Goal: Use online tool/utility: Utilize a website feature to perform a specific function

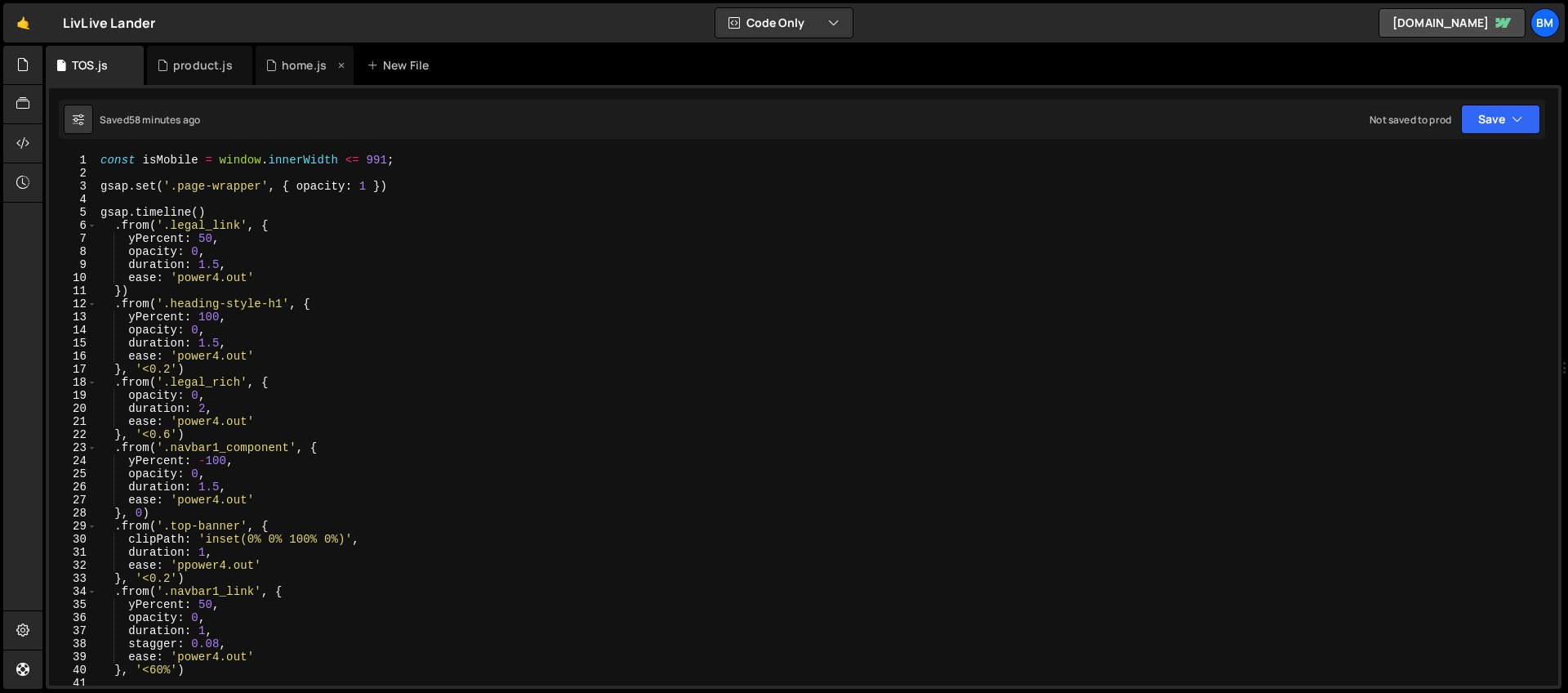
click at [279, 78] on div "home.js" at bounding box center [304, 65] width 98 height 39
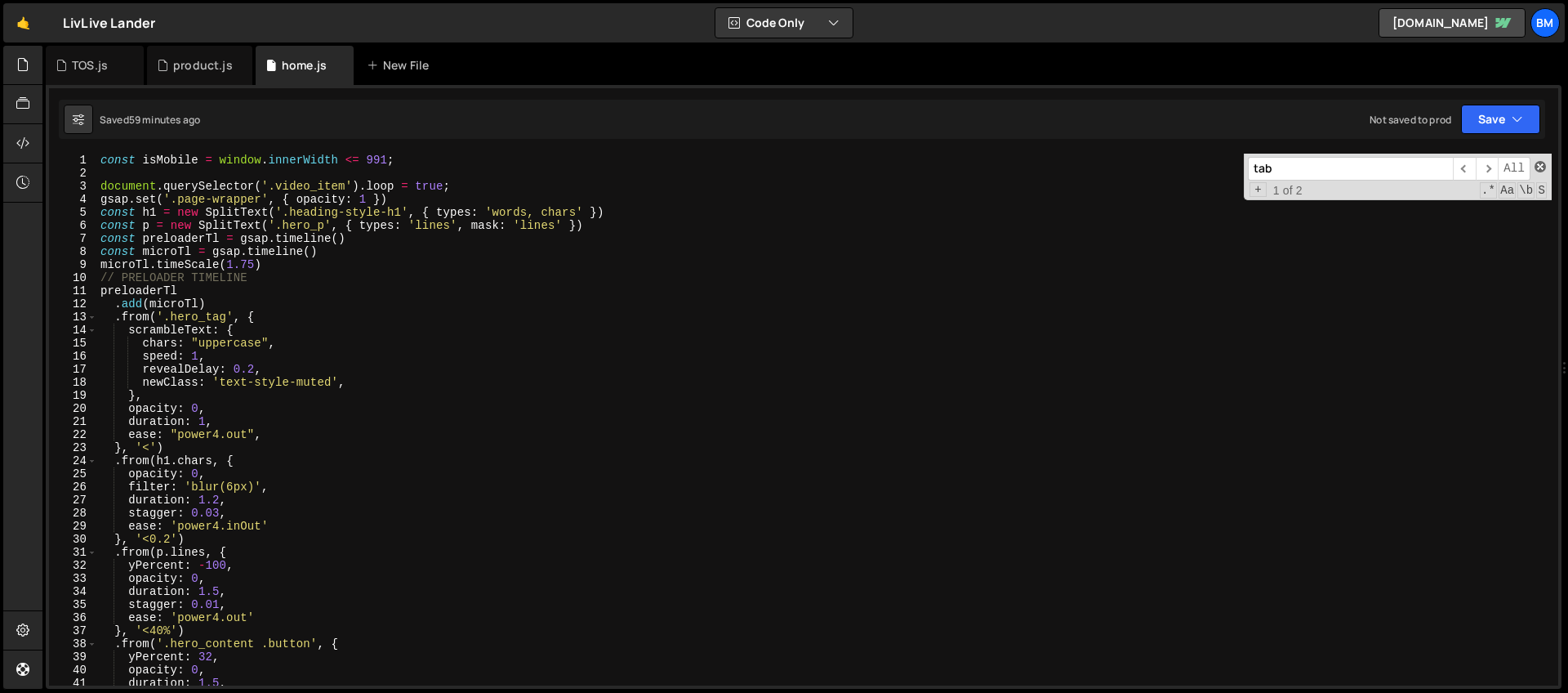
click at [1538, 167] on span at bounding box center [1539, 166] width 12 height 12
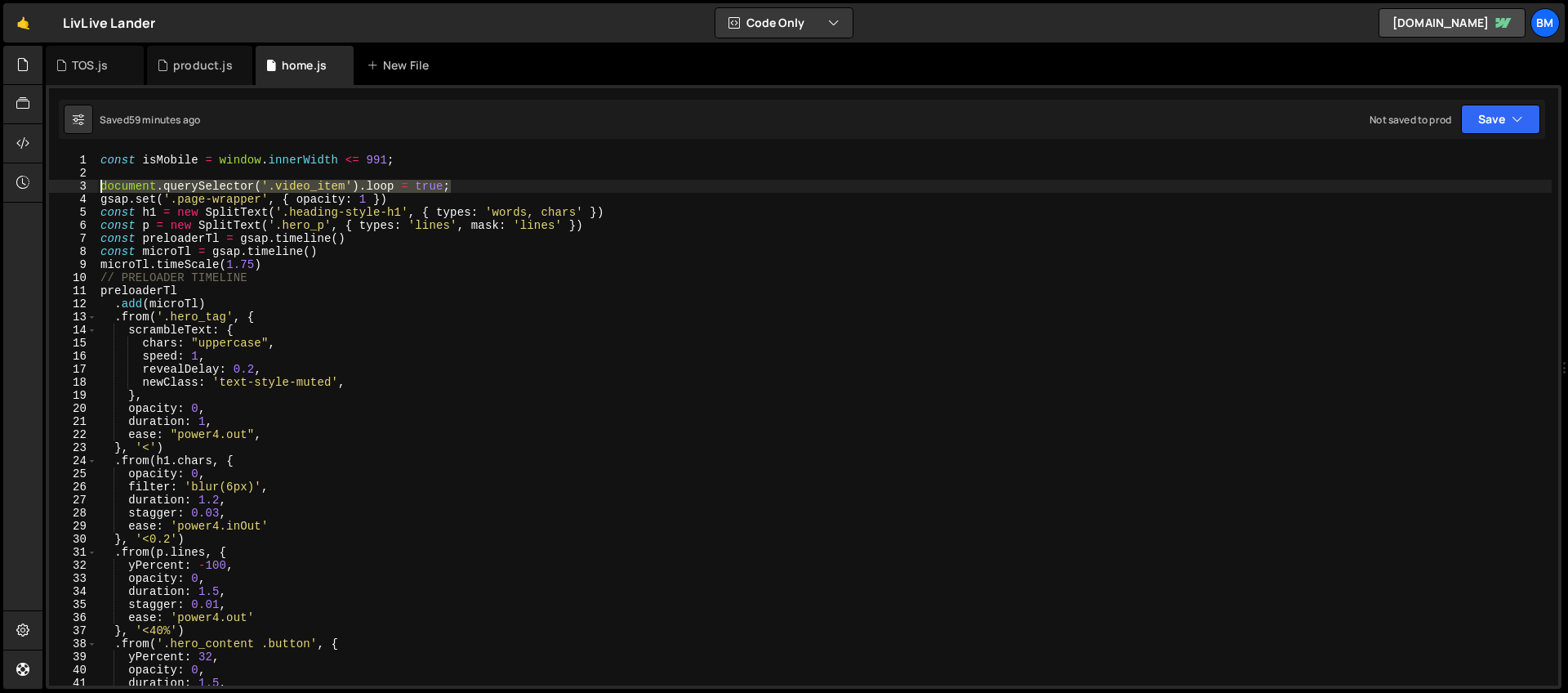
drag, startPoint x: 467, startPoint y: 188, endPoint x: 53, endPoint y: 188, distance: 414.0
click at [53, 188] on div "// ScrollTrigger.create({ 1 2 3 4 5 6 7 8 9 10 11 12 13 14 15 16 17 18 19 20 21…" at bounding box center [803, 420] width 1509 height 532
type textarea "document.querySelector('.video_item').loop = true;"
paste textarea
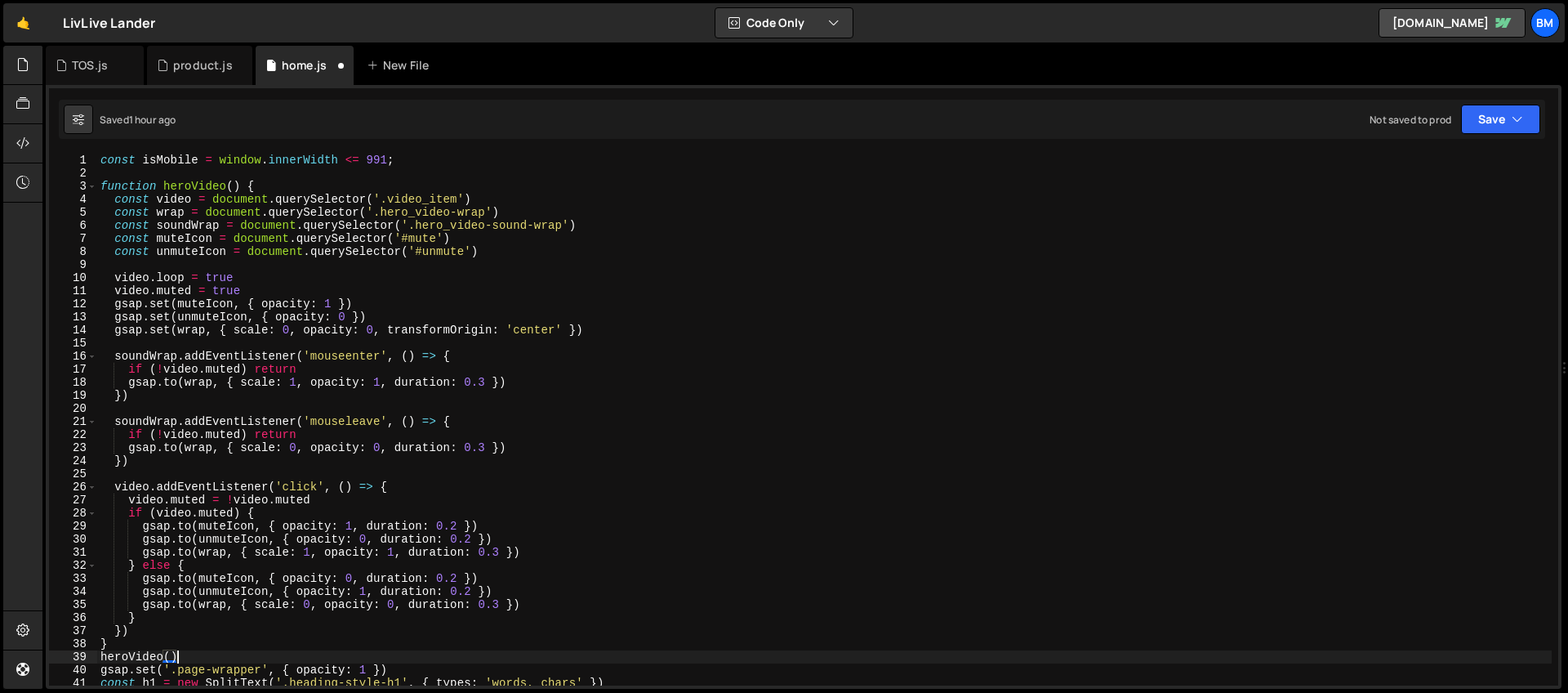
scroll to position [0, 4]
click at [192, 330] on div "const isMobile = window . innerWidth <= 991 ; function heroVideo ( ) { const vi…" at bounding box center [825, 432] width 1455 height 558
click at [193, 330] on div "const isMobile = window . innerWidth <= 991 ; function heroVideo ( ) { const vi…" at bounding box center [825, 432] width 1455 height 558
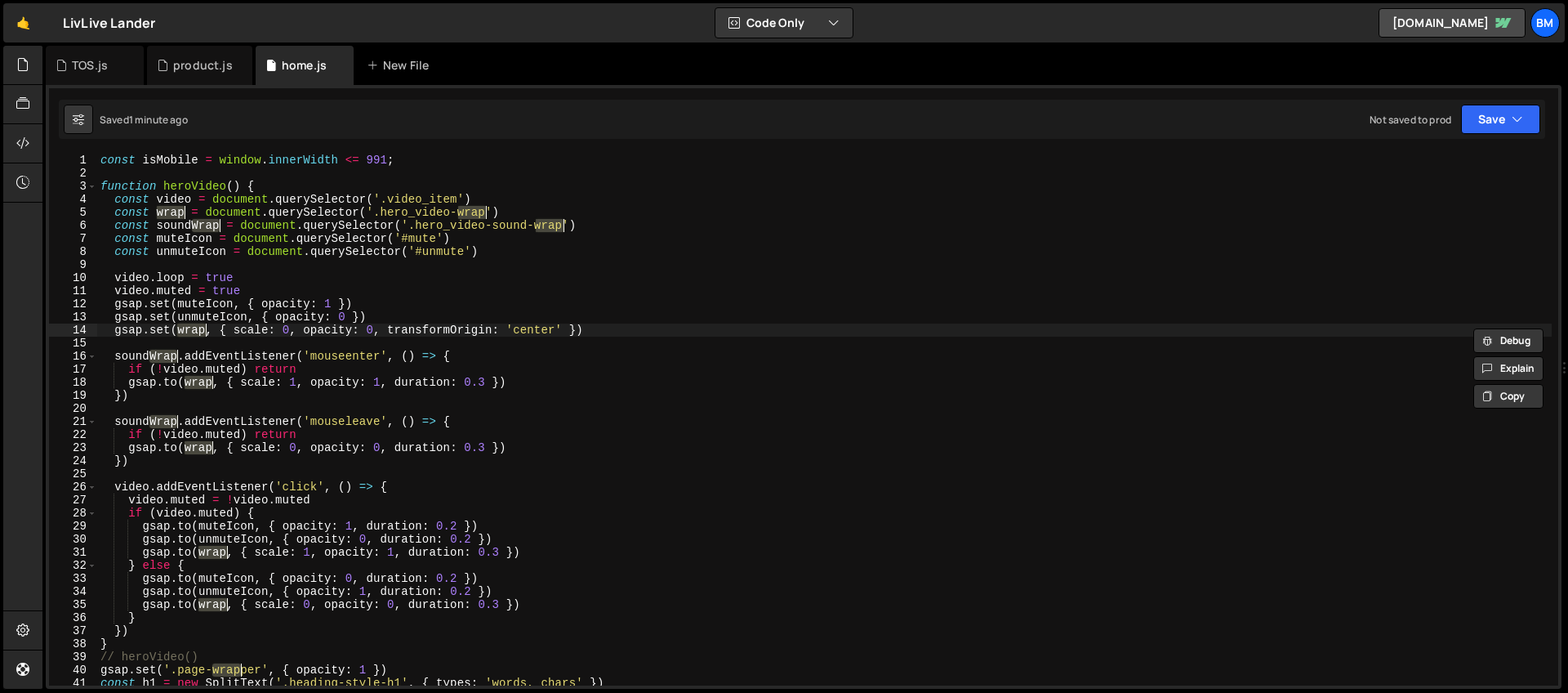
click at [205, 332] on div "const isMobile = window . innerWidth <= 991 ; function heroVideo ( ) { const vi…" at bounding box center [825, 420] width 1455 height 532
click at [189, 330] on div "const isMobile = window . innerWidth <= 991 ; function heroVideo ( ) { const vi…" at bounding box center [825, 432] width 1455 height 558
click at [223, 514] on div "const isMobile = window . innerWidth <= 991 ; function heroVideo ( ) { const vi…" at bounding box center [825, 432] width 1455 height 558
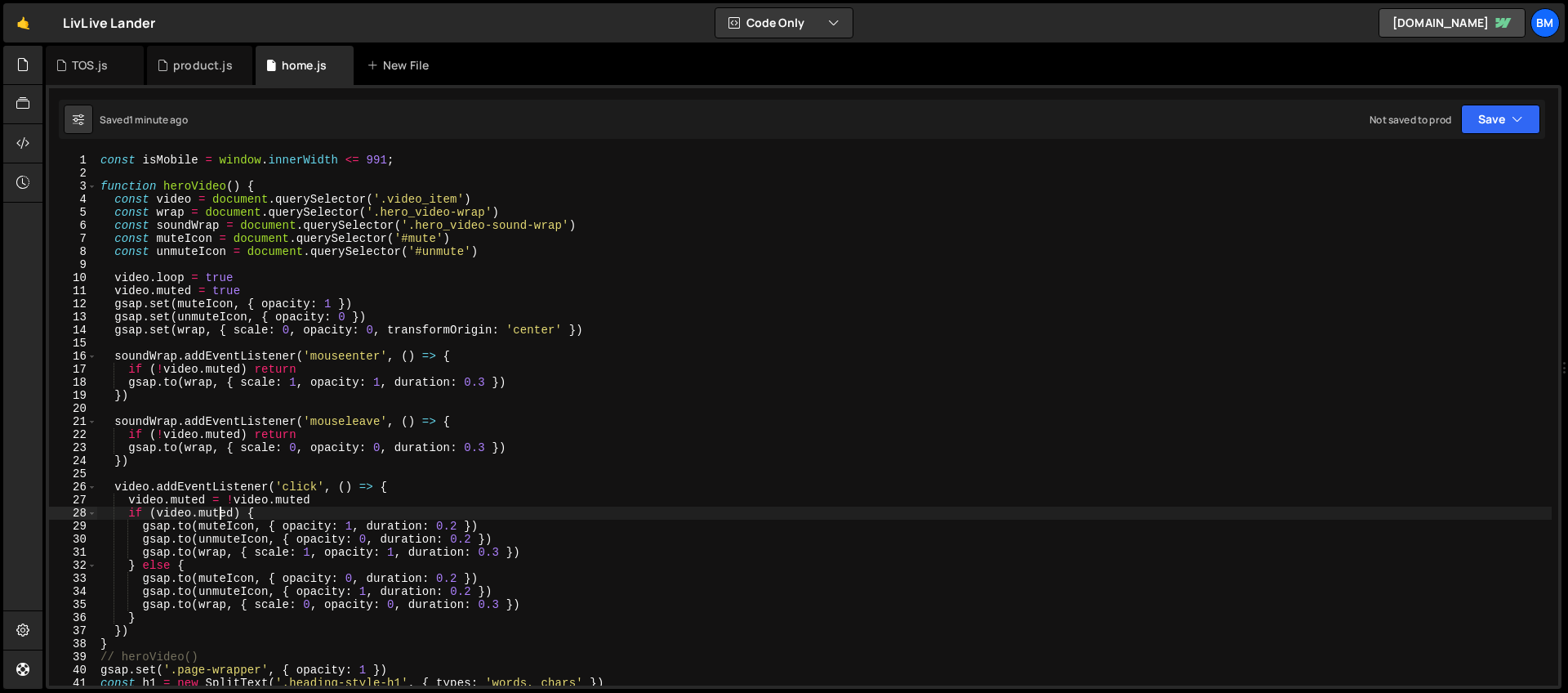
click at [188, 332] on div "const isMobile = window . innerWidth <= 991 ; function heroVideo ( ) { const vi…" at bounding box center [825, 432] width 1455 height 558
click at [194, 383] on div "const isMobile = window . innerWidth <= 991 ; function heroVideo ( ) { const vi…" at bounding box center [825, 432] width 1455 height 558
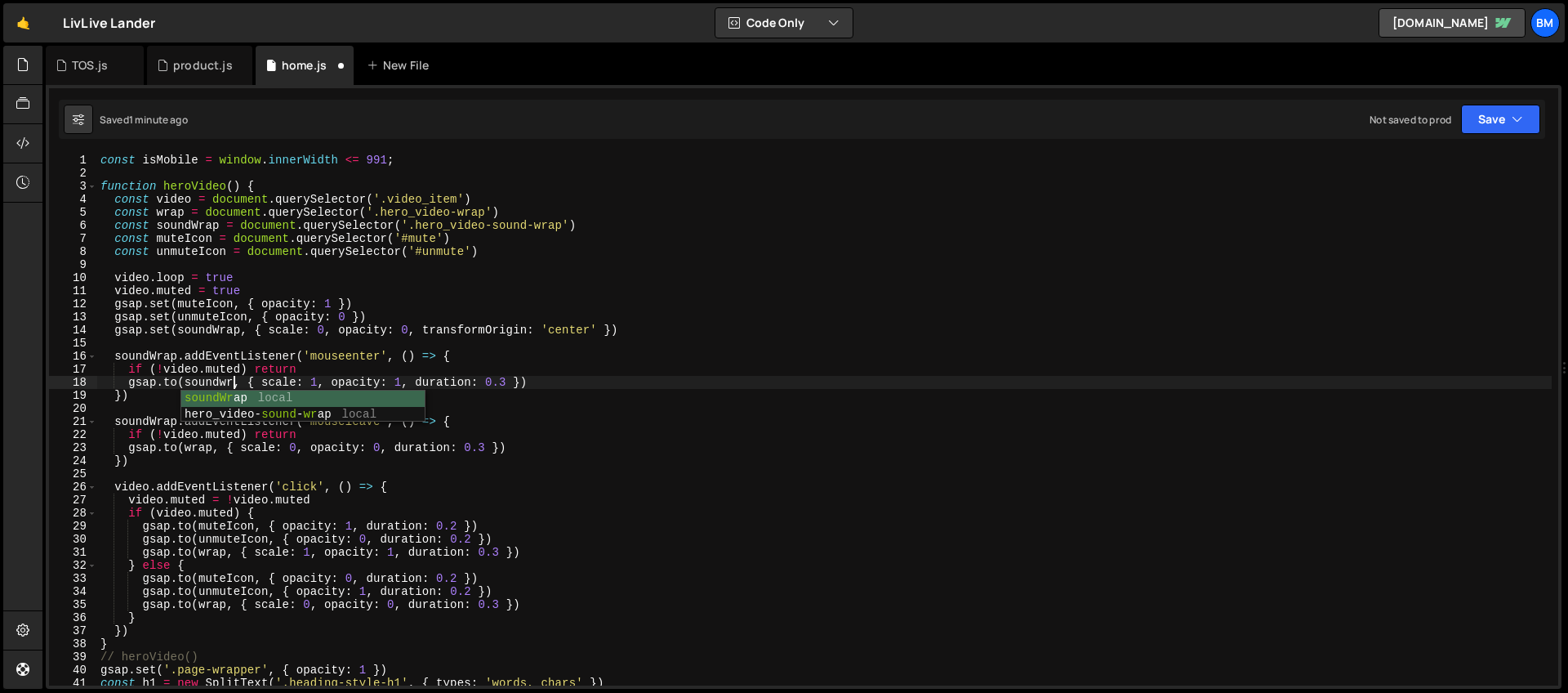
scroll to position [0, 9]
click at [199, 450] on div "const isMobile = window . innerWidth <= 991 ; function heroVideo ( ) { const vi…" at bounding box center [825, 432] width 1455 height 558
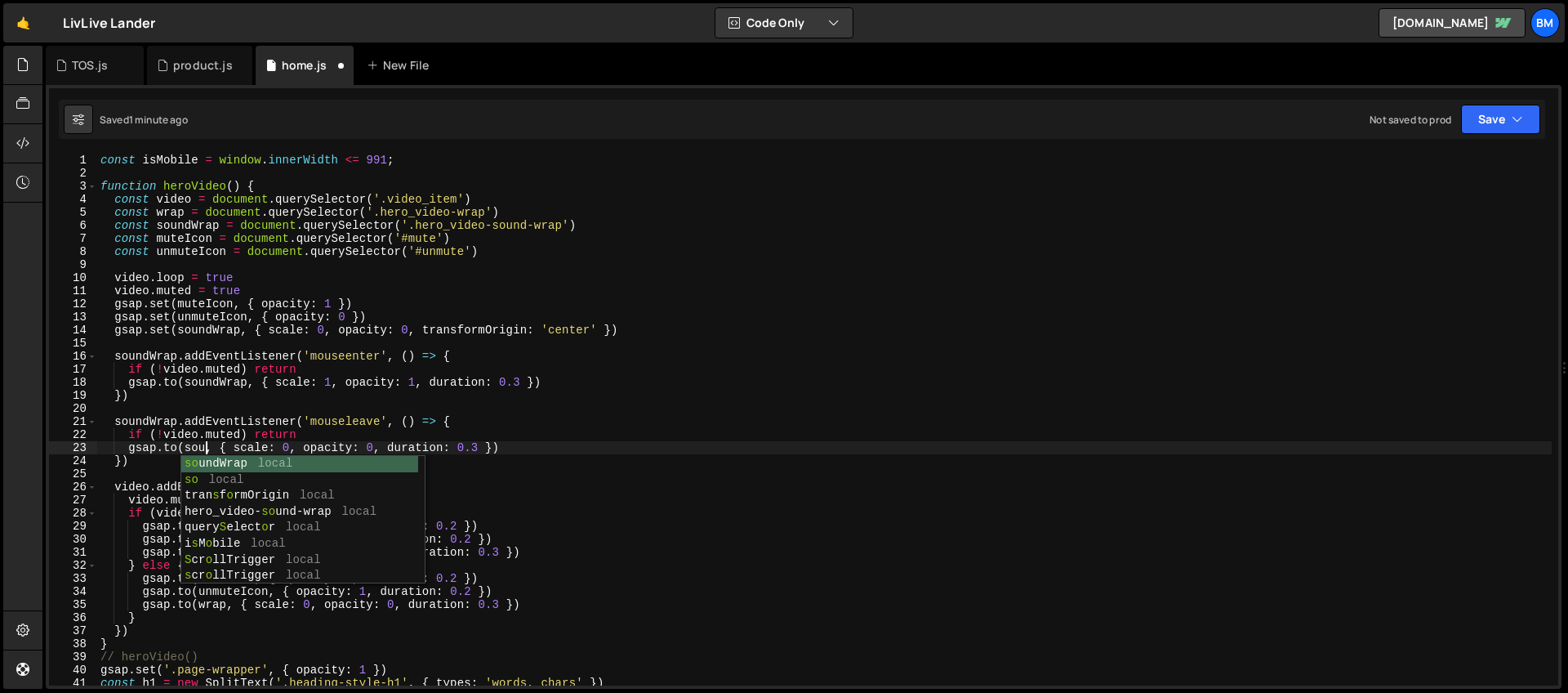
scroll to position [0, 7]
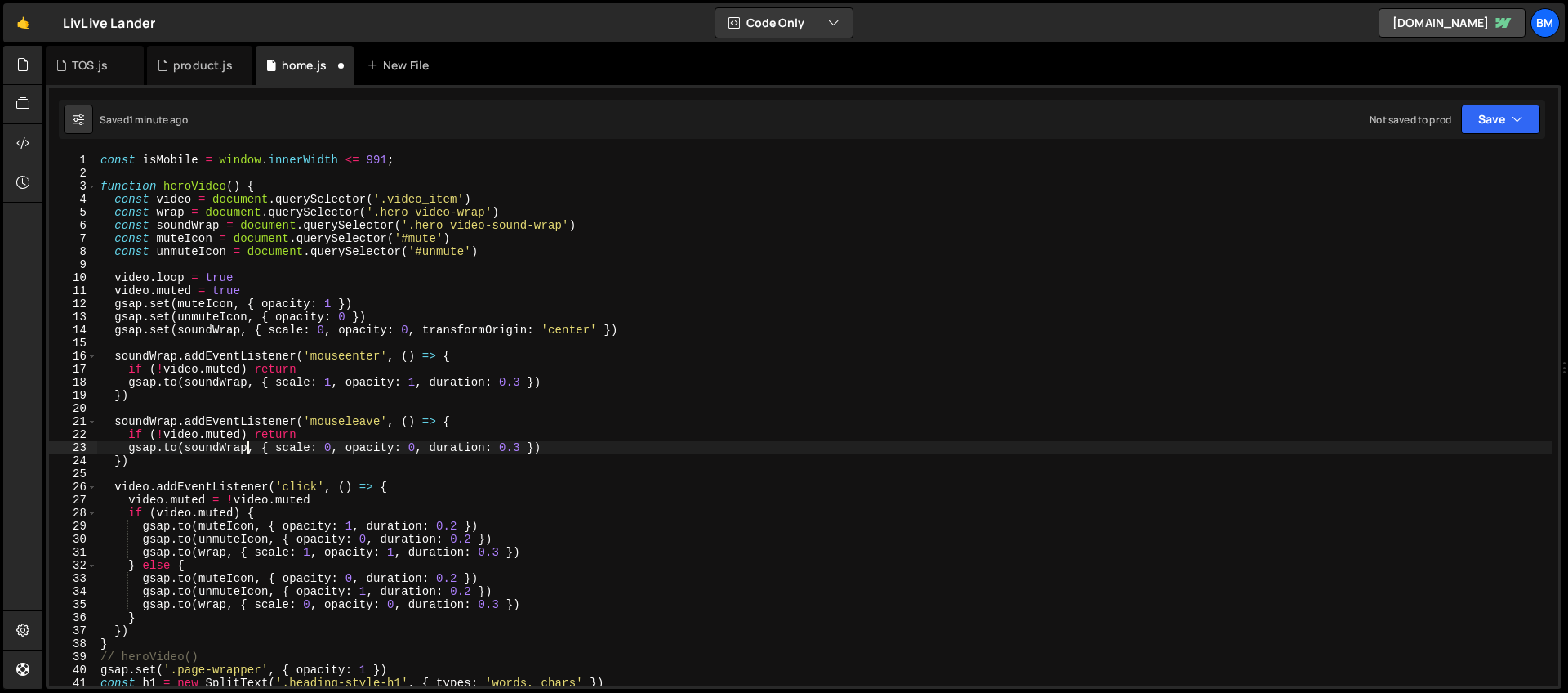
click at [209, 552] on div "const isMobile = window . innerWidth <= 991 ; function heroVideo ( ) { const vi…" at bounding box center [825, 432] width 1455 height 558
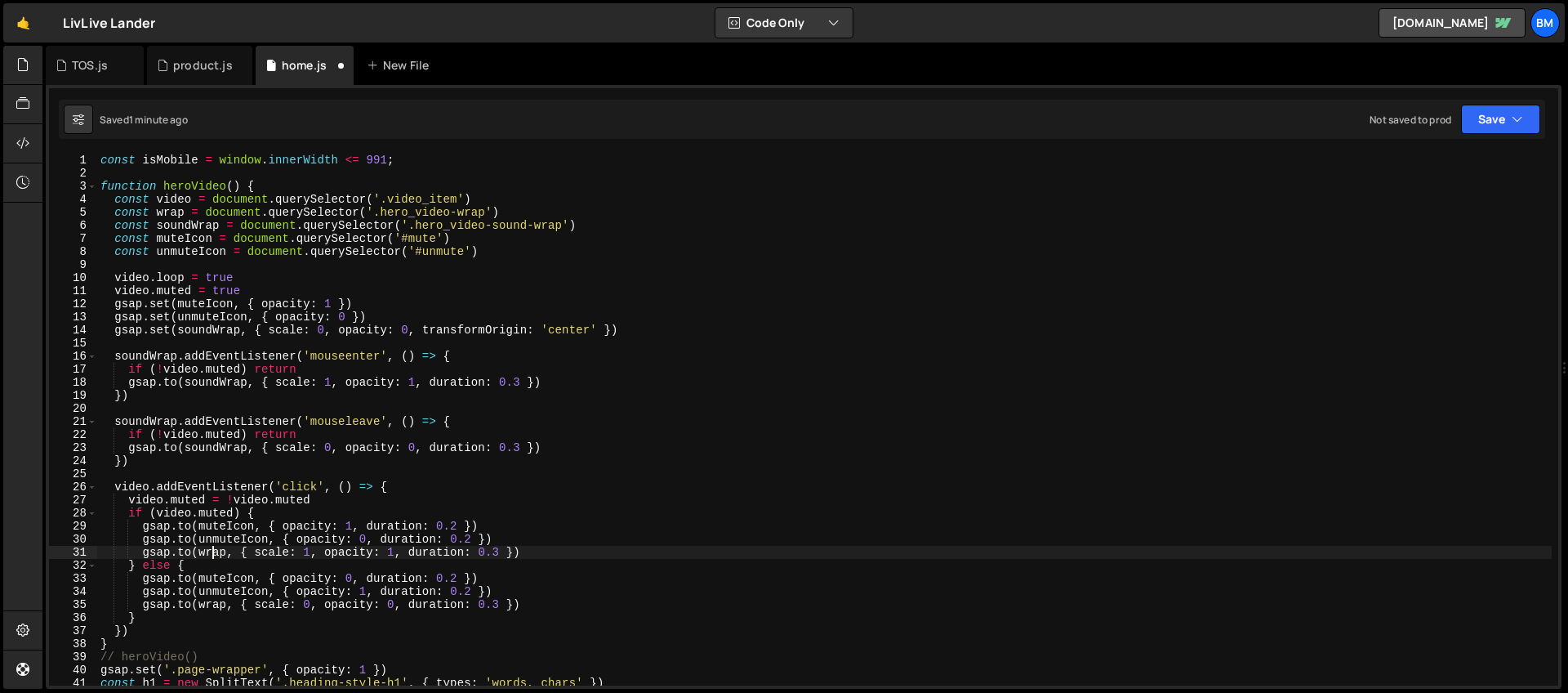
click at [209, 552] on div "const isMobile = window . innerWidth <= 991 ; function heroVideo ( ) { const vi…" at bounding box center [825, 432] width 1455 height 558
click at [214, 609] on div "const isMobile = window . innerWidth <= 991 ; function heroVideo ( ) { const vi…" at bounding box center [825, 432] width 1455 height 558
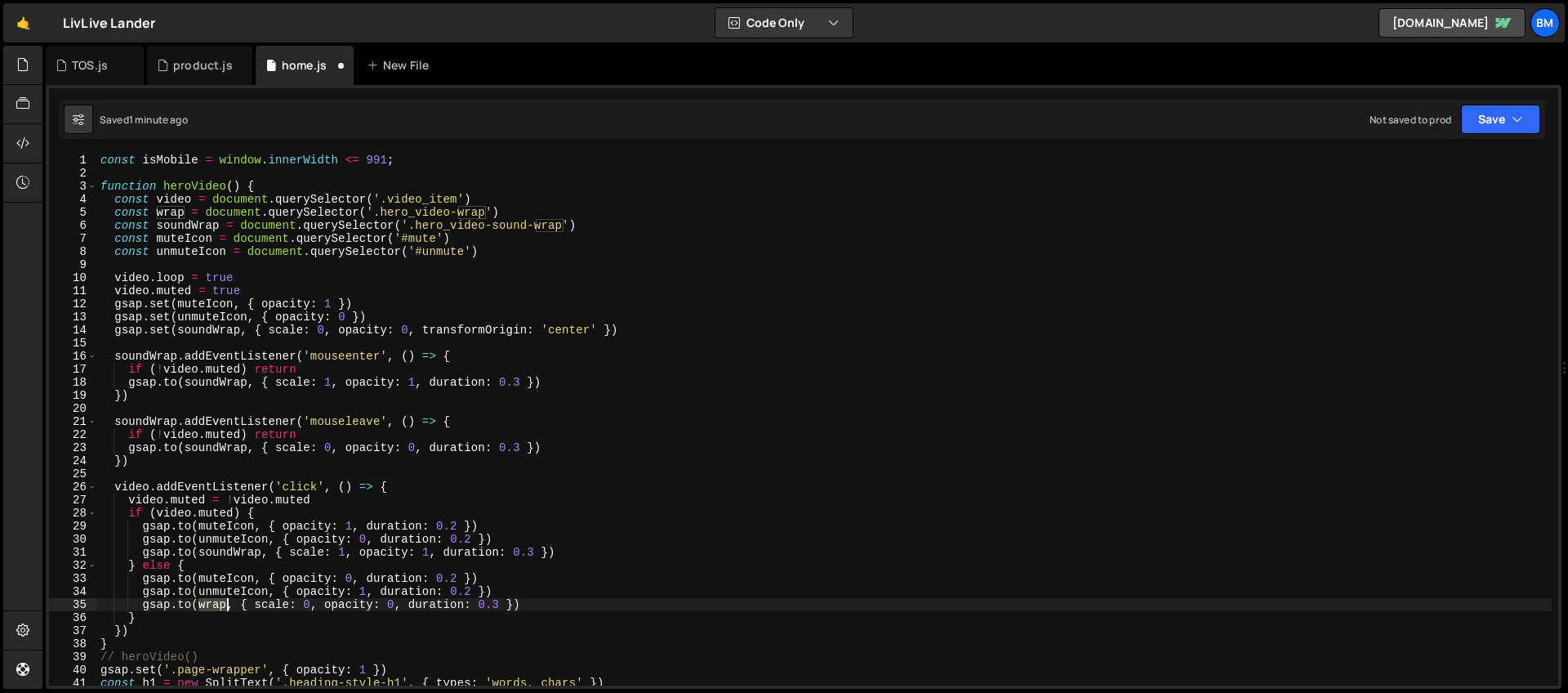
click at [214, 609] on div "const isMobile = window . innerWidth <= 991 ; function heroVideo ( ) { const vi…" at bounding box center [825, 432] width 1455 height 558
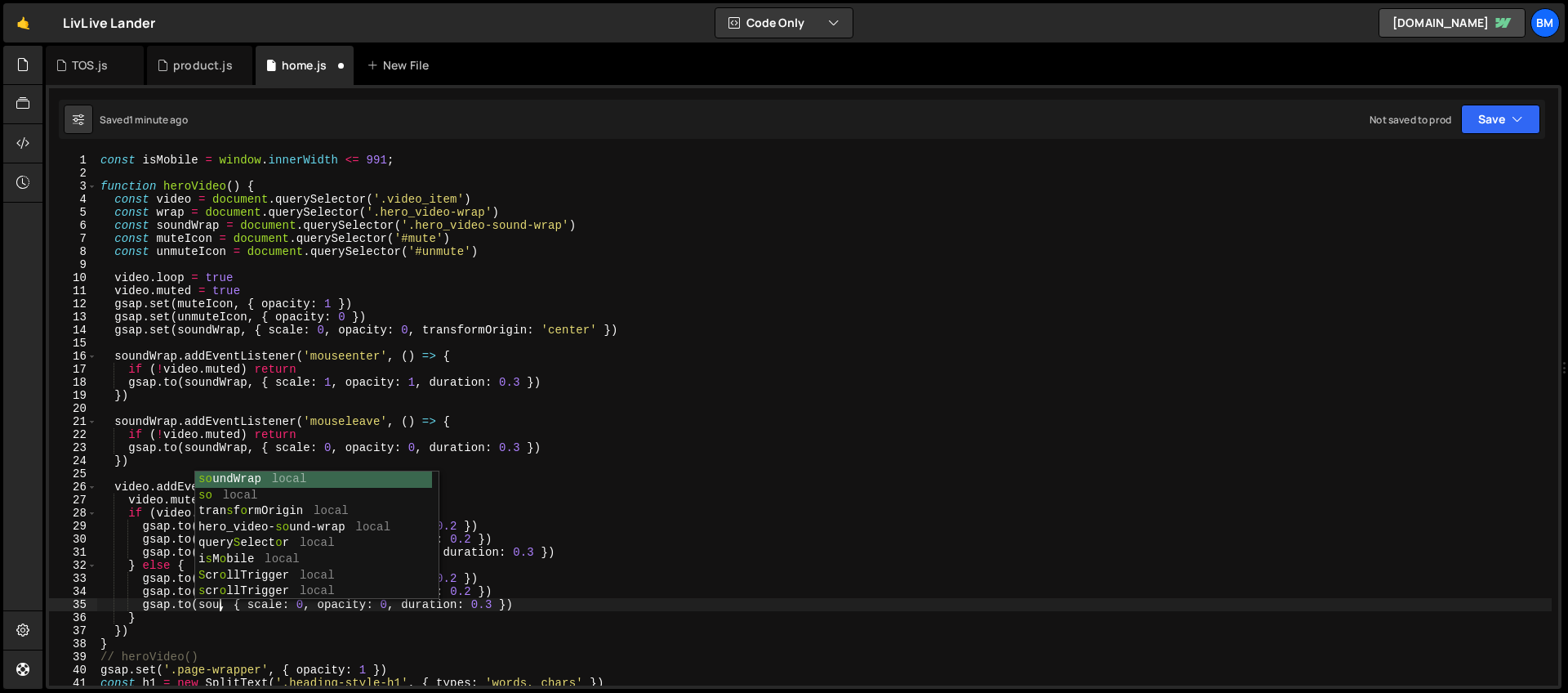
scroll to position [0, 8]
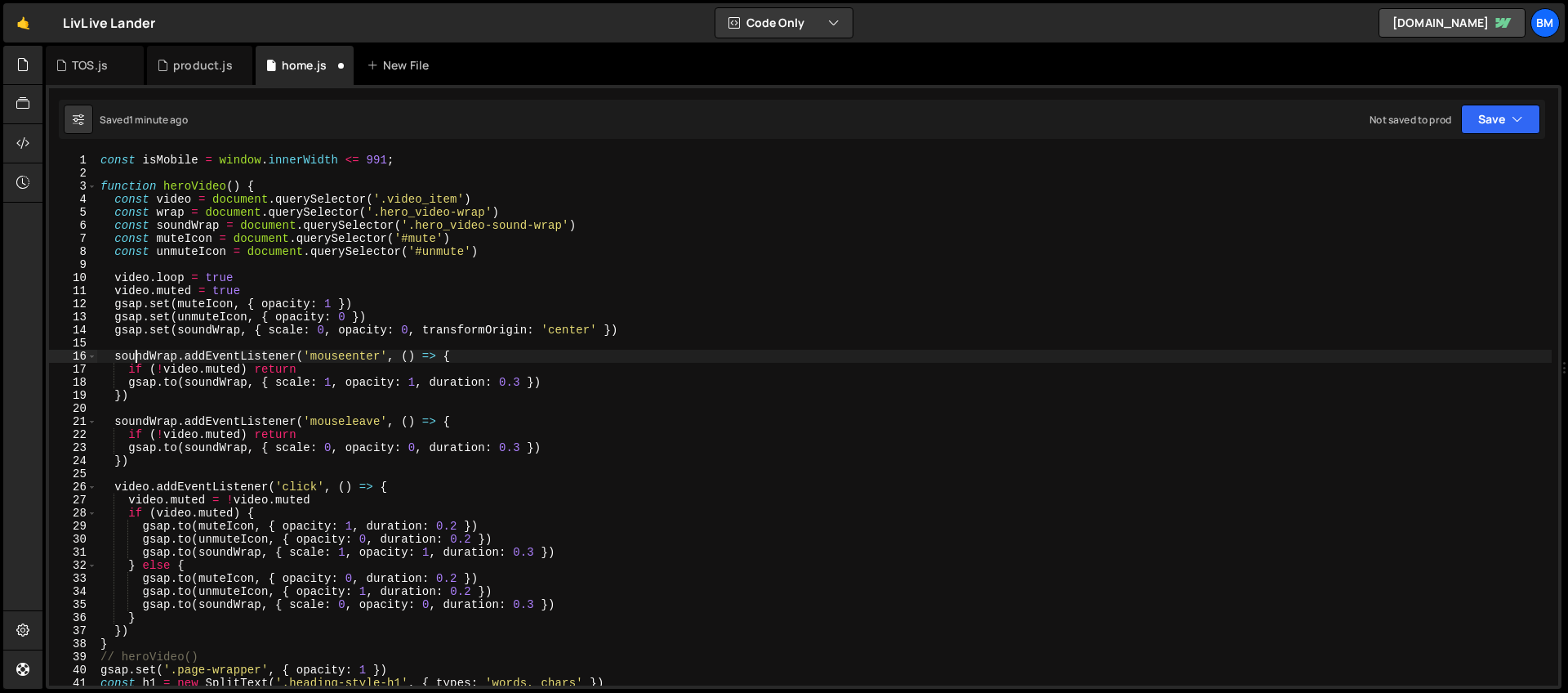
click at [137, 357] on div "const isMobile = window . innerWidth <= 991 ; function heroVideo ( ) { const vi…" at bounding box center [825, 432] width 1455 height 558
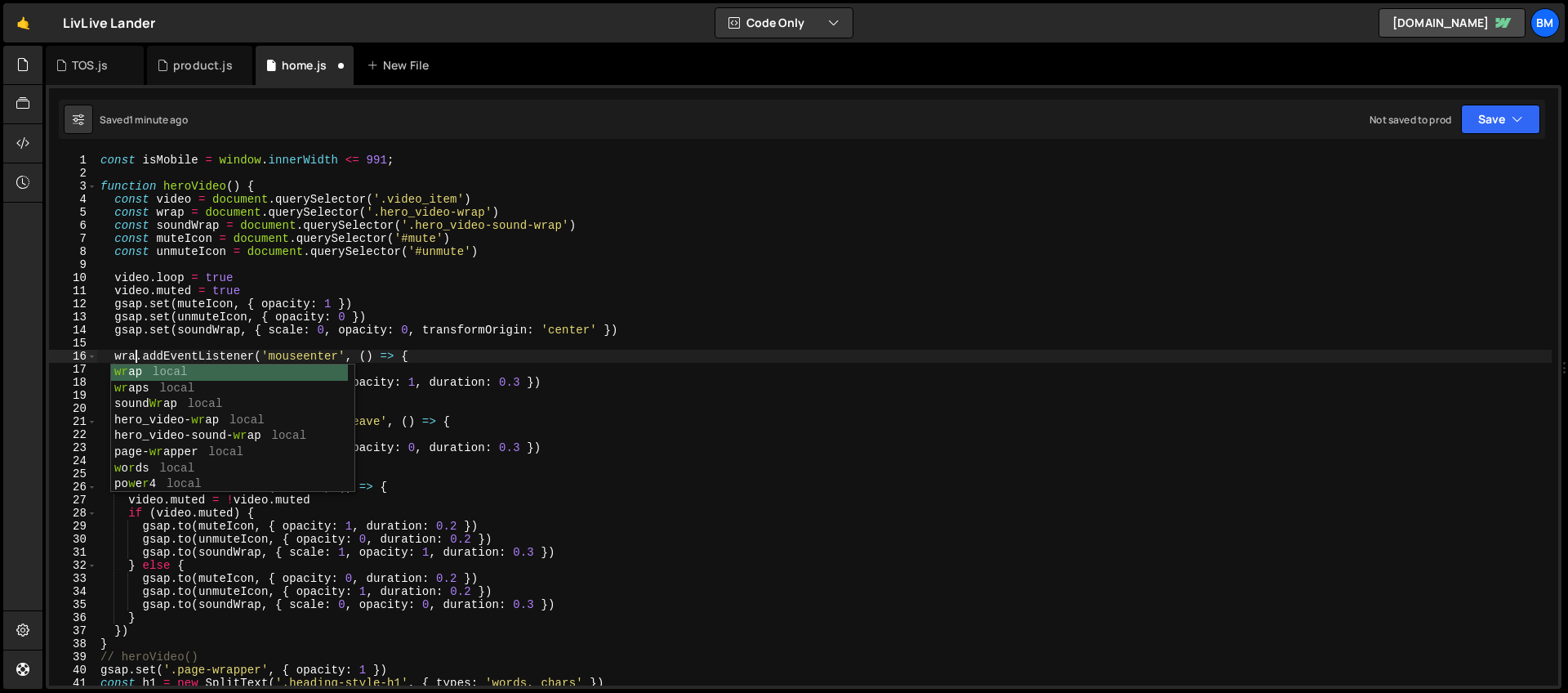
scroll to position [0, 3]
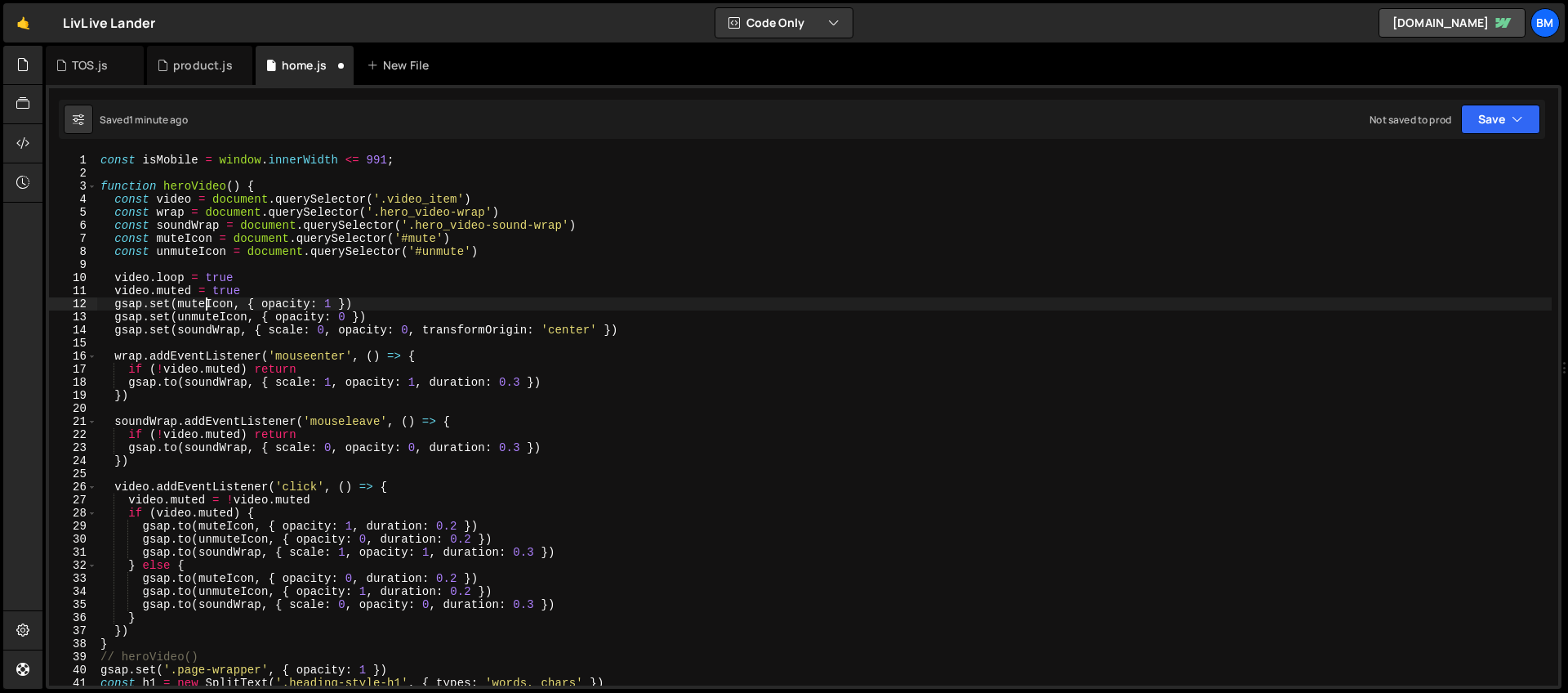
click at [207, 304] on div "const isMobile = window . innerWidth <= 991 ; function heroVideo ( ) { const vi…" at bounding box center [825, 432] width 1455 height 558
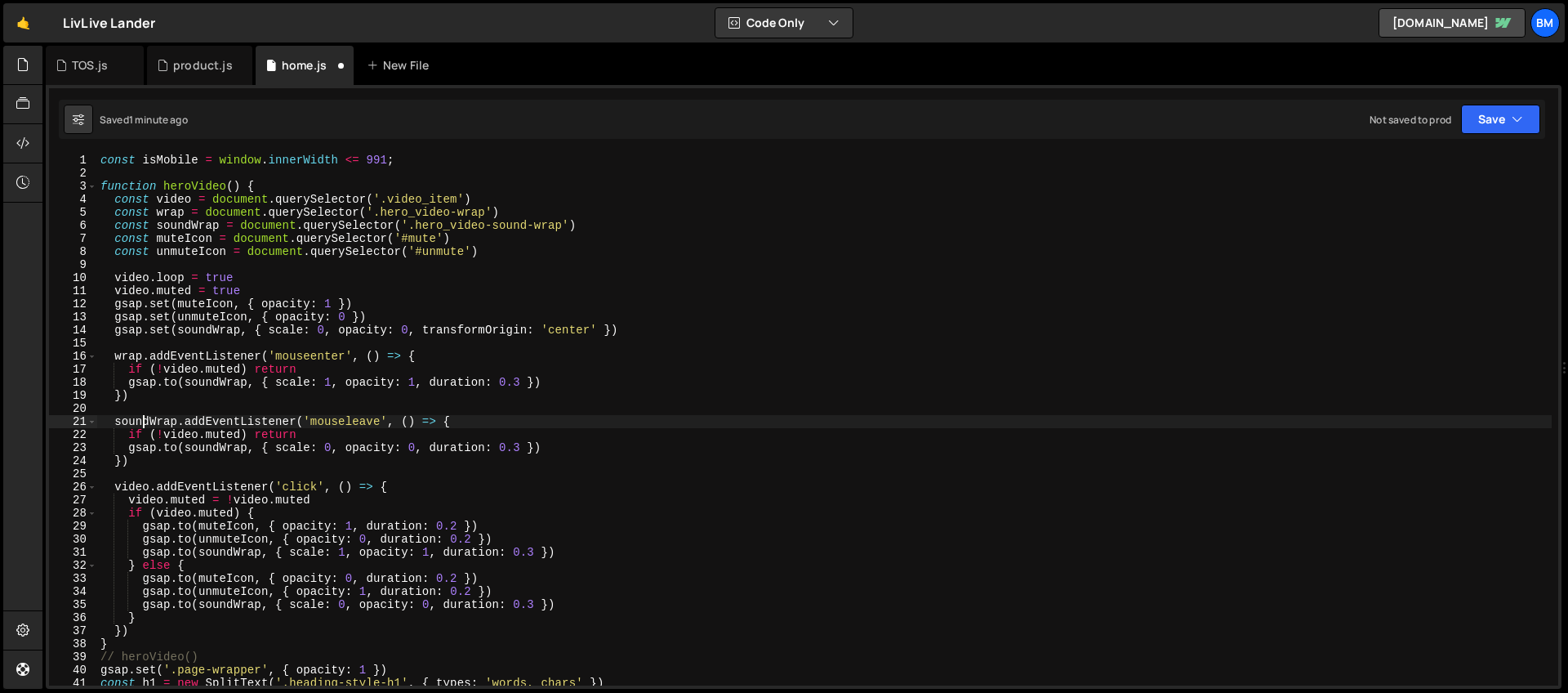
click at [140, 418] on div "const isMobile = window . innerWidth <= 991 ; function heroVideo ( ) { const vi…" at bounding box center [825, 432] width 1455 height 558
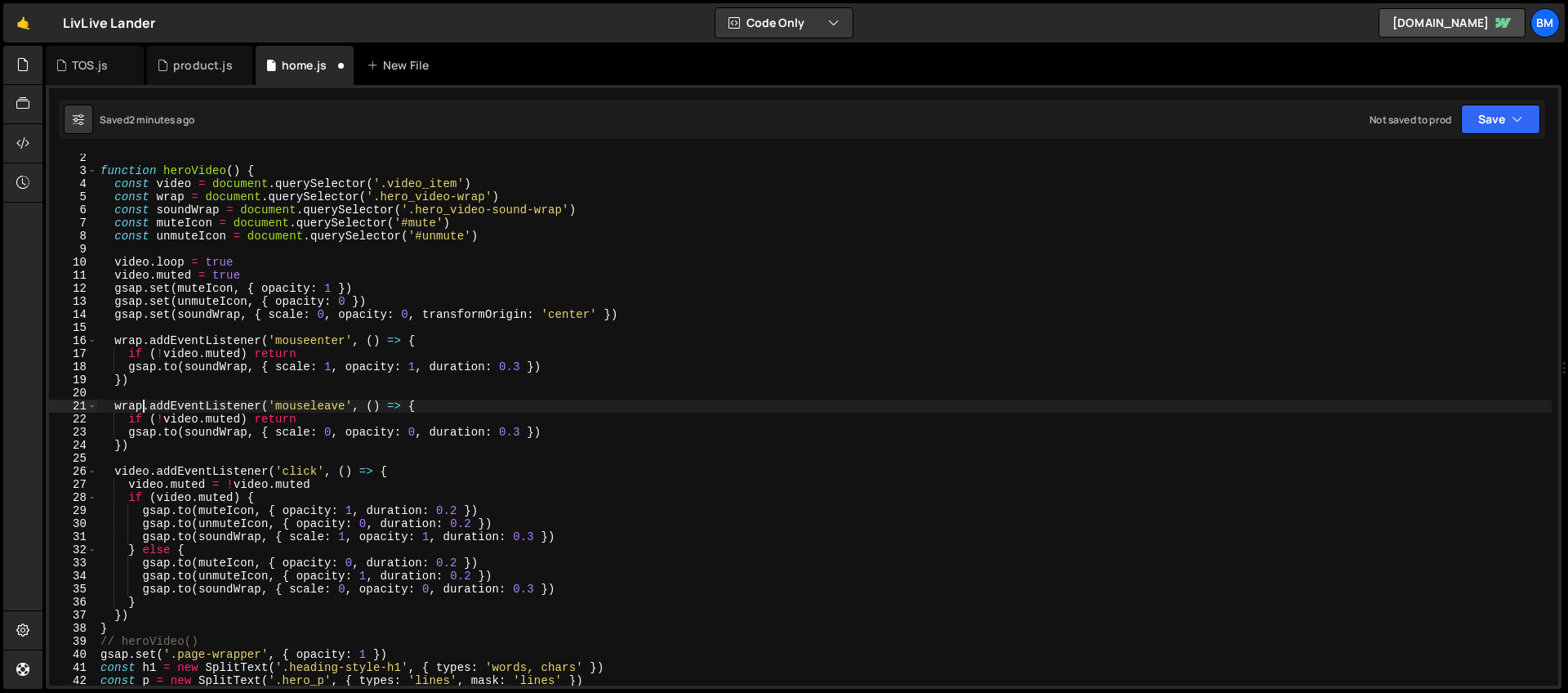
scroll to position [48, 0]
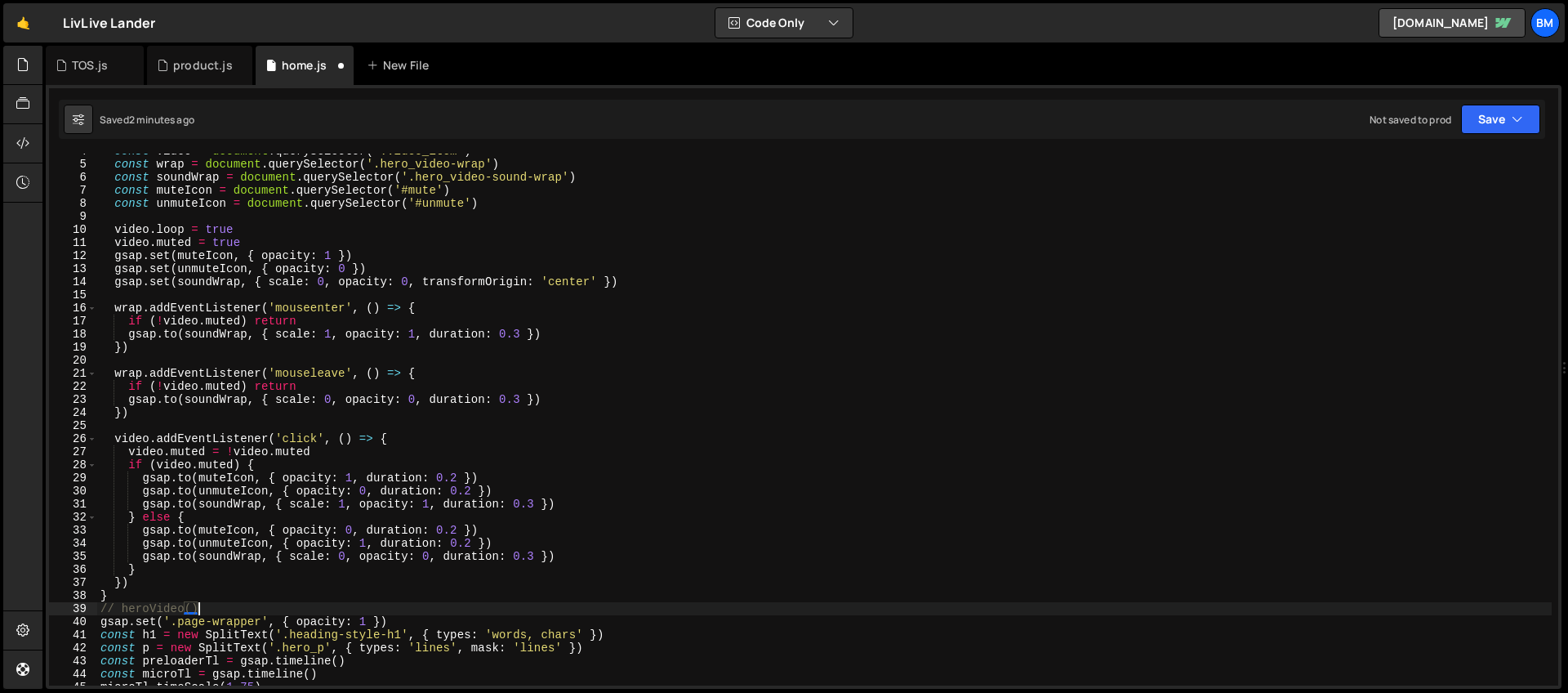
click at [222, 611] on div "const video = document . querySelector ( '.video_item' ) const wrap = document …" at bounding box center [825, 423] width 1455 height 558
click at [303, 413] on div "const video = document . querySelector ( '.video_item' ) const wrap = document …" at bounding box center [825, 423] width 1455 height 558
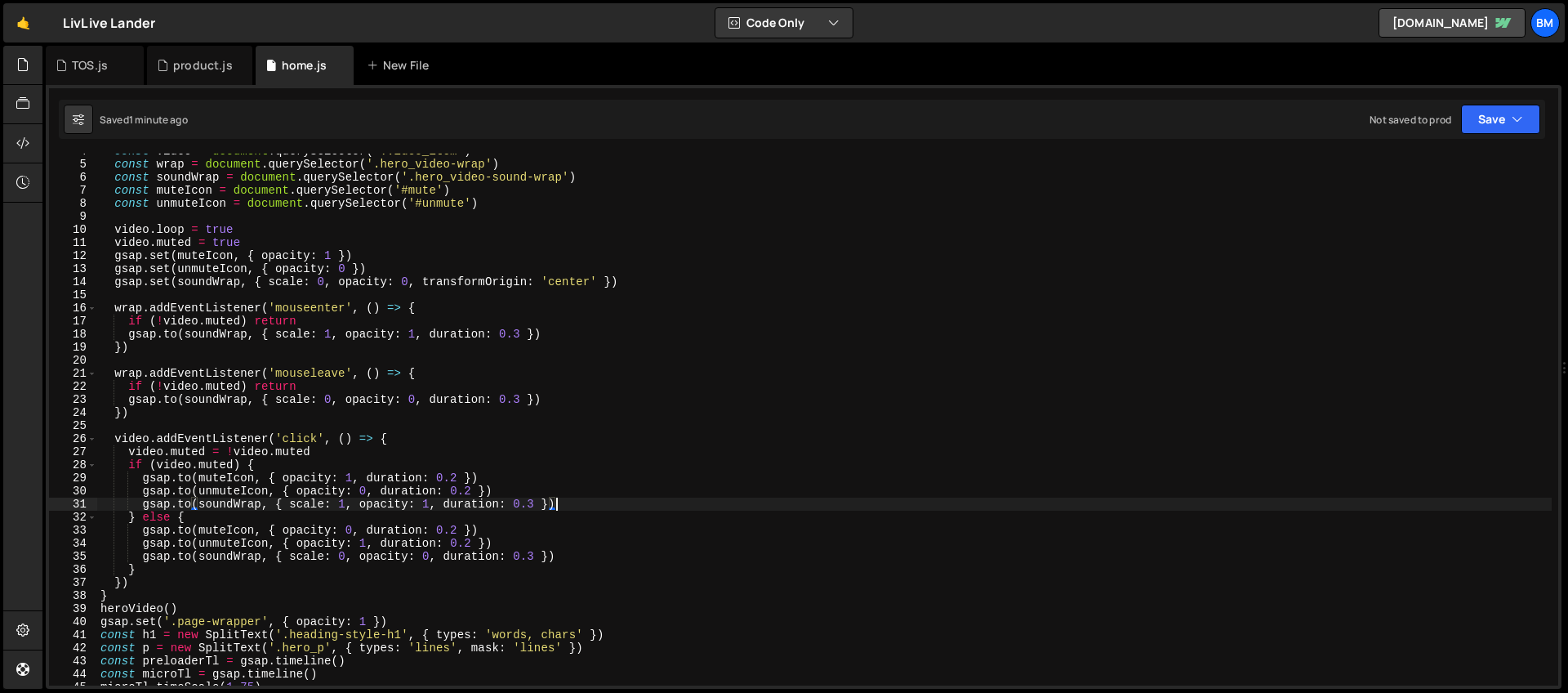
click at [561, 505] on div "const video = document . querySelector ( '.video_item' ) const wrap = document …" at bounding box center [825, 423] width 1455 height 558
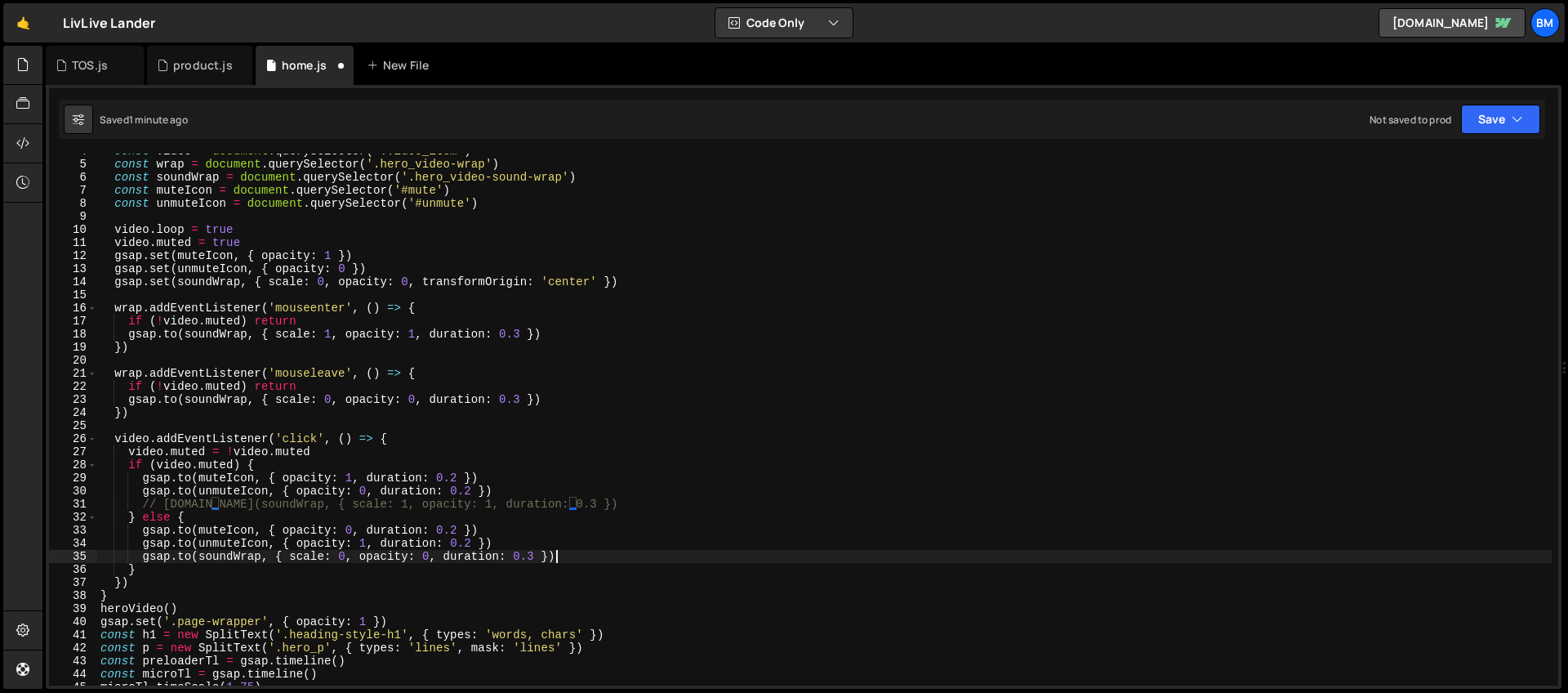
click at [560, 554] on div "const video = document . querySelector ( '.video_item' ) const wrap = document …" at bounding box center [825, 423] width 1455 height 558
click at [336, 303] on div "const video = document . querySelector ( '.video_item' ) const wrap = document …" at bounding box center [825, 423] width 1455 height 558
click at [336, 332] on div "const video = document . querySelector ( '.video_item' ) const wrap = document …" at bounding box center [825, 423] width 1455 height 558
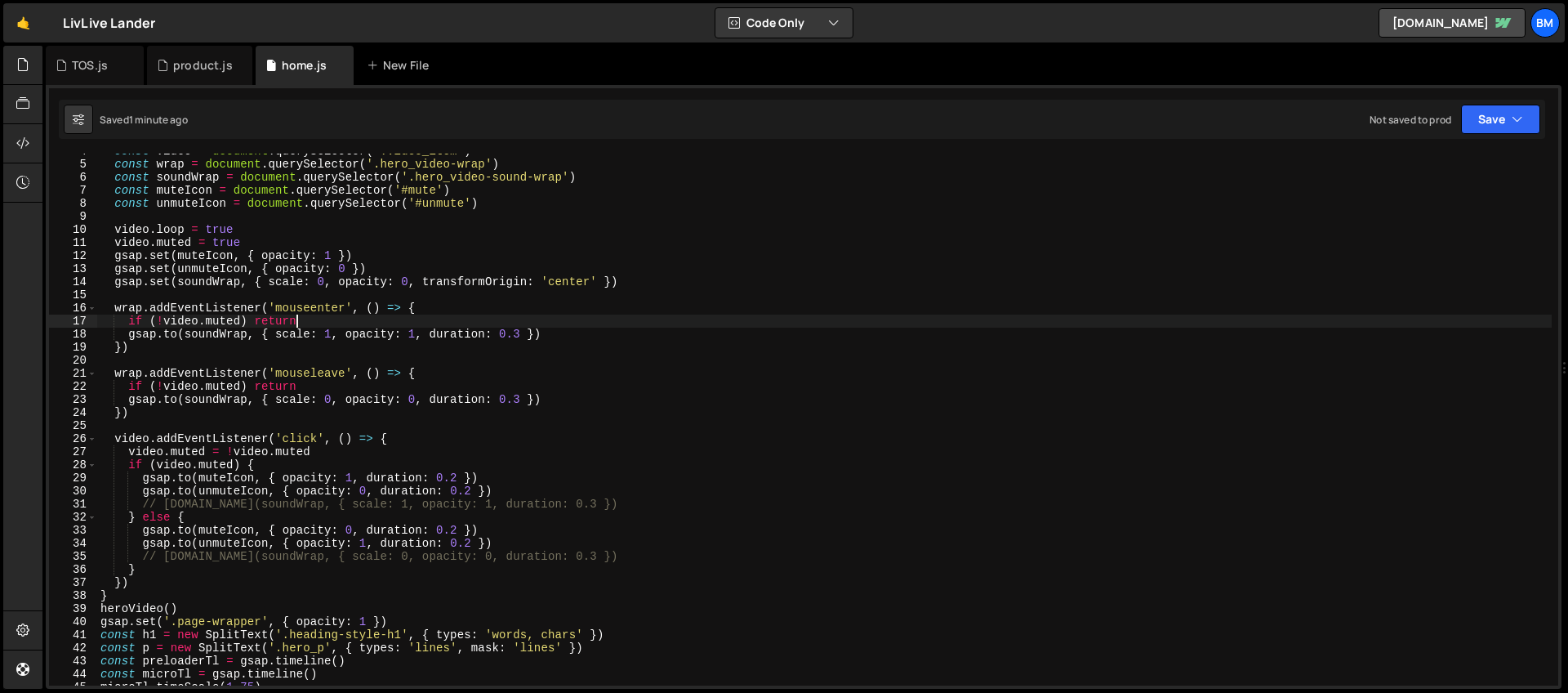
click at [331, 318] on div "const video = document . querySelector ( '.video_item' ) const wrap = document …" at bounding box center [825, 423] width 1455 height 558
click at [312, 383] on div "const video = document . querySelector ( '.video_item' ) const wrap = document …" at bounding box center [825, 423] width 1455 height 558
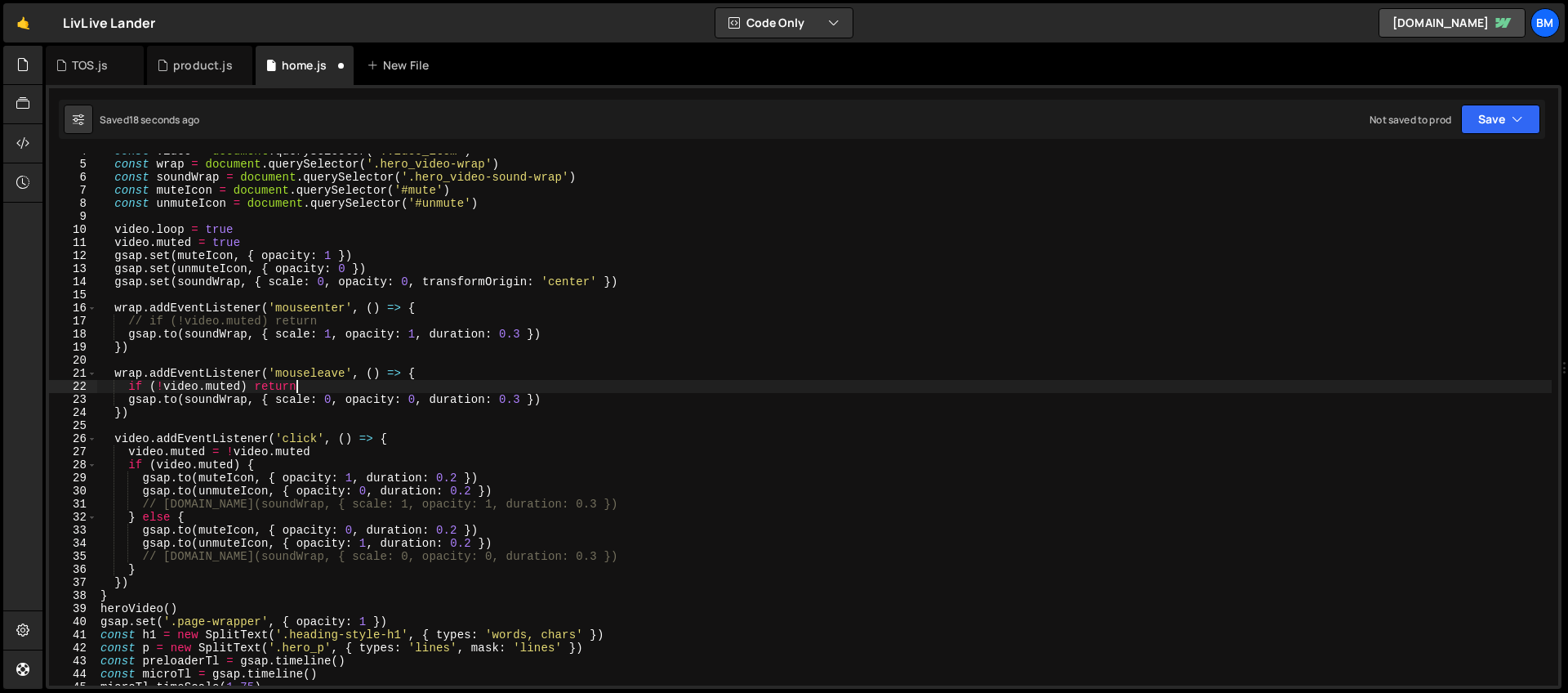
click at [349, 322] on div "const video = document . querySelector ( '.video_item' ) const wrap = document …" at bounding box center [825, 423] width 1455 height 558
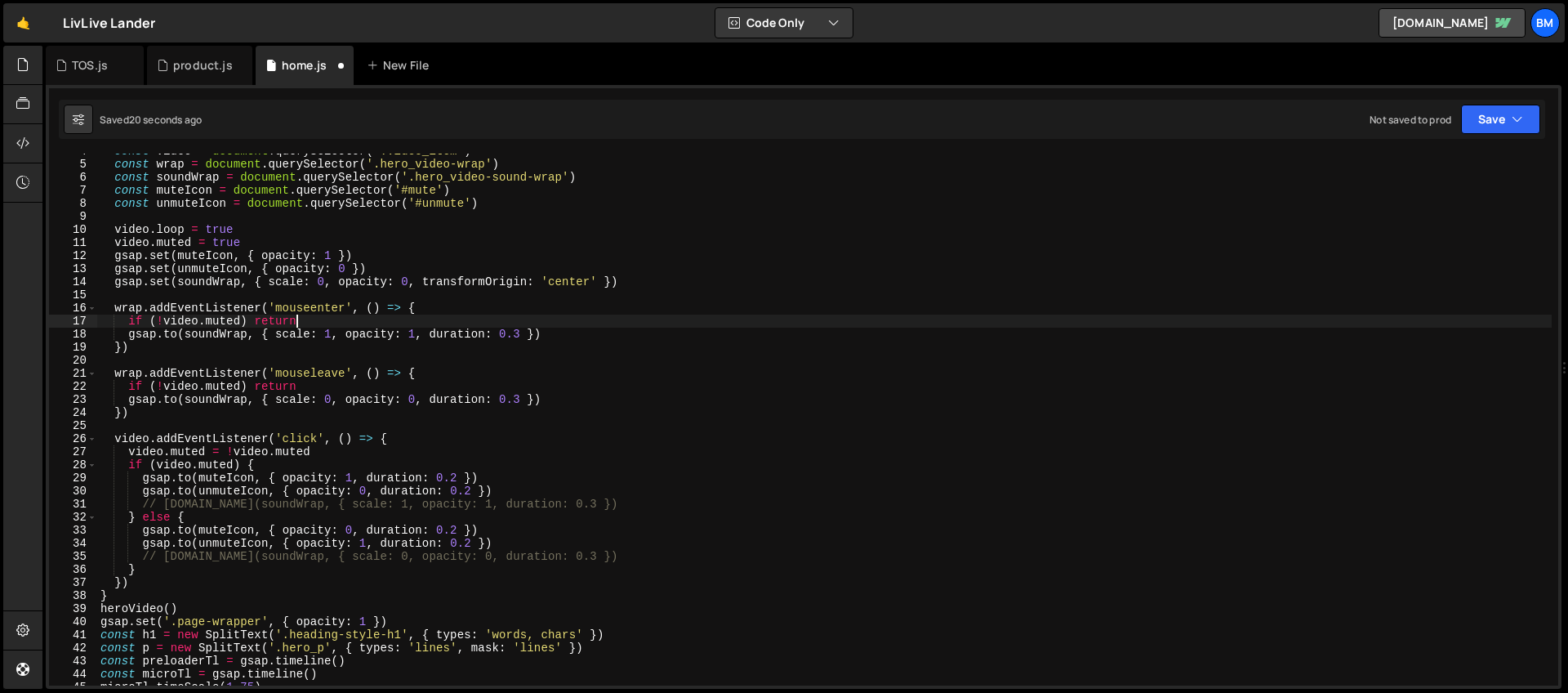
click at [164, 321] on div "const video = document . querySelector ( '.video_item' ) const wrap = document …" at bounding box center [825, 423] width 1455 height 558
click at [162, 381] on div "const video = document . querySelector ( '.video_item' ) const wrap = document …" at bounding box center [825, 423] width 1455 height 558
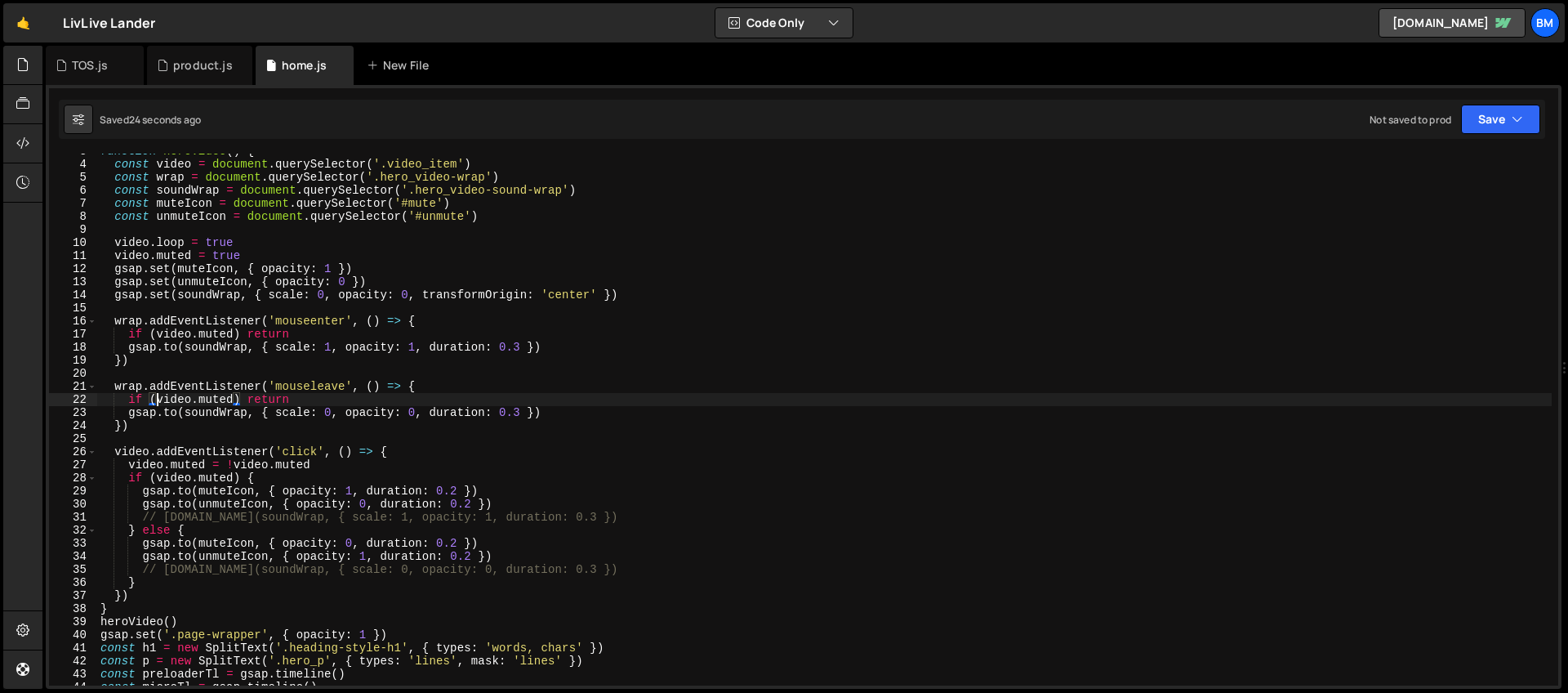
scroll to position [15, 0]
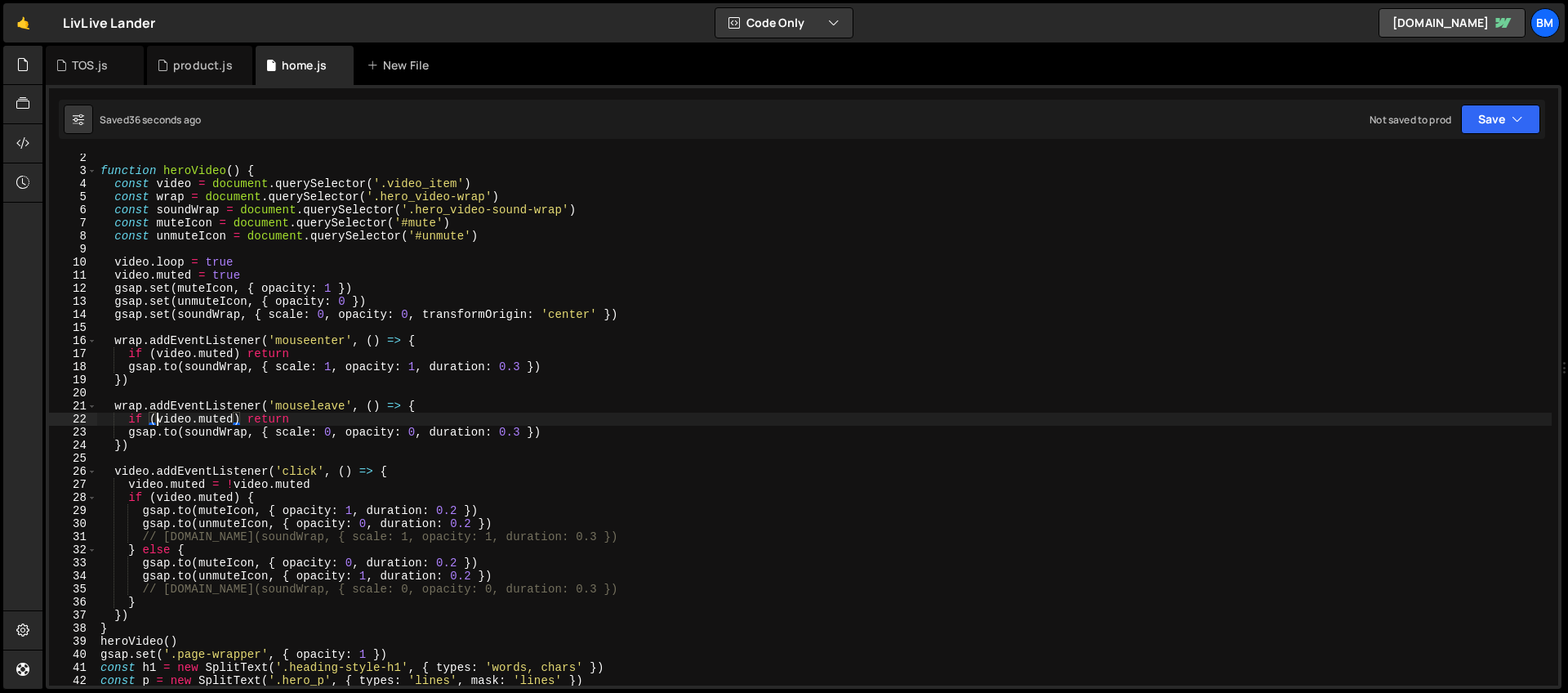
click at [325, 314] on div "function heroVideo ( ) { const video = document . querySelector ( '.video_item'…" at bounding box center [825, 430] width 1455 height 558
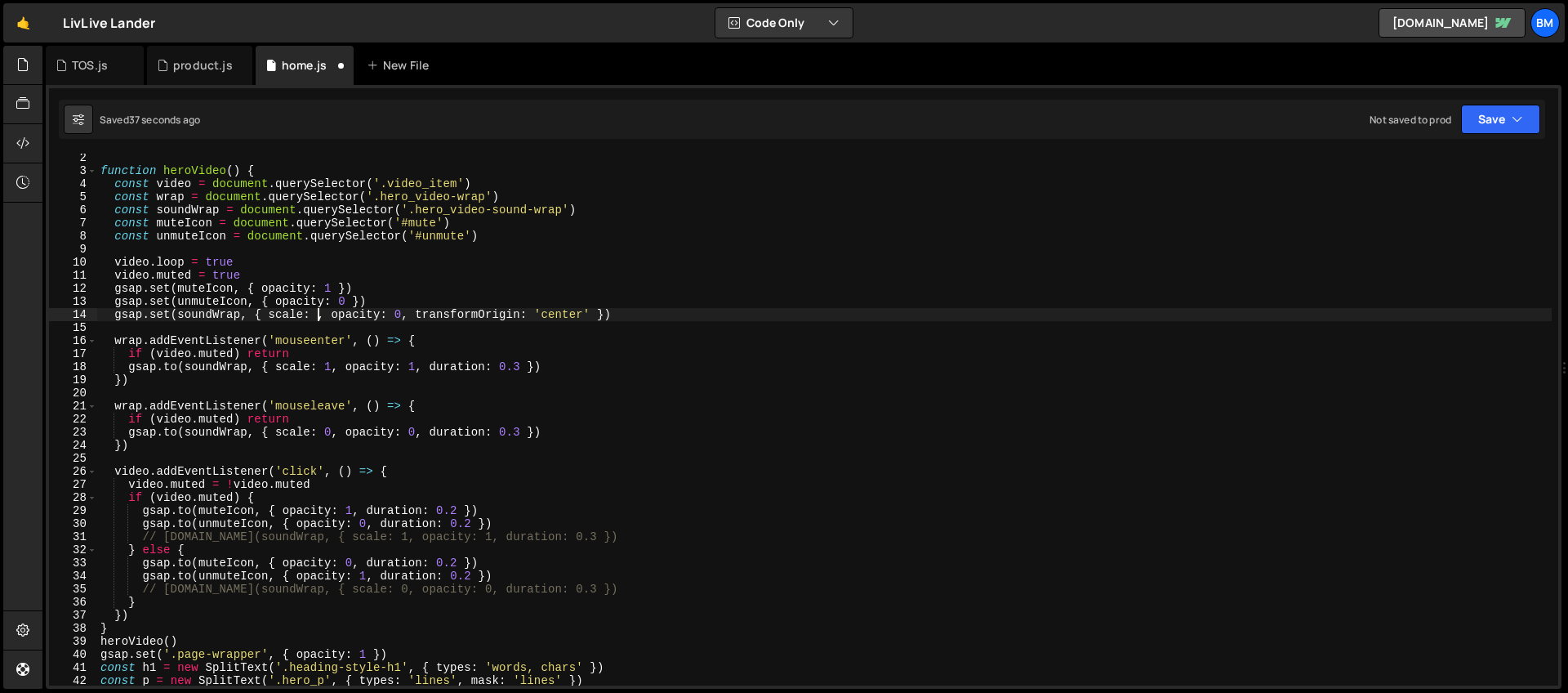
scroll to position [0, 15]
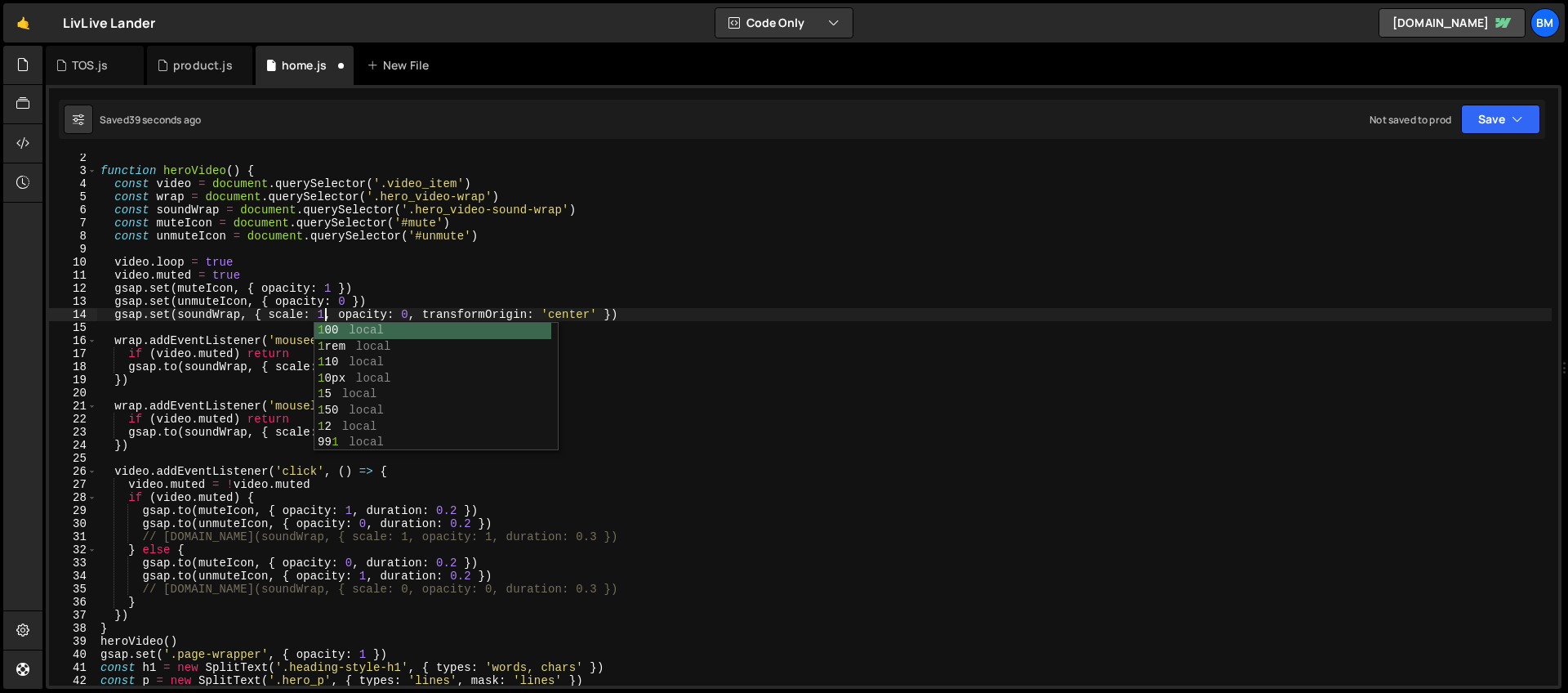
click at [411, 310] on div "function heroVideo ( ) { const video = document . querySelector ( '.video_item'…" at bounding box center [825, 430] width 1455 height 558
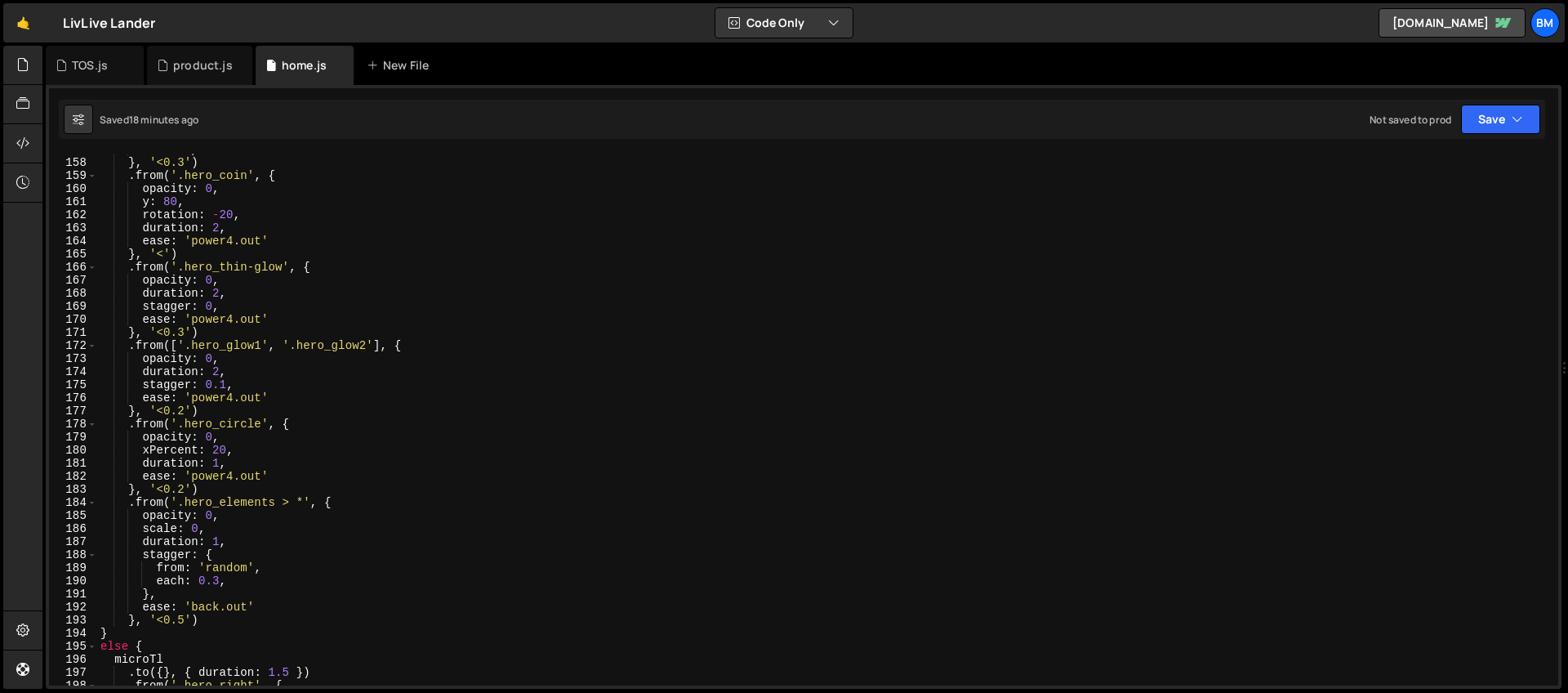
scroll to position [2066, 0]
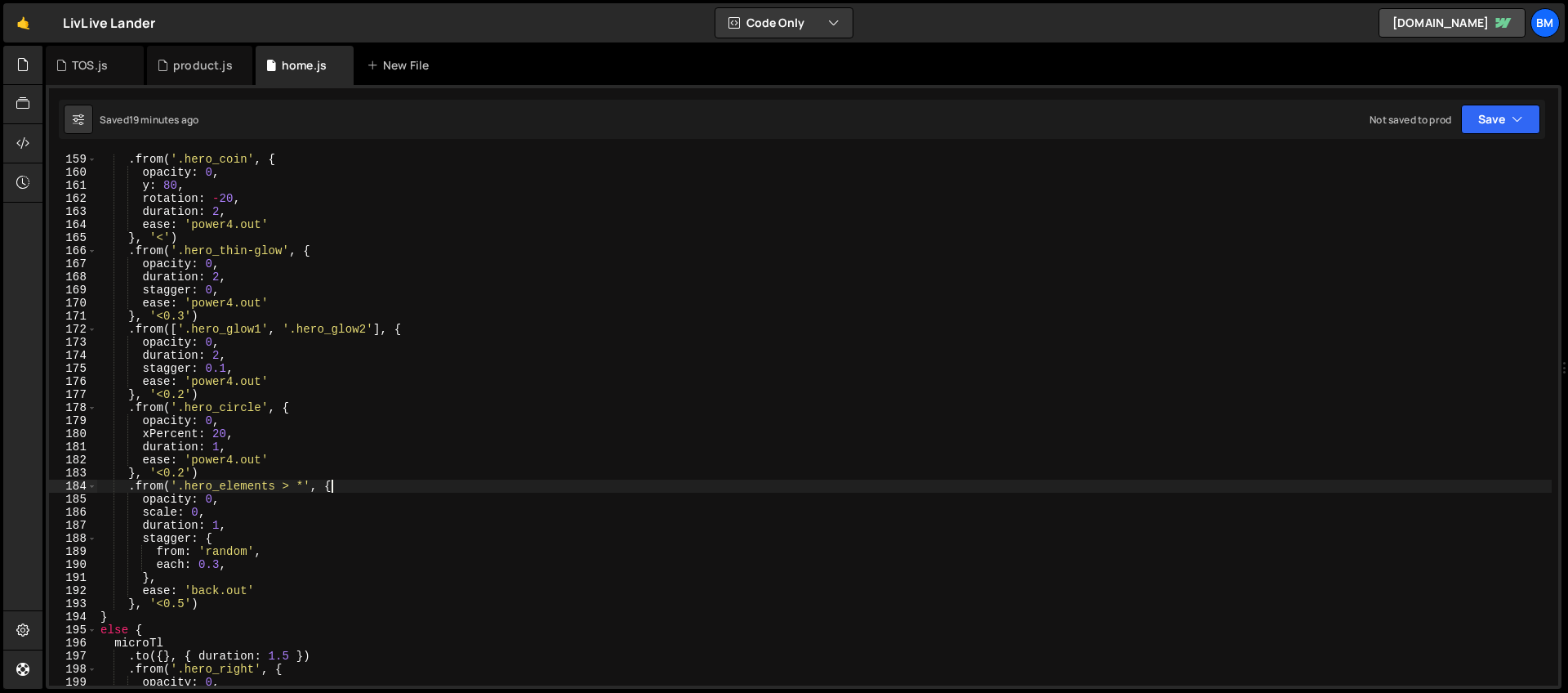
click at [349, 491] on div ". from ( '.hero_coin' , { opacity : 0 , y : 80 , rotation : - 20 , duration : 2…" at bounding box center [825, 431] width 1455 height 558
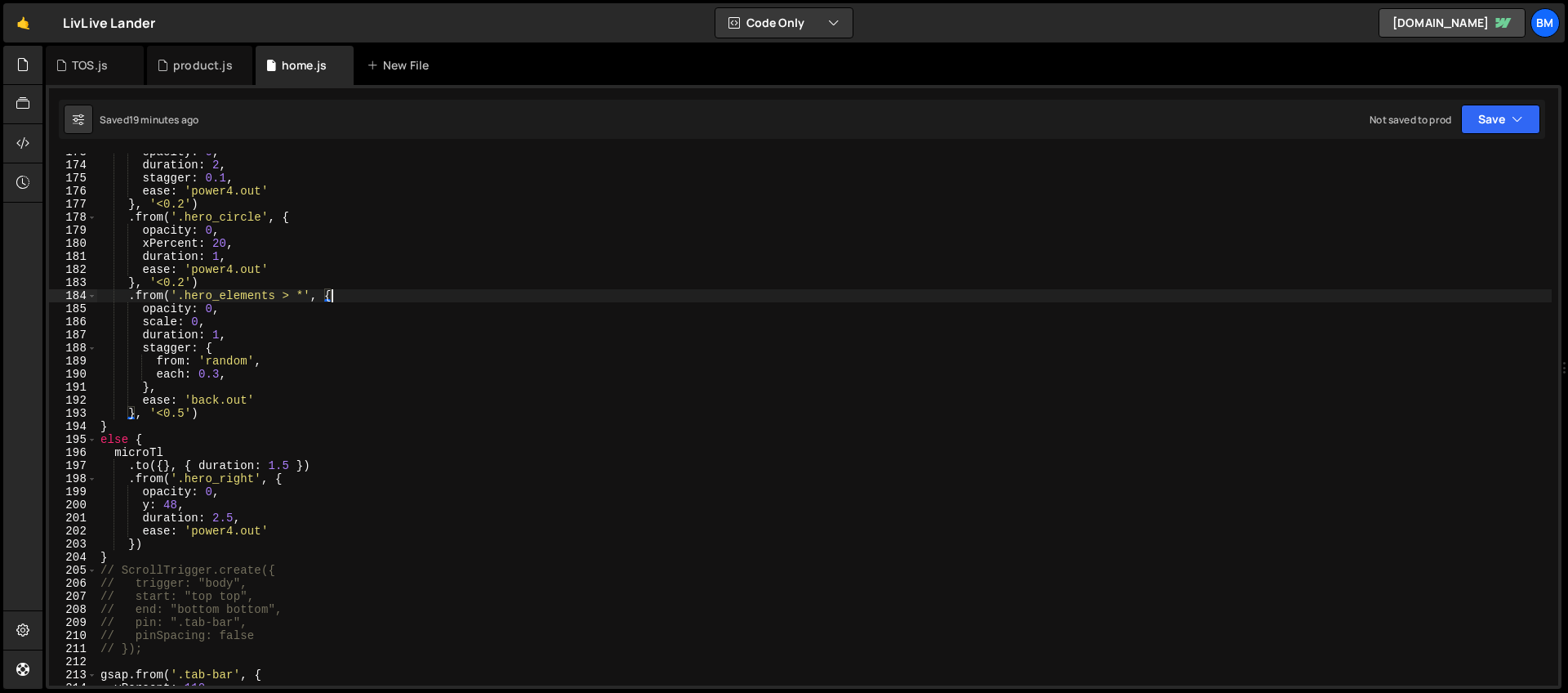
scroll to position [2257, 0]
click at [131, 555] on div "opacity : 0 , duration : 2 , stagger : 0.1 , ease : 'power4.out' } , '<0.2' ) .…" at bounding box center [825, 424] width 1455 height 558
type textarea "}"
type textarea "gsap.to('.hero_wayfinder', {')"
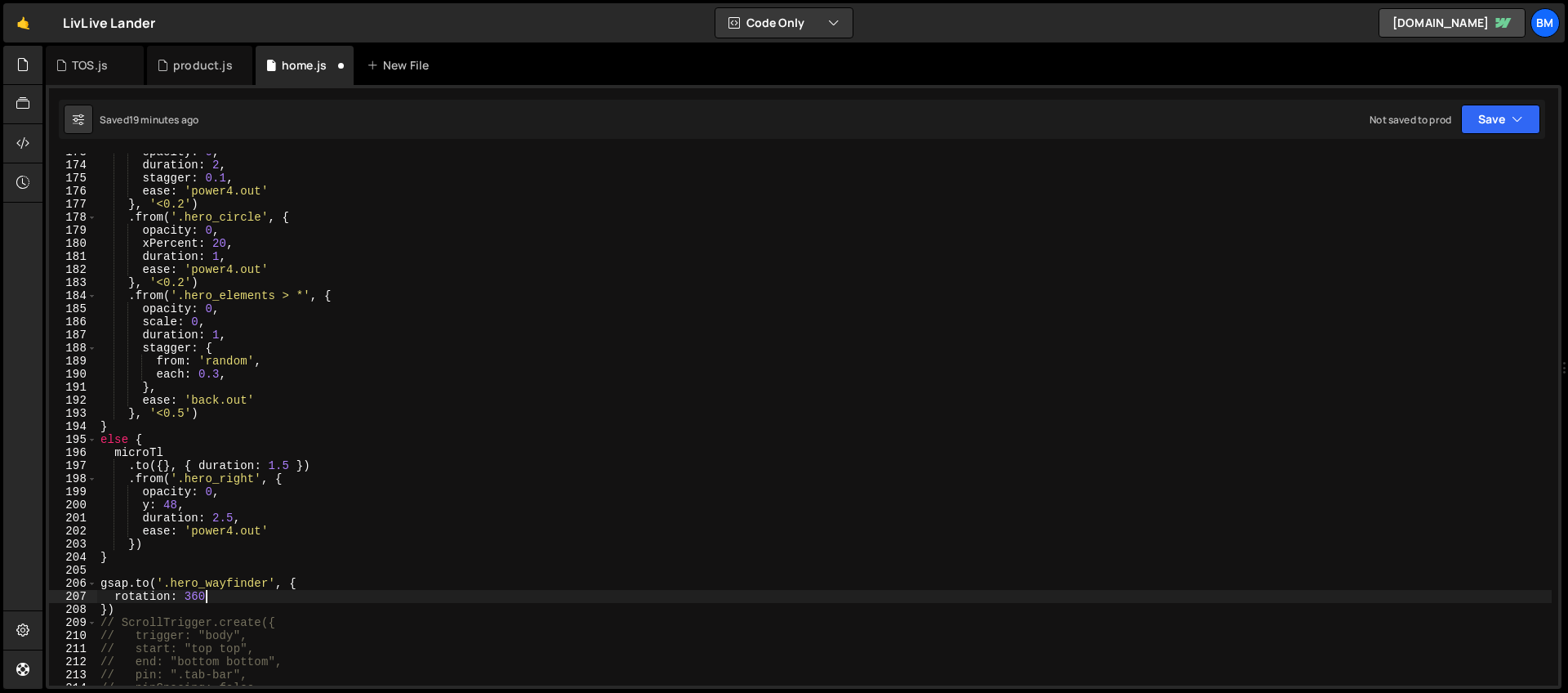
scroll to position [0, 6]
type textarea "rotation: 360,"
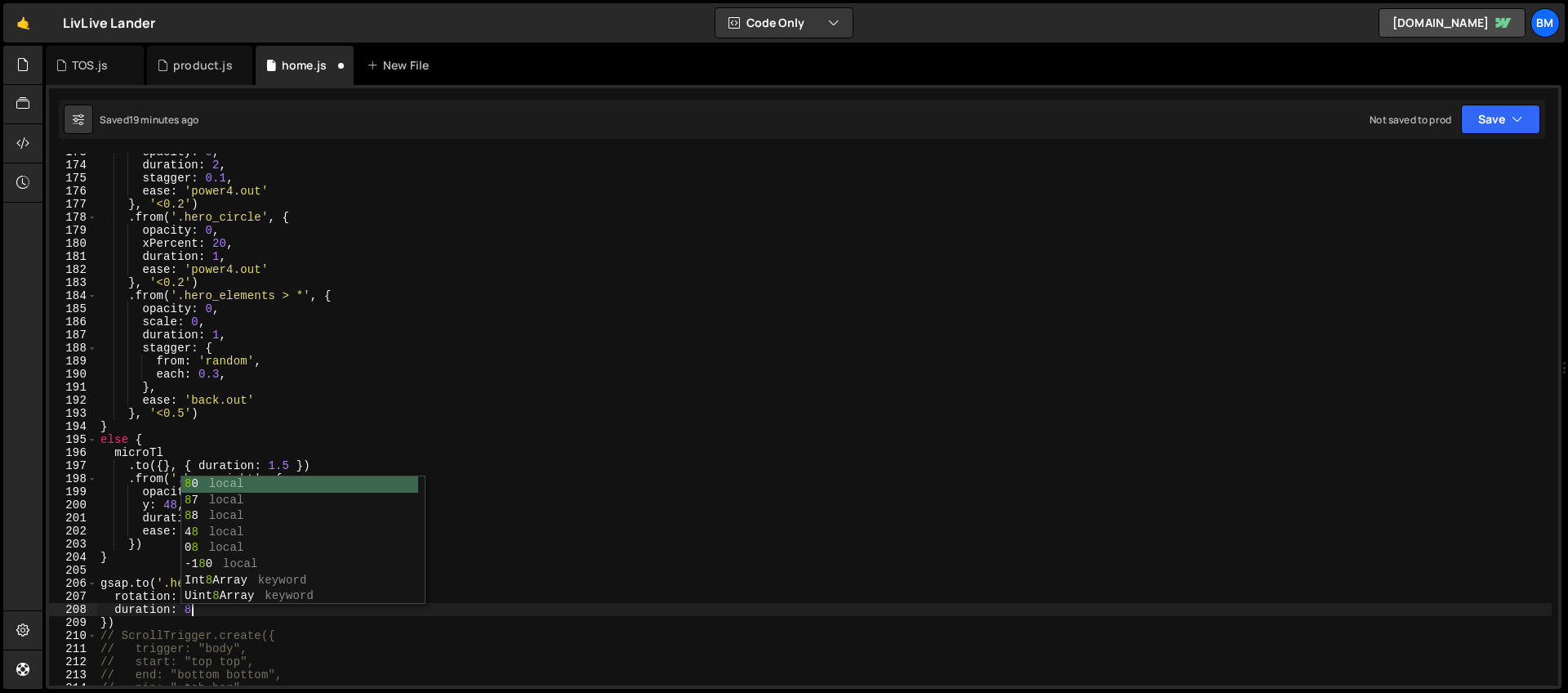
type textarea "duration: 8,"
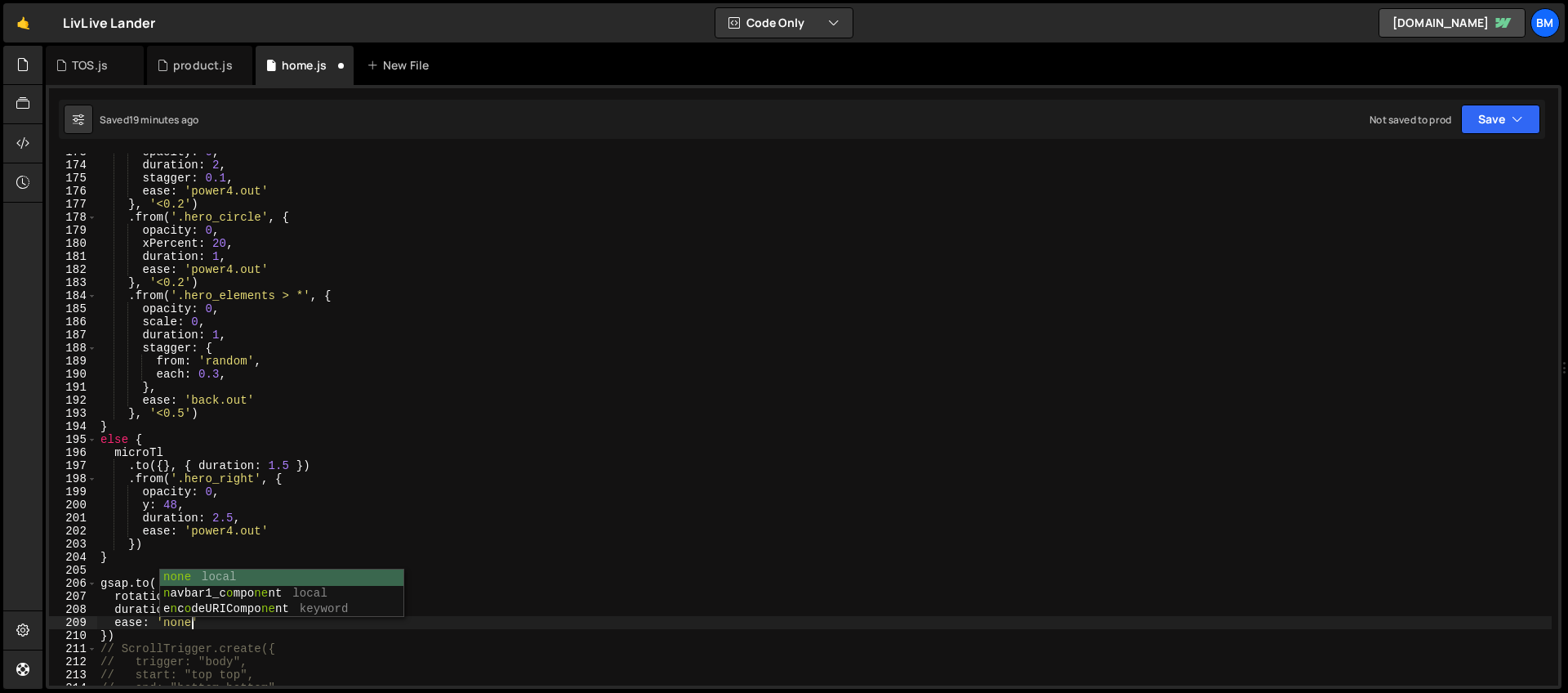
scroll to position [0, 6]
type textarea "ease: 'none'.'"
type textarea "ease: 'none',"
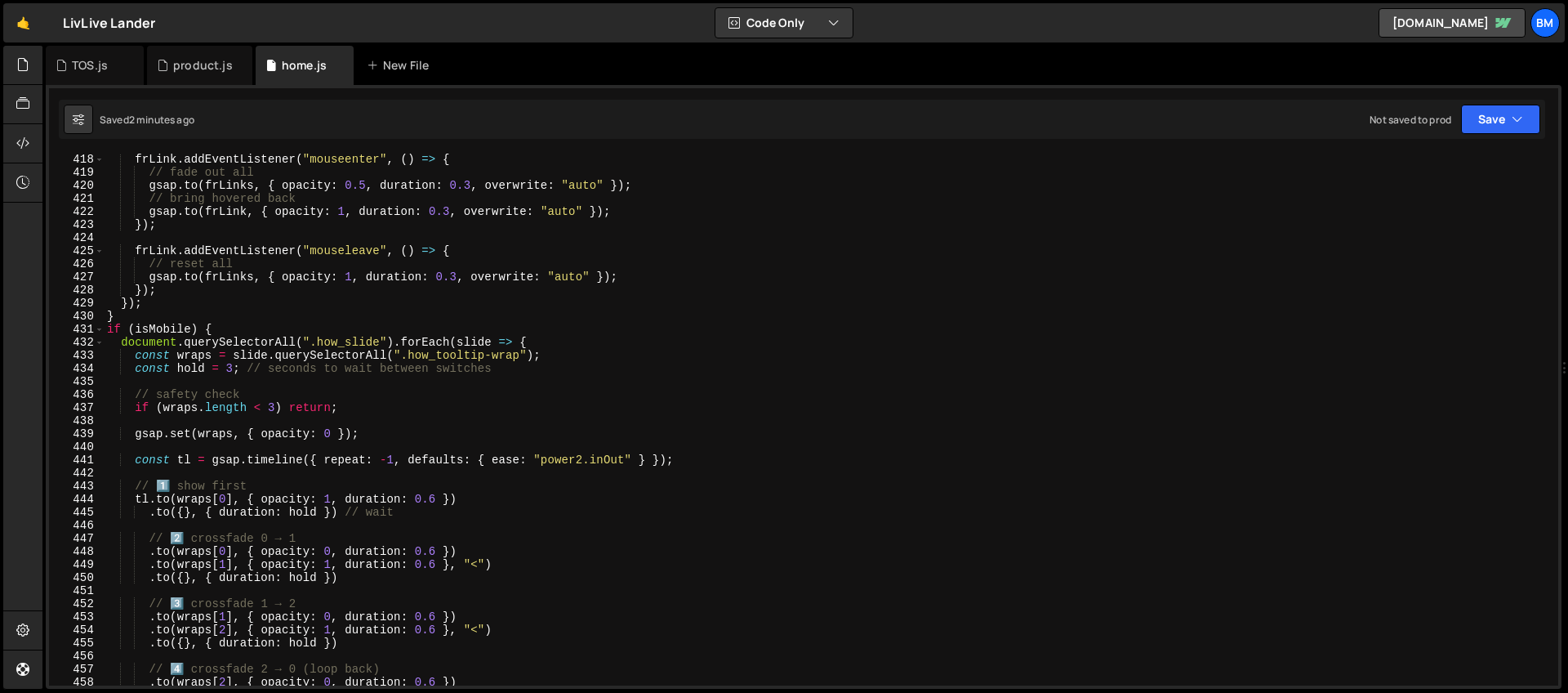
scroll to position [5534, 0]
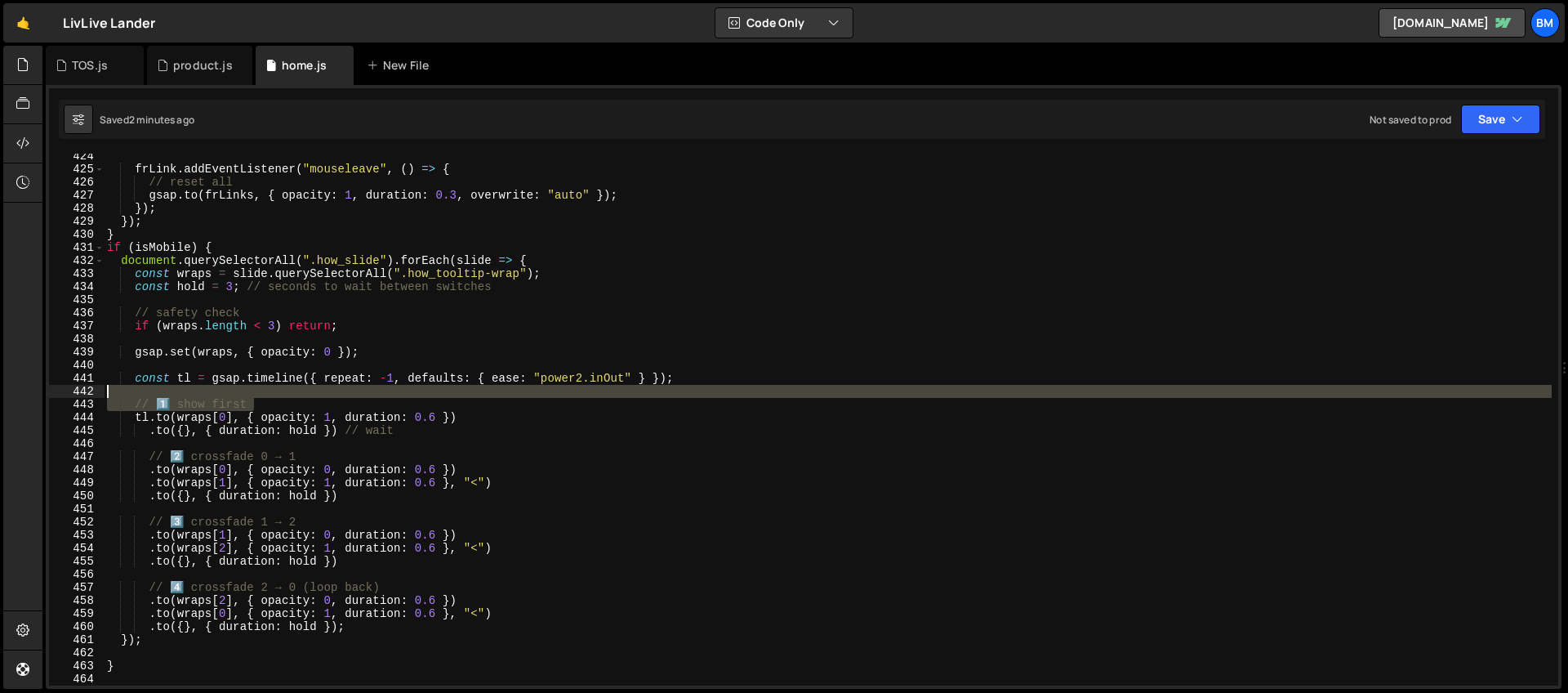
drag, startPoint x: 253, startPoint y: 406, endPoint x: 226, endPoint y: 394, distance: 29.5
click at [226, 394] on div "frLink . addEventListener ( "mouseleave" , ( ) => { // reset all gsap . to ( fr…" at bounding box center [827, 428] width 1448 height 558
type textarea "// 1️⃣ show first"
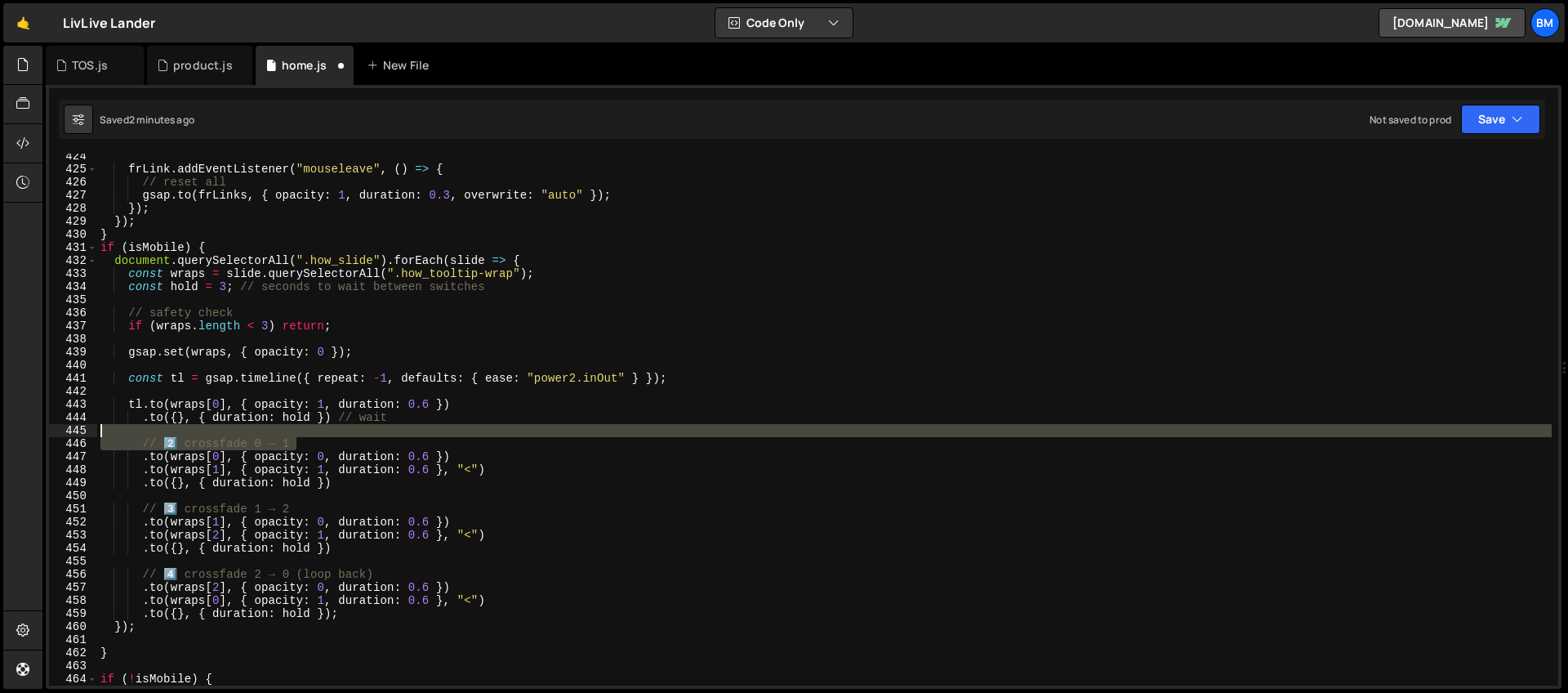
drag, startPoint x: 308, startPoint y: 443, endPoint x: 302, endPoint y: 436, distance: 9.2
click at [302, 436] on div "frLink . addEventListener ( "mouseleave" , ( ) => { // reset all gsap . to ( fr…" at bounding box center [825, 428] width 1455 height 558
type textarea "// 2️⃣ crossfade 0 → 1"
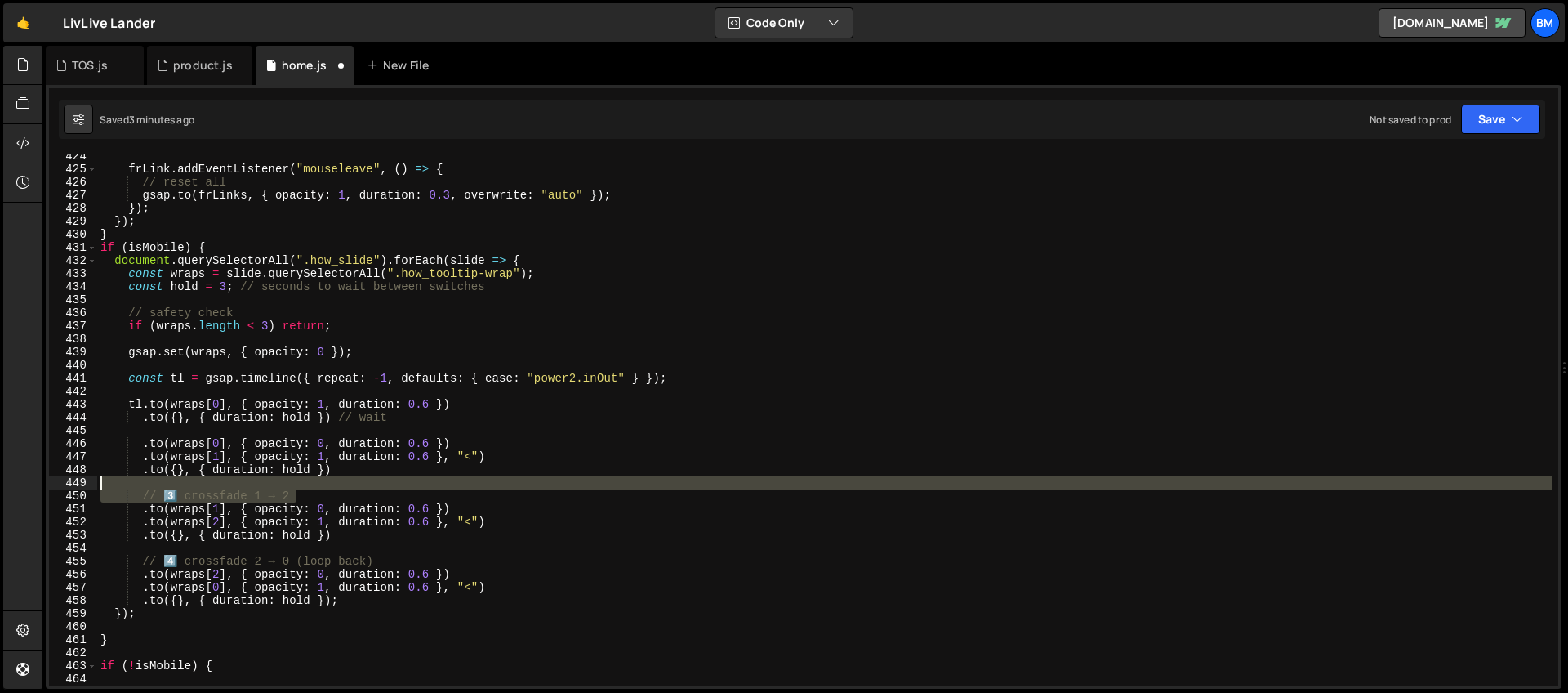
drag, startPoint x: 303, startPoint y: 496, endPoint x: 295, endPoint y: 486, distance: 12.8
click at [295, 486] on div "frLink . addEventListener ( "mouseleave" , ( ) => { // reset all gsap . to ( fr…" at bounding box center [825, 428] width 1455 height 558
type textarea "// 3️⃣ crossfade 1 → 2"
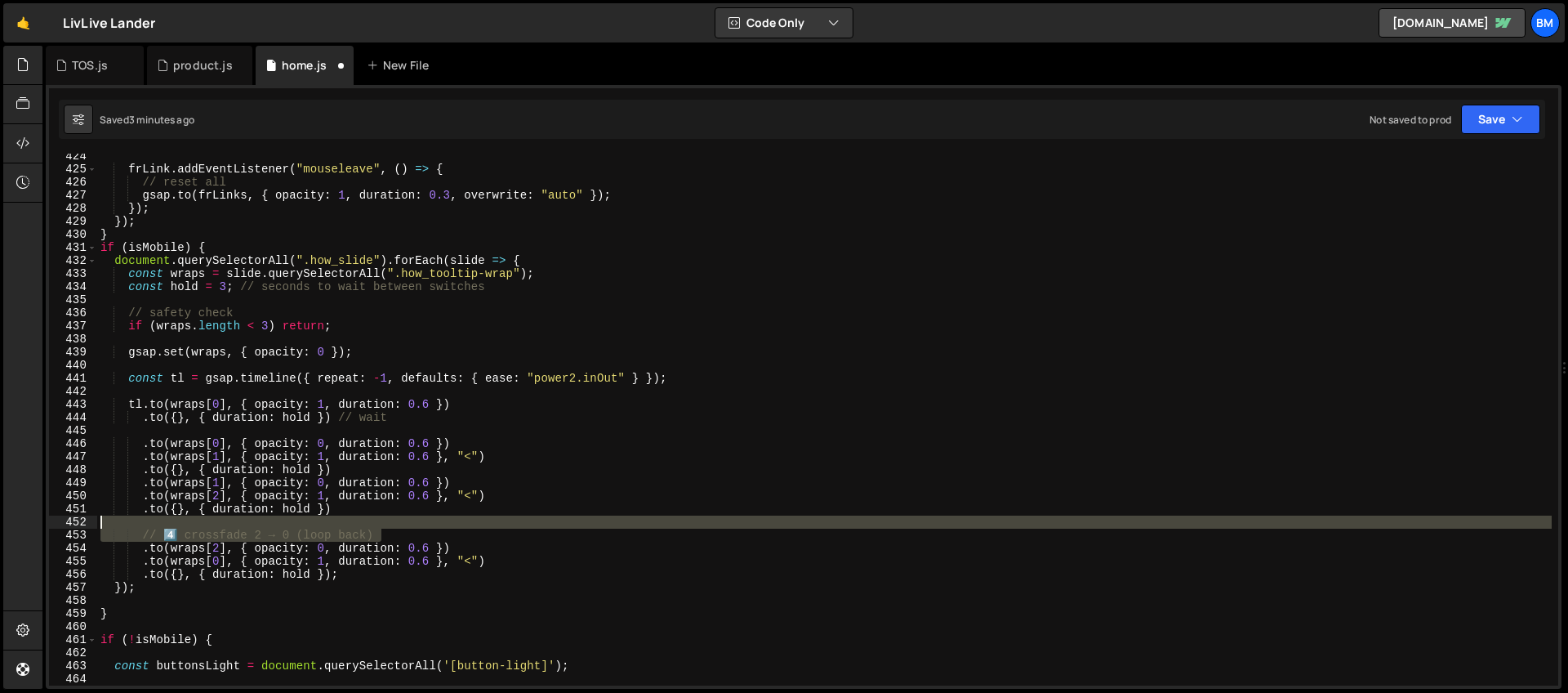
drag, startPoint x: 383, startPoint y: 530, endPoint x: 371, endPoint y: 519, distance: 16.3
click at [371, 519] on div "frLink . addEventListener ( "mouseleave" , ( ) => { // reset all gsap . to ( fr…" at bounding box center [825, 428] width 1455 height 558
type textarea "// 4️⃣ crossfade 2 → 0 (loop back)"
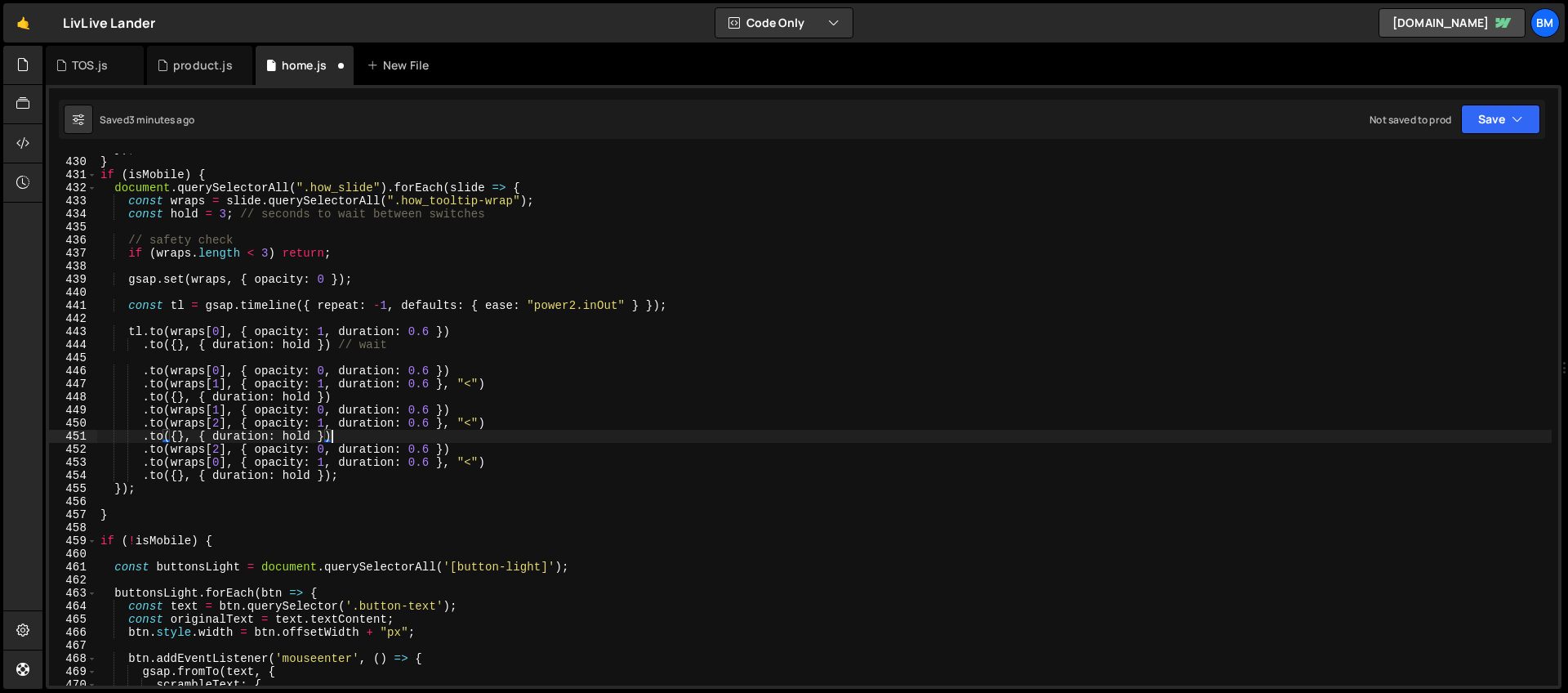
scroll to position [5520, 0]
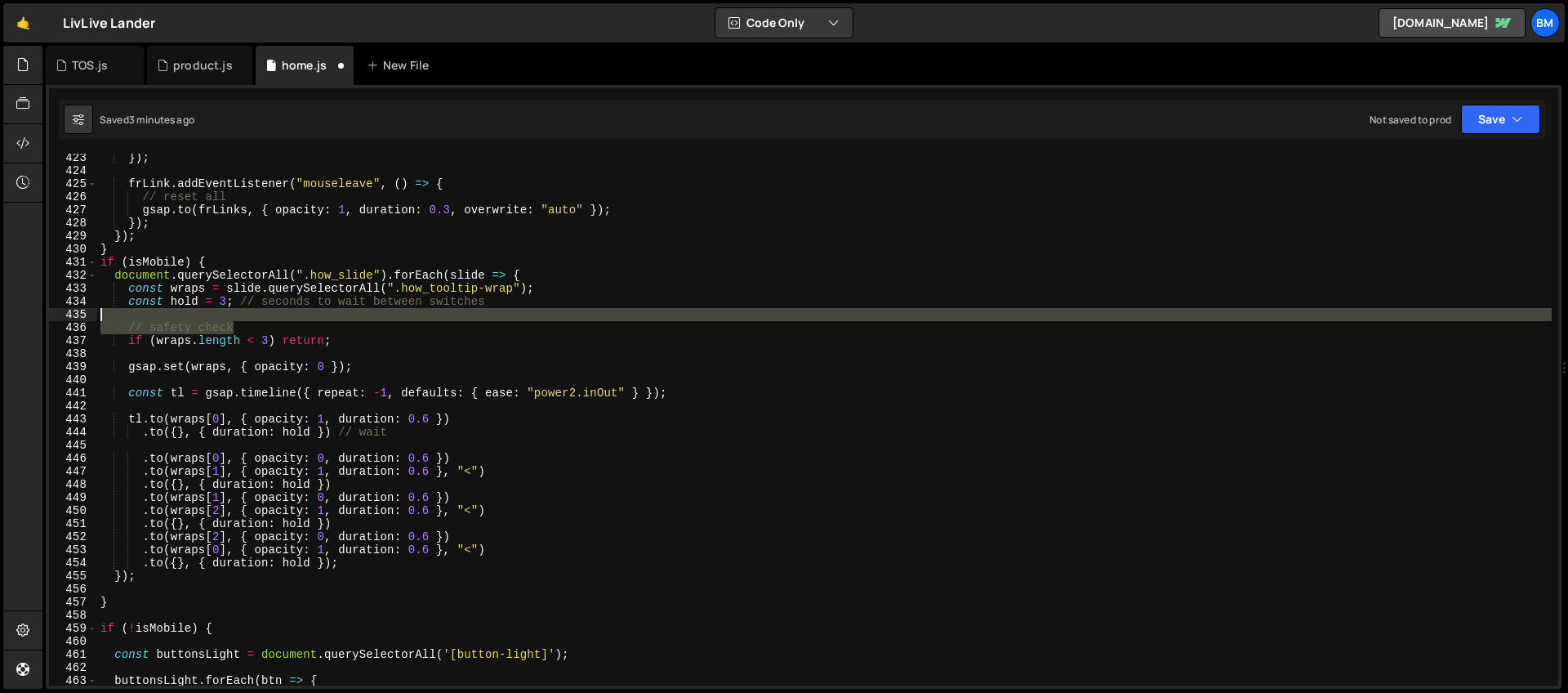
drag, startPoint x: 264, startPoint y: 323, endPoint x: 261, endPoint y: 315, distance: 8.5
click at [261, 315] on div "}) ; frLink . addEventListener ( "mouseleave" , ( ) => { // reset all gsap . to…" at bounding box center [825, 430] width 1455 height 558
type textarea "// safety check"
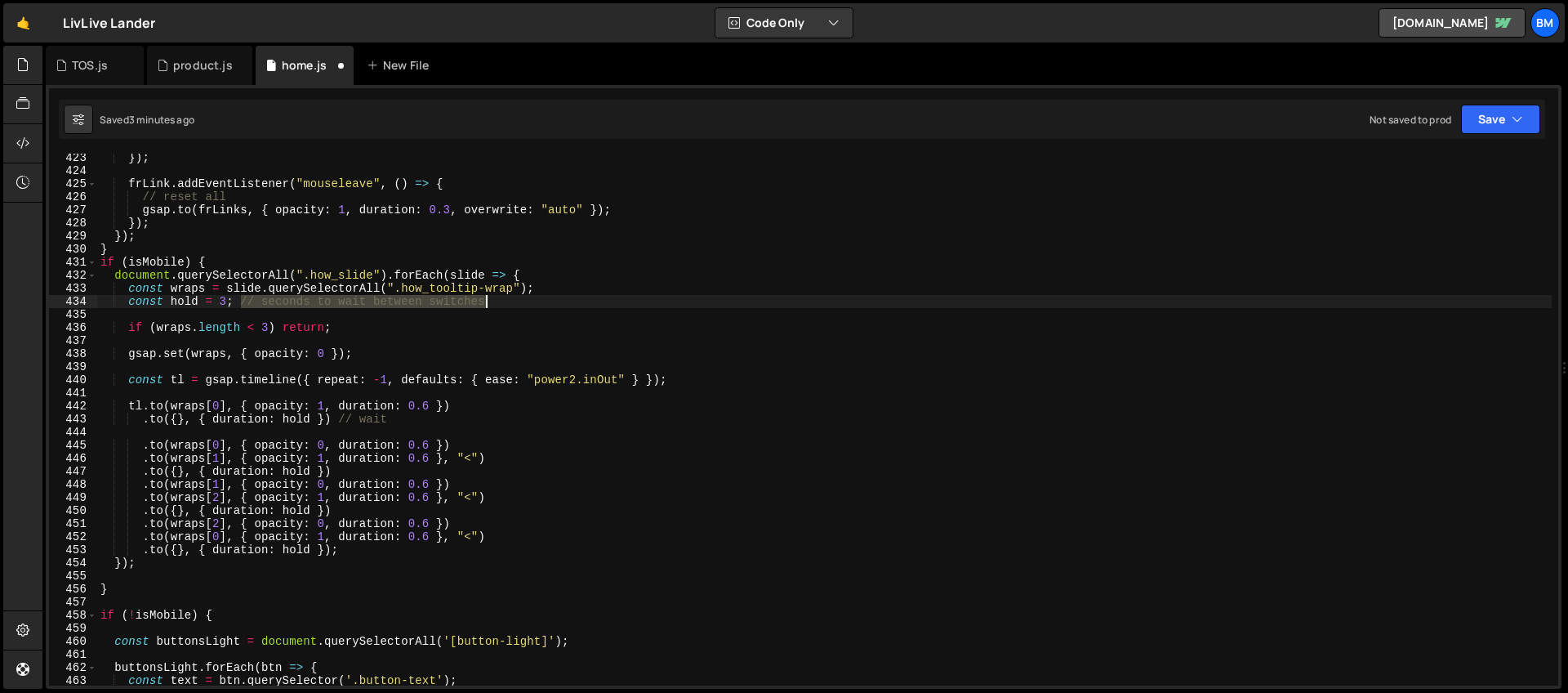
drag, startPoint x: 245, startPoint y: 300, endPoint x: 532, endPoint y: 299, distance: 287.0
click at [532, 299] on div "}) ; frLink . addEventListener ( "mouseleave" , ( ) => { // reset all gsap . to…" at bounding box center [825, 430] width 1455 height 558
type textarea "const hold = 3;"
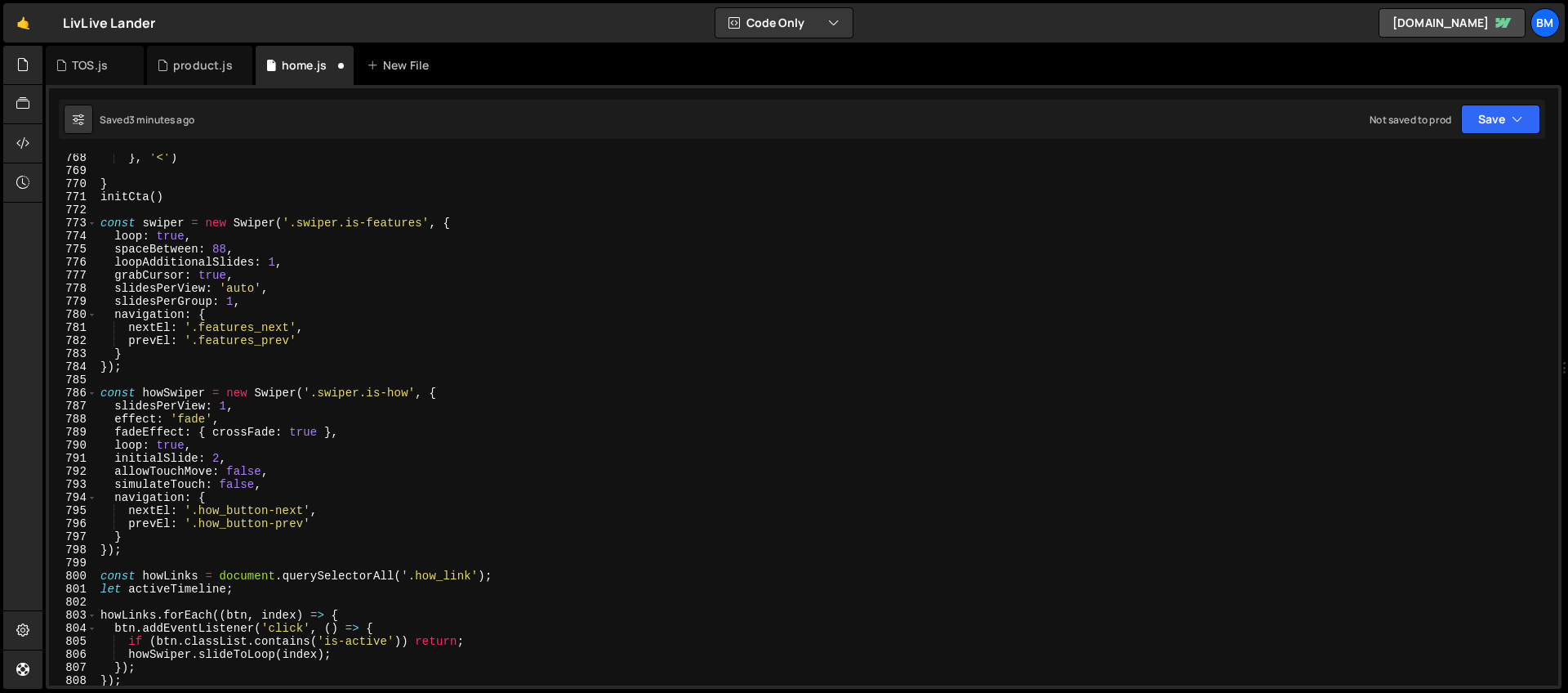
scroll to position [10108, 0]
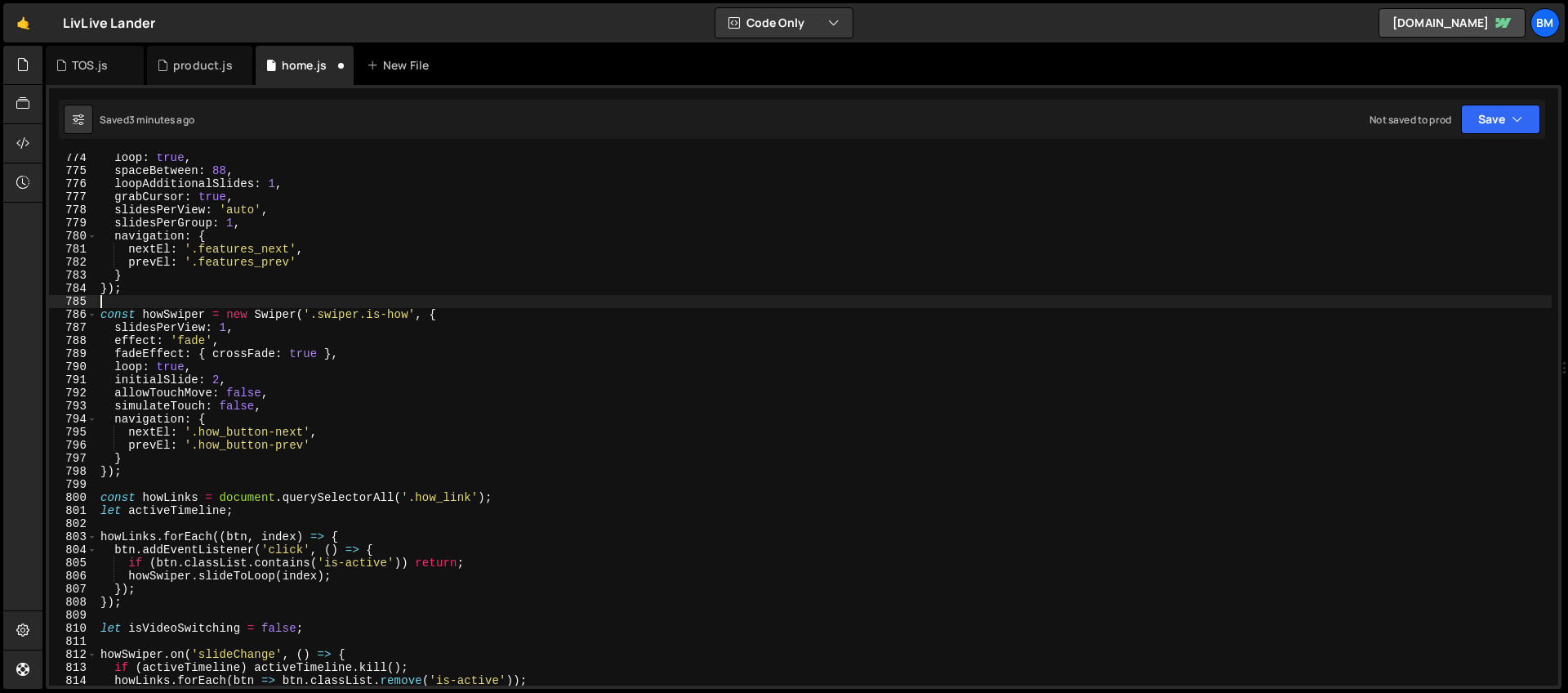
click at [112, 303] on div "loop : true , spaceBetween : 88 , loopAdditionalSlides : 1 , grabCursor : true …" at bounding box center [825, 430] width 1455 height 558
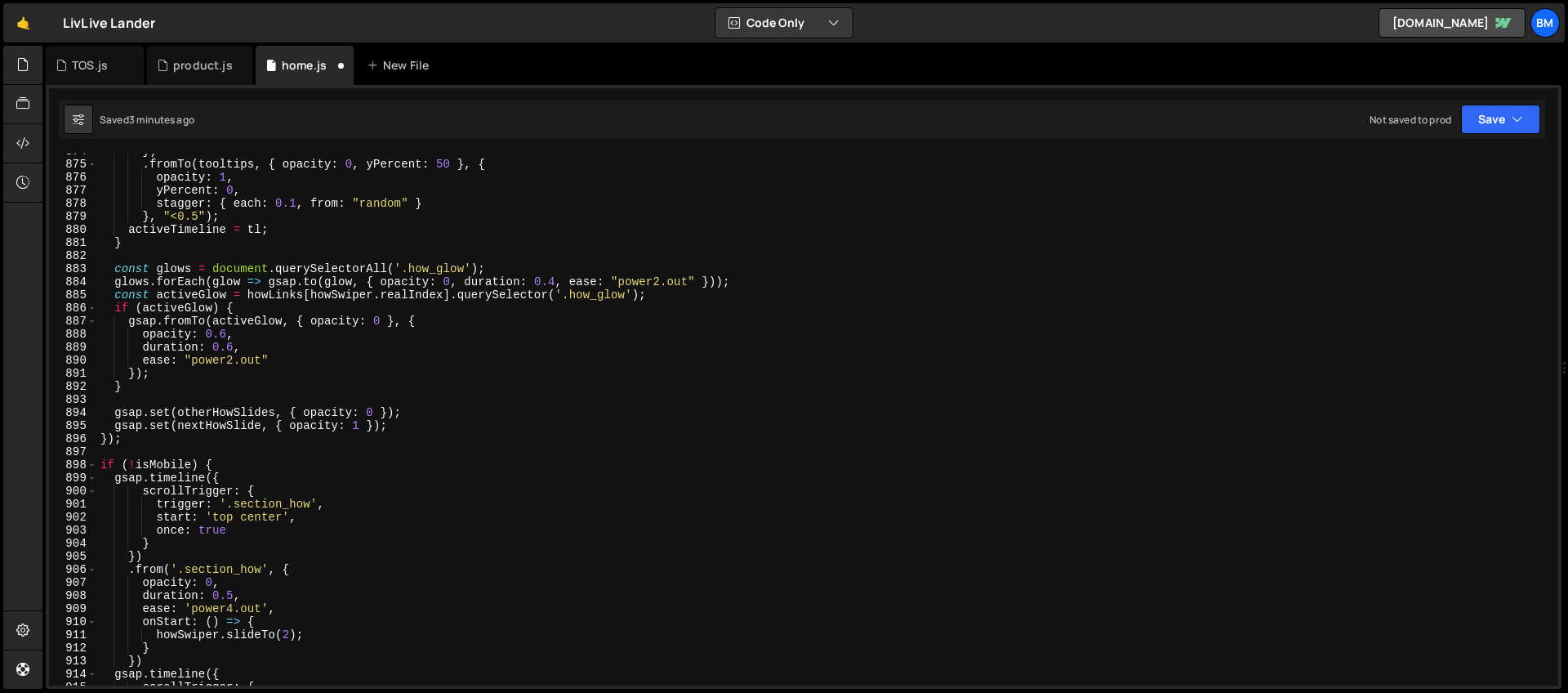
scroll to position [11438, 0]
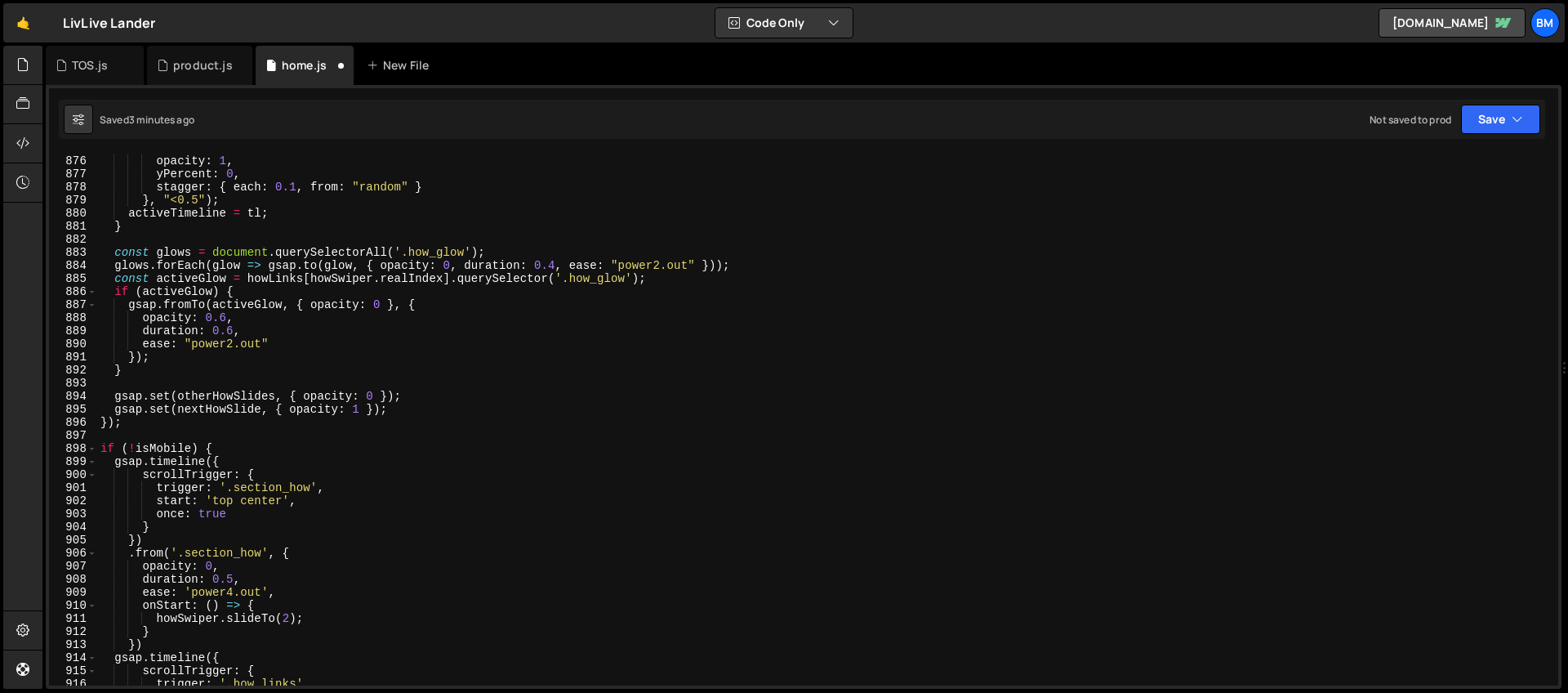
click at [120, 434] on div ". fromTo ( tooltips , { opacity : 0 , yPercent : 50 } , { opacity : 1 , yPercen…" at bounding box center [825, 420] width 1455 height 558
type textarea "});"
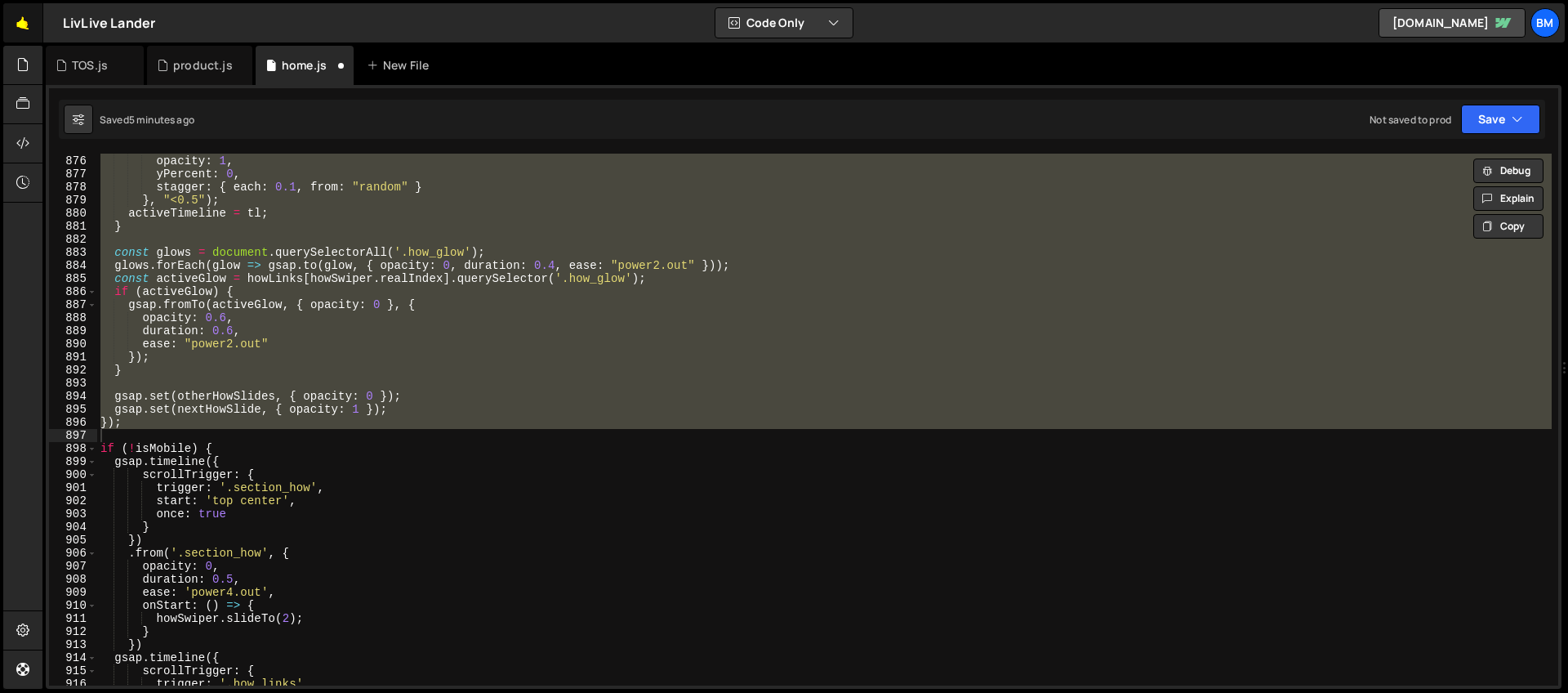
click at [20, 14] on link "🤙" at bounding box center [23, 23] width 40 height 39
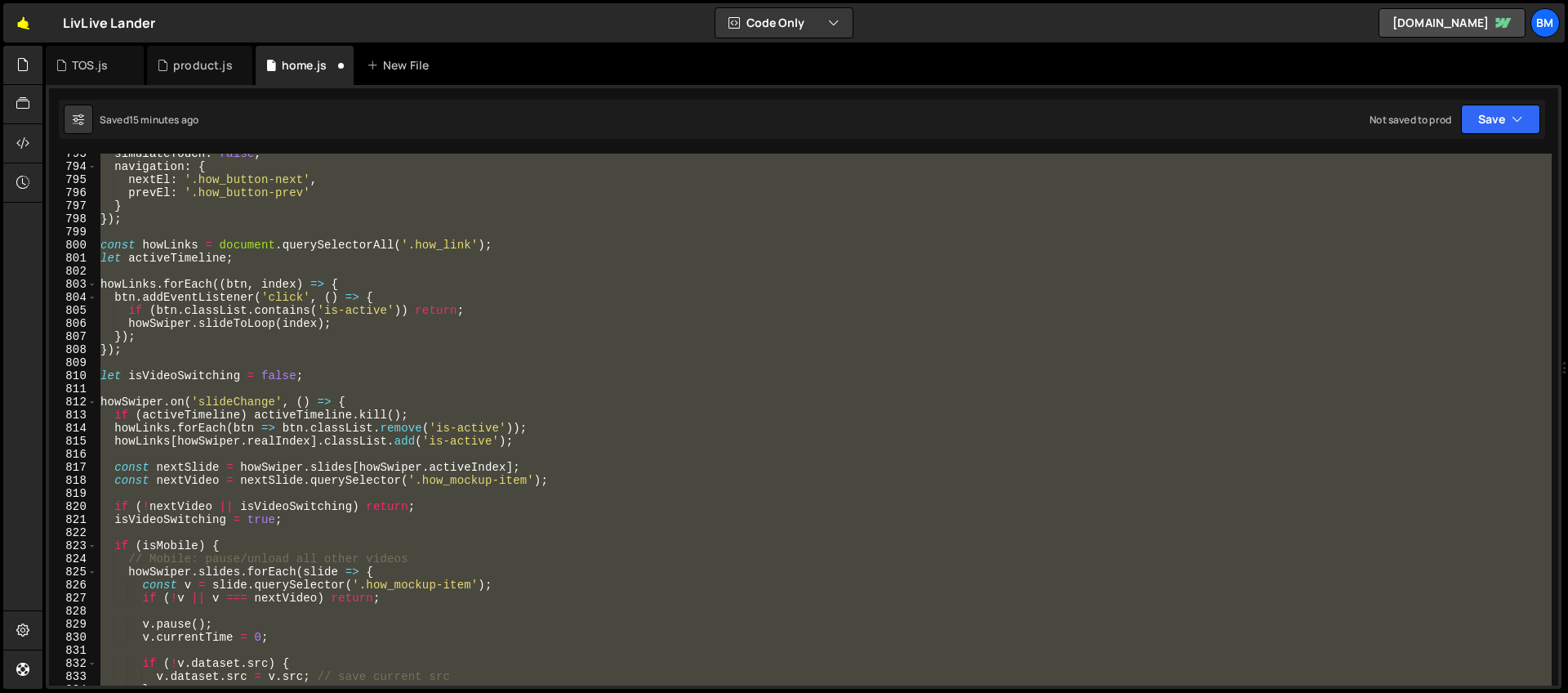
scroll to position [10249, 0]
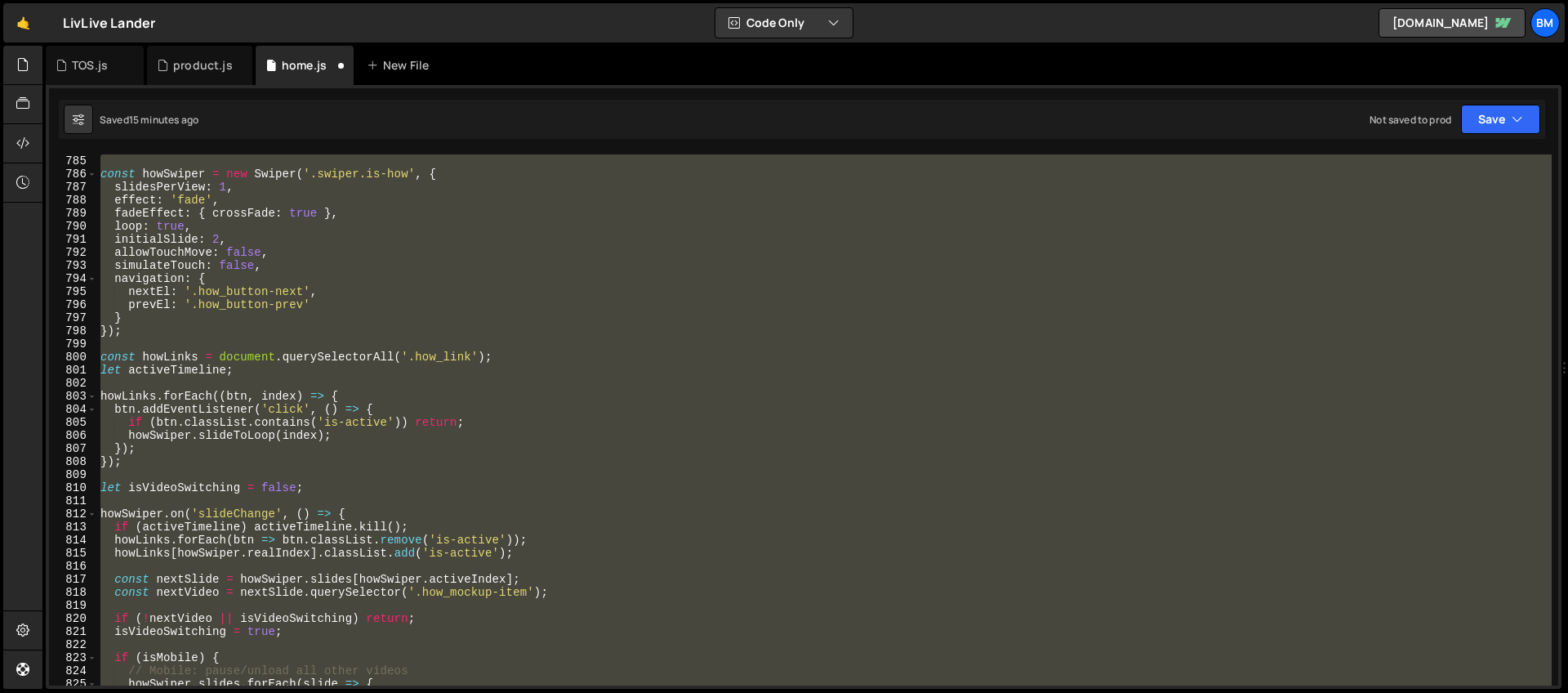
click at [300, 346] on div "}) ; const howSwiper = new Swiper ( '.swiper.is-how' , { slidesPerView : 1 , ef…" at bounding box center [825, 420] width 1455 height 532
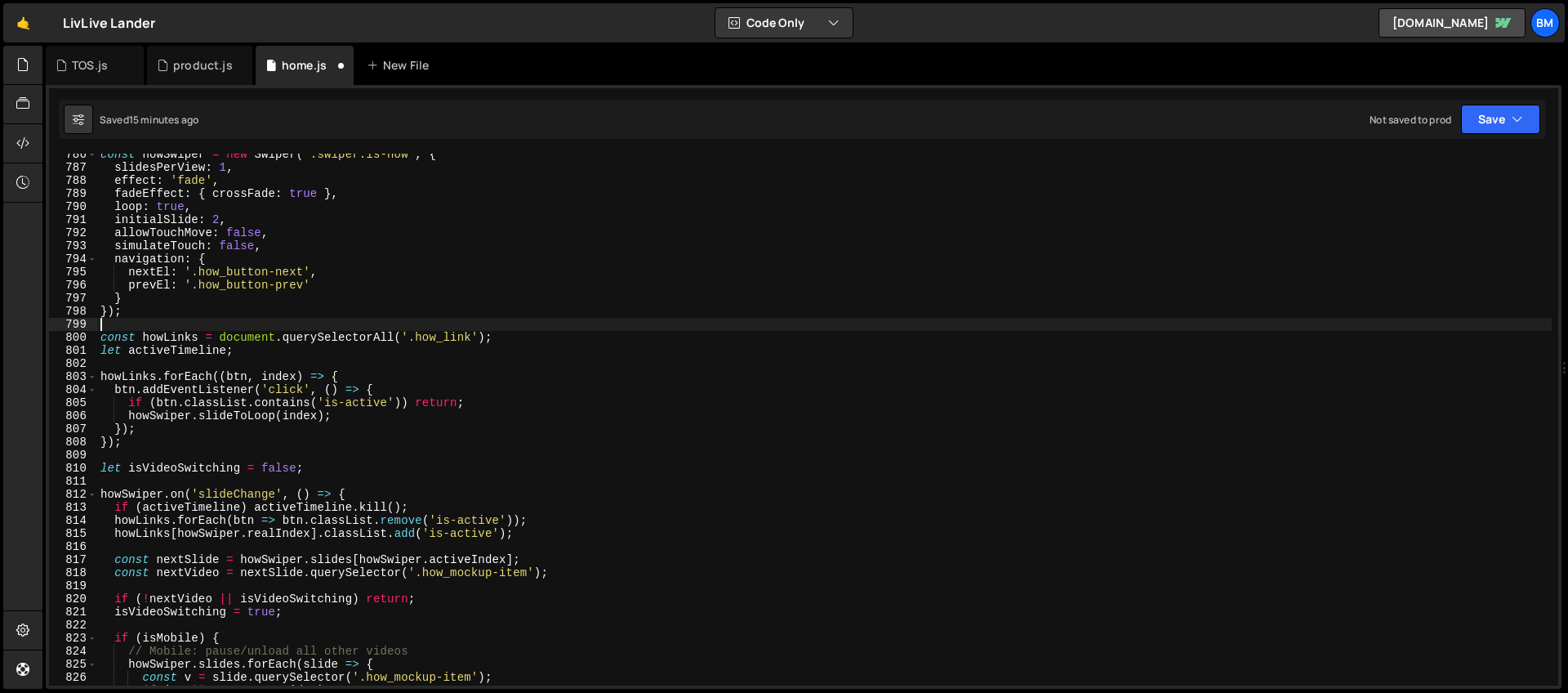
scroll to position [10339, 0]
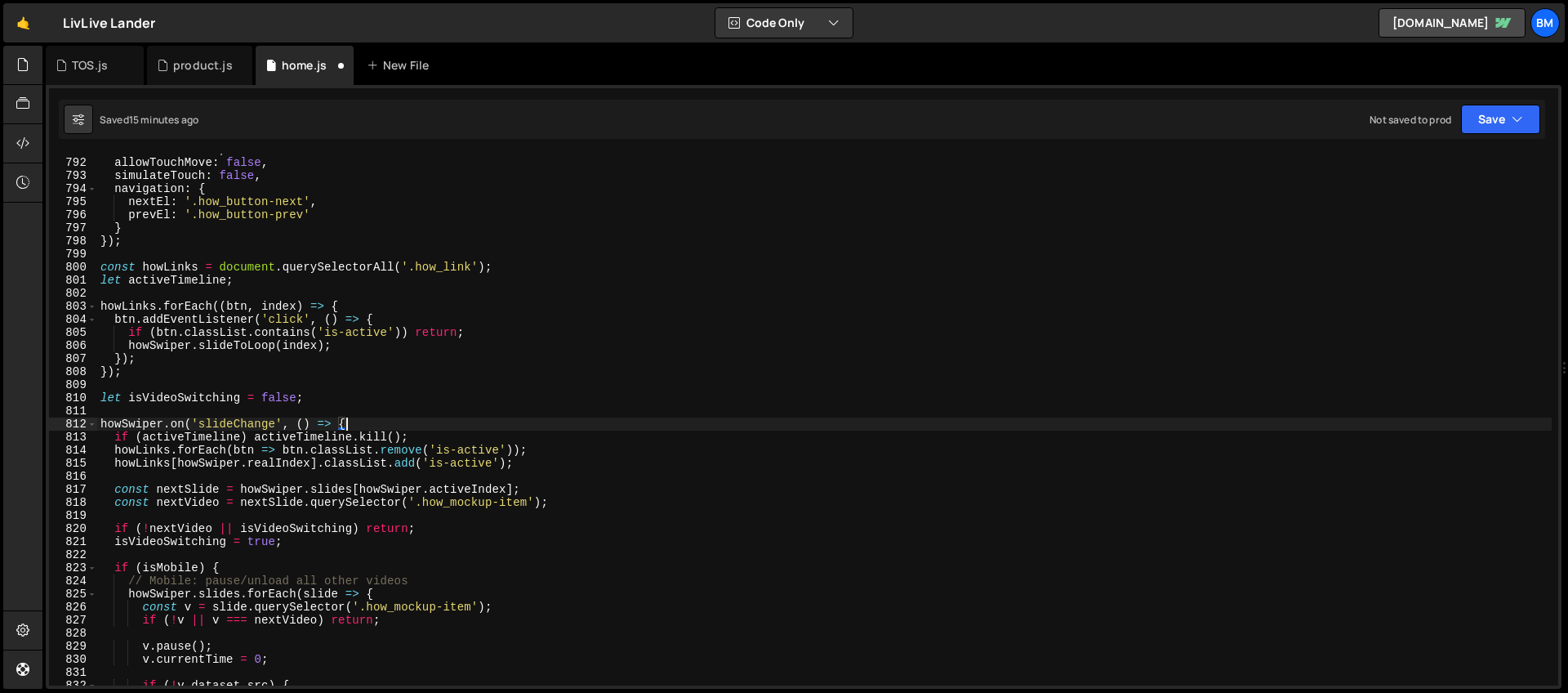
click at [367, 421] on div "initialSlide : 2 , allowTouchMove : false , simulateTouch : false , navigation …" at bounding box center [825, 422] width 1455 height 558
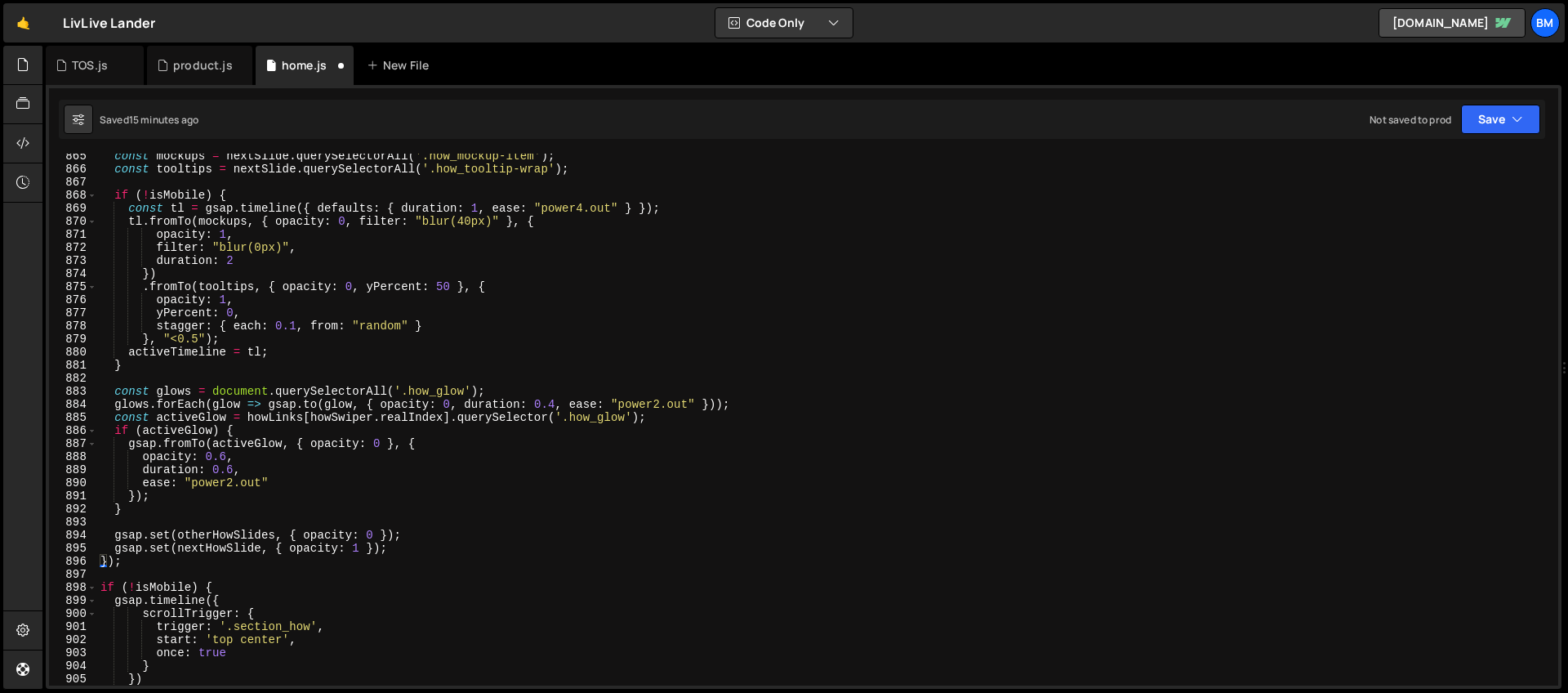
scroll to position [11300, 0]
click at [136, 559] on div "const mockups = nextSlide . querySelectorAll ( '.how_mockup-item' ) ; const too…" at bounding box center [825, 428] width 1455 height 558
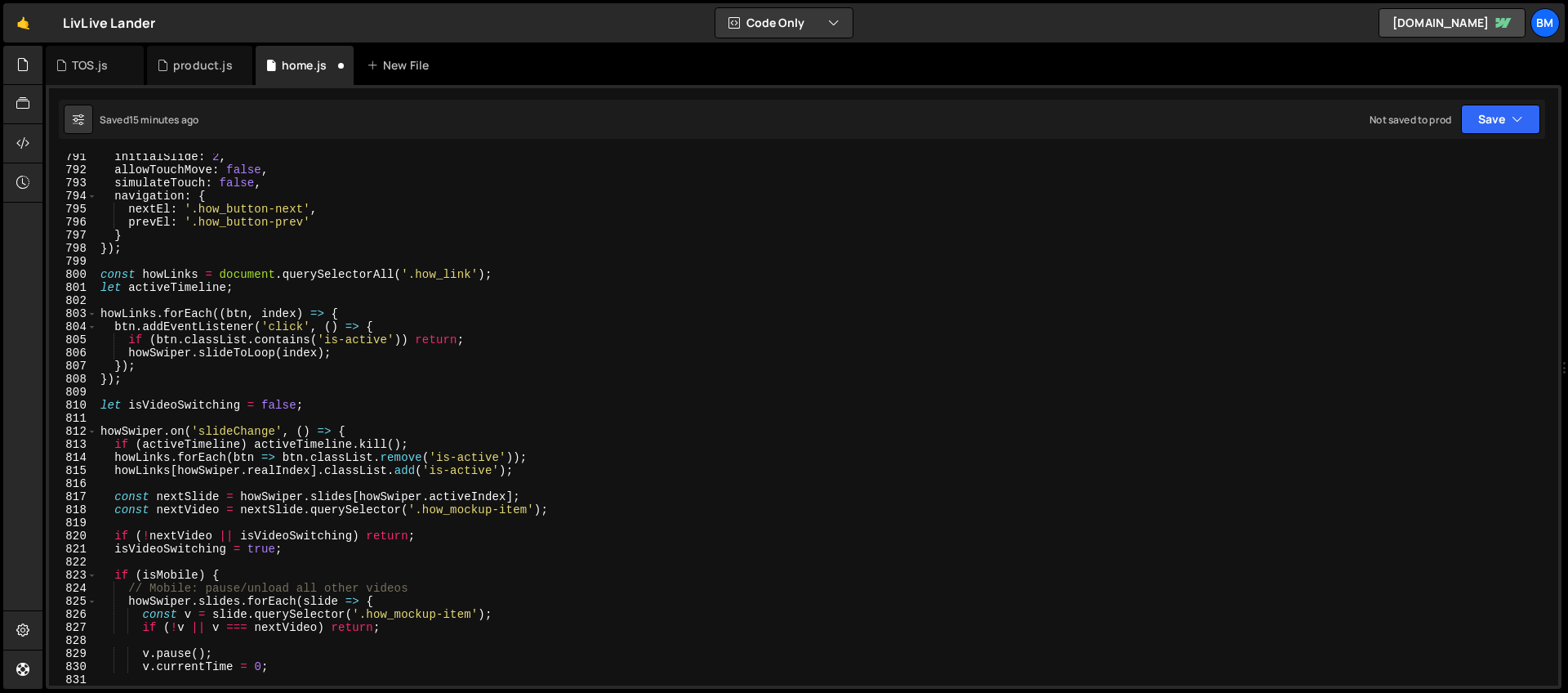
scroll to position [10243, 0]
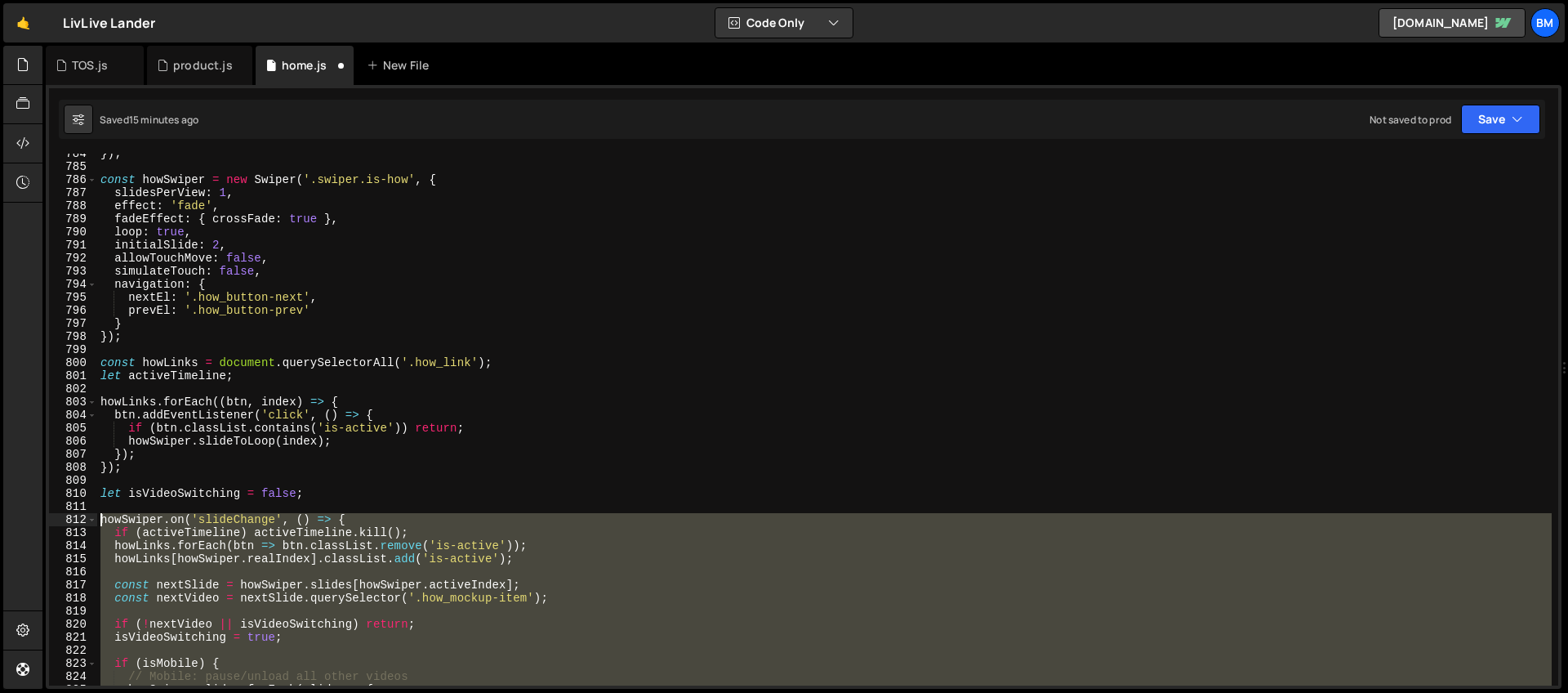
click at [102, 519] on div "}) ; const howSwiper = new Swiper ( '.swiper.is-how' , { slidesPerView : 1 , ef…" at bounding box center [825, 426] width 1455 height 558
type textarea "howSwiper.on('slideChange', () => { if (activeTimeline) activeTimeline.kill();"
paste textarea
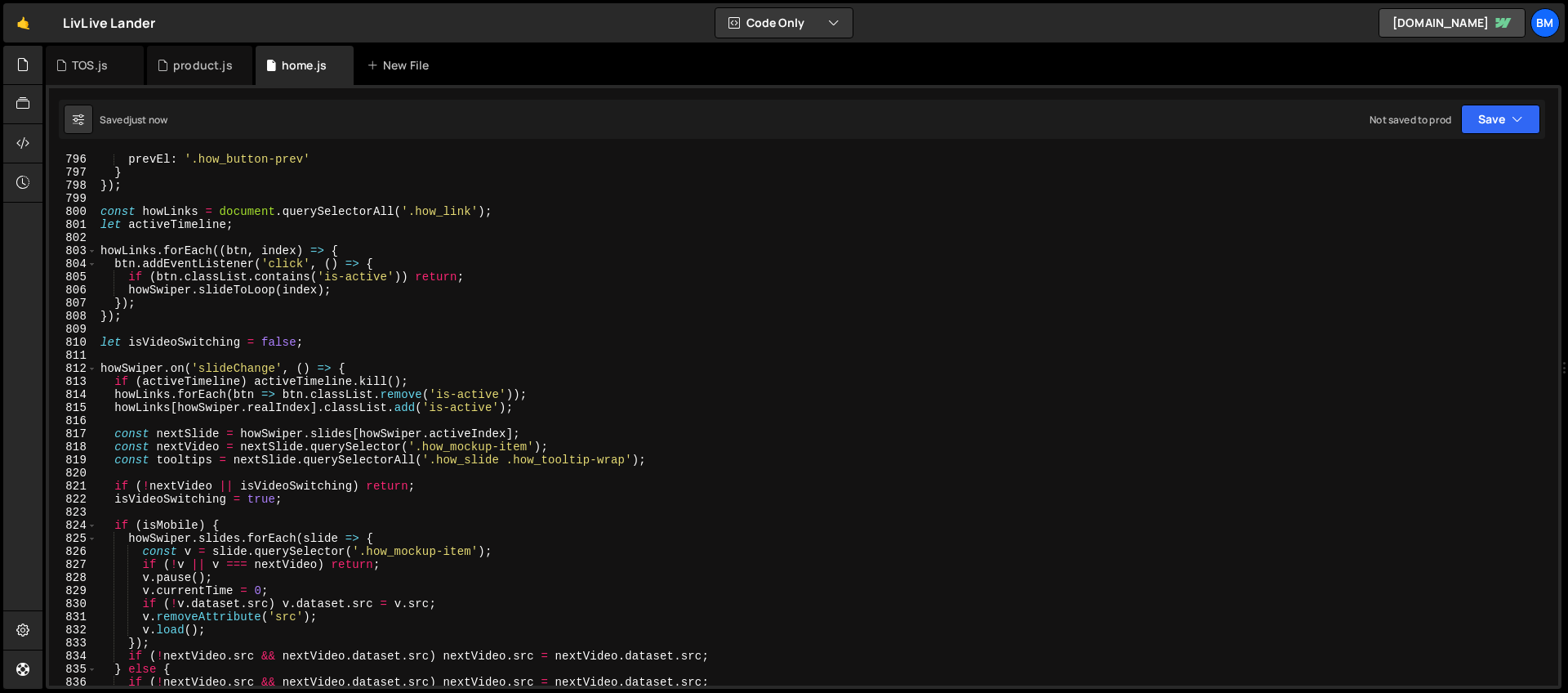
scroll to position [10380, 0]
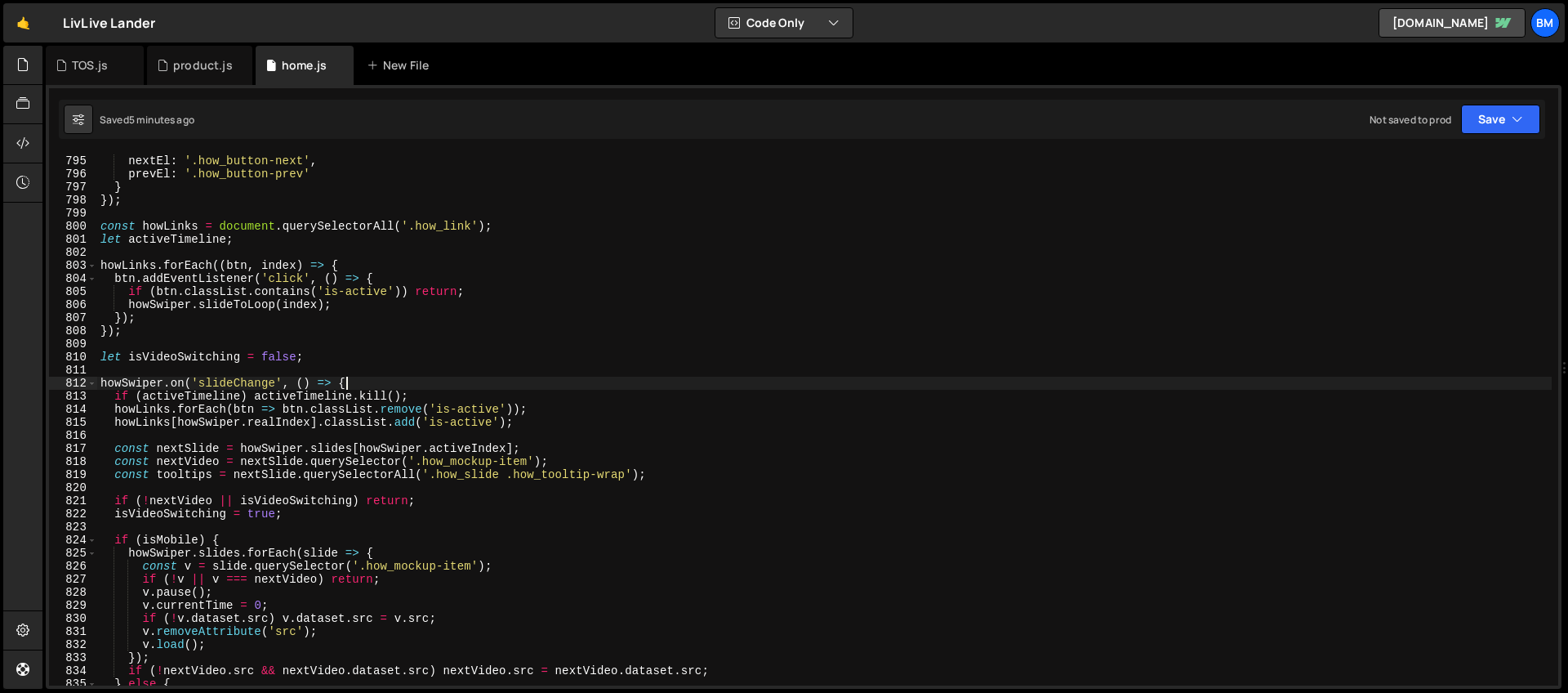
click at [347, 379] on div "navigation : { nextEl : '.how_button-next' , prevEl : '.how_button-prev' } }) ;…" at bounding box center [825, 420] width 1455 height 558
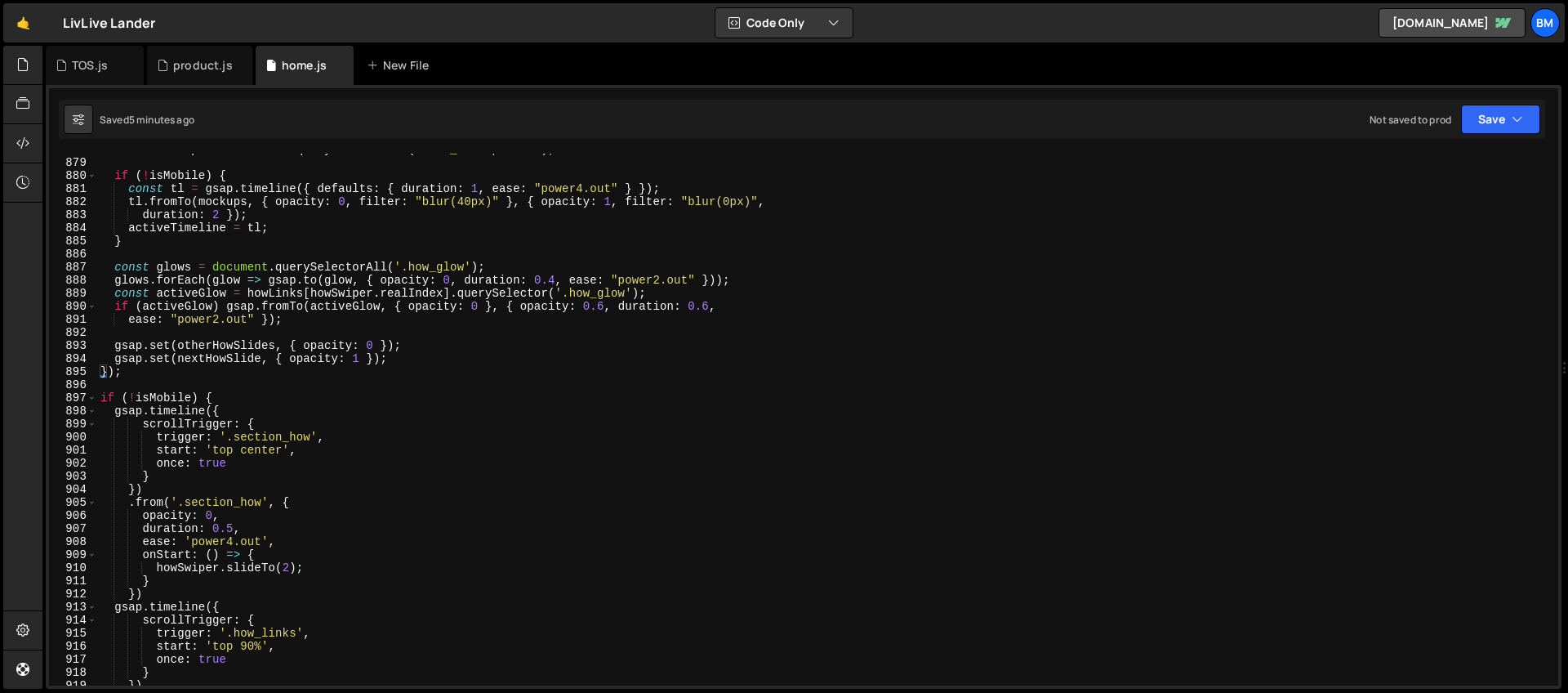
click at [143, 377] on div "const mockups = nextSlide . querySelectorAll ( '.how_mockup-item' ) ; if ( ! is…" at bounding box center [825, 422] width 1455 height 558
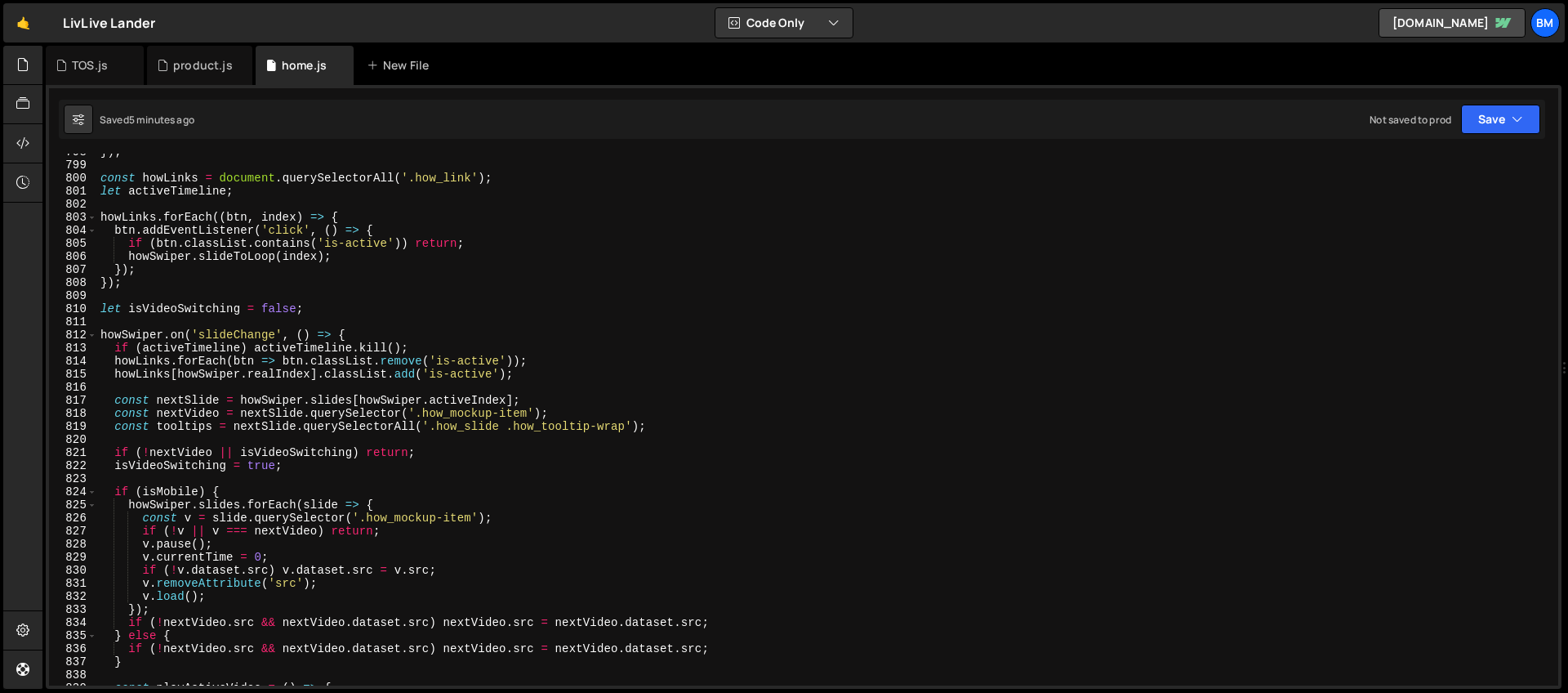
scroll to position [10428, 0]
click at [98, 335] on div "}) ; const howLinks = document . querySelectorAll ( '.how_link' ) ; let activeT…" at bounding box center [825, 424] width 1455 height 558
type textarea "howSwiper.on('slideChange', () => { if (activeTimeline) activeTimeline.kill();"
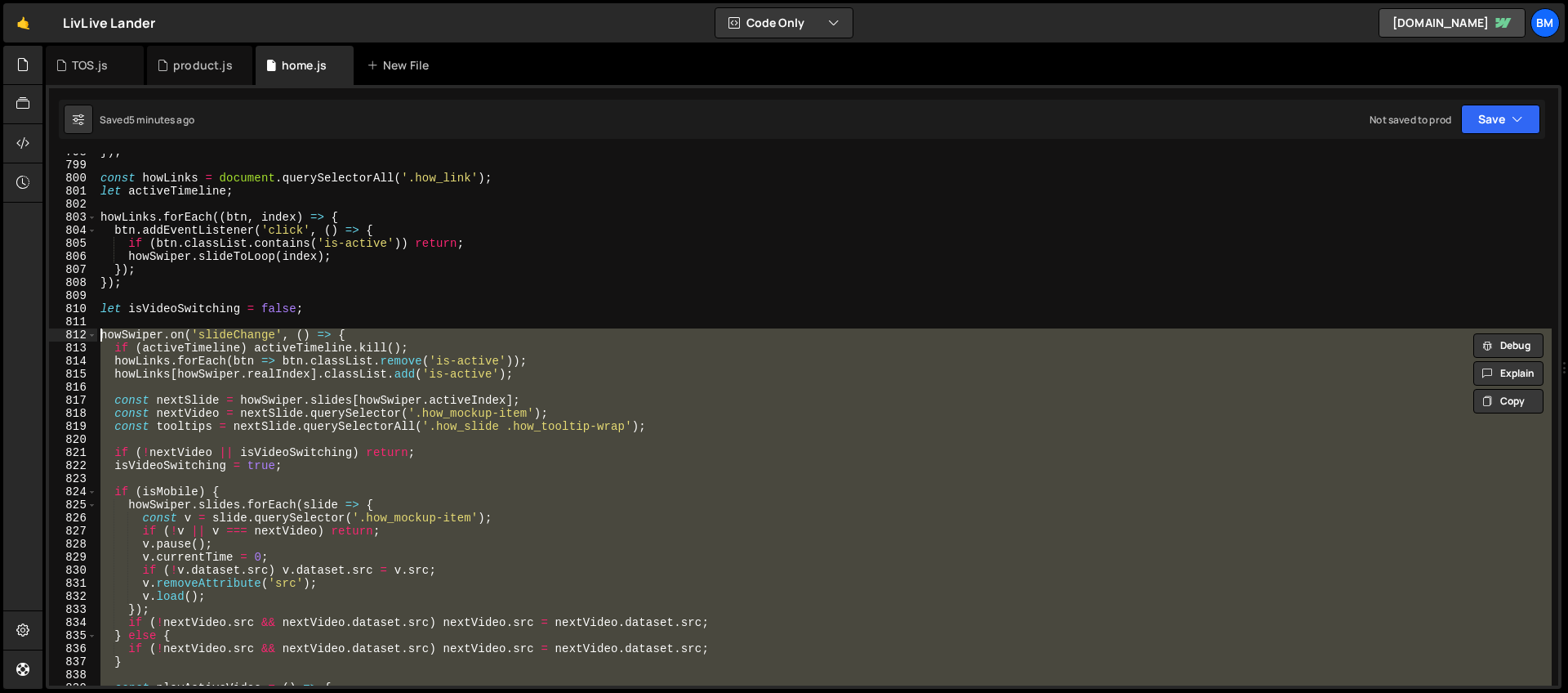
paste textarea
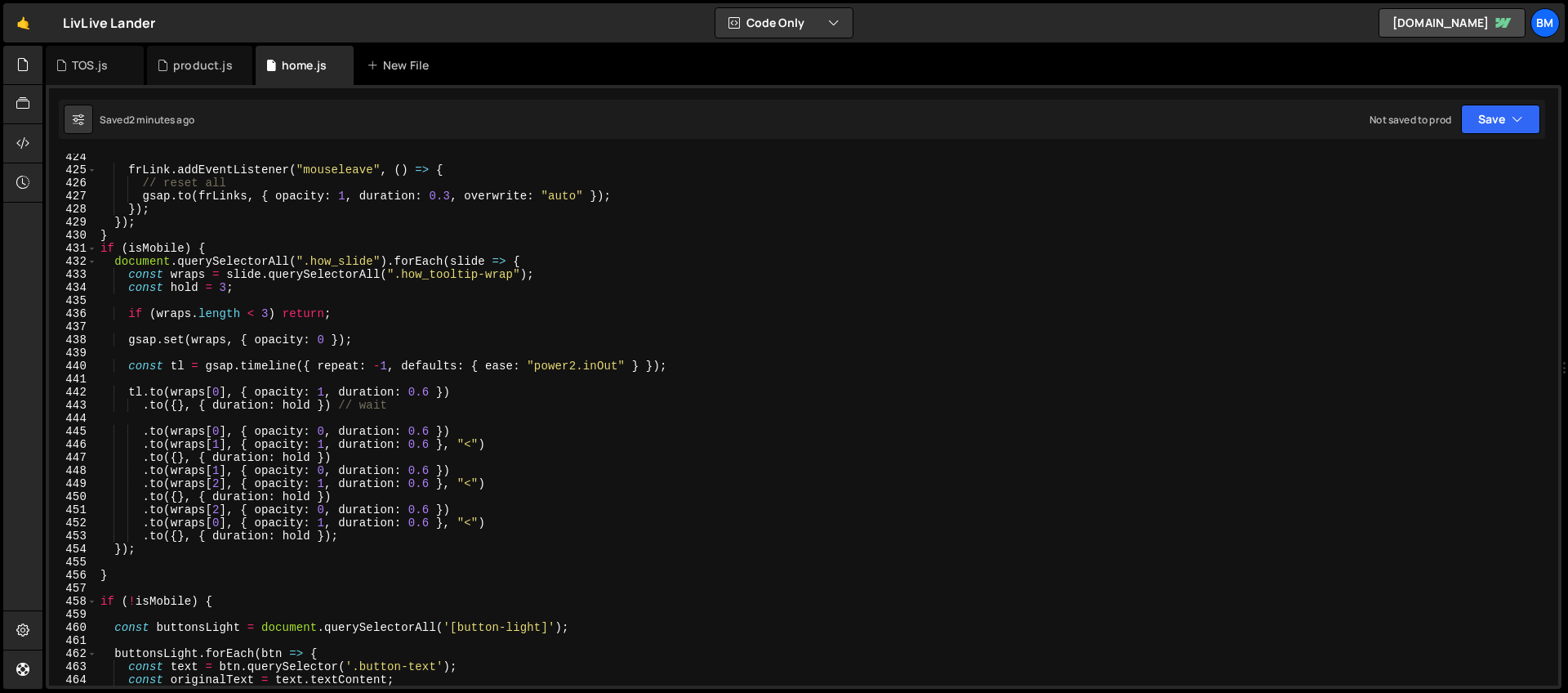
scroll to position [5533, 0]
click at [216, 244] on div "frLink . addEventListener ( "mouseleave" , ( ) => { // reset all gsap . to ( fr…" at bounding box center [825, 429] width 1455 height 558
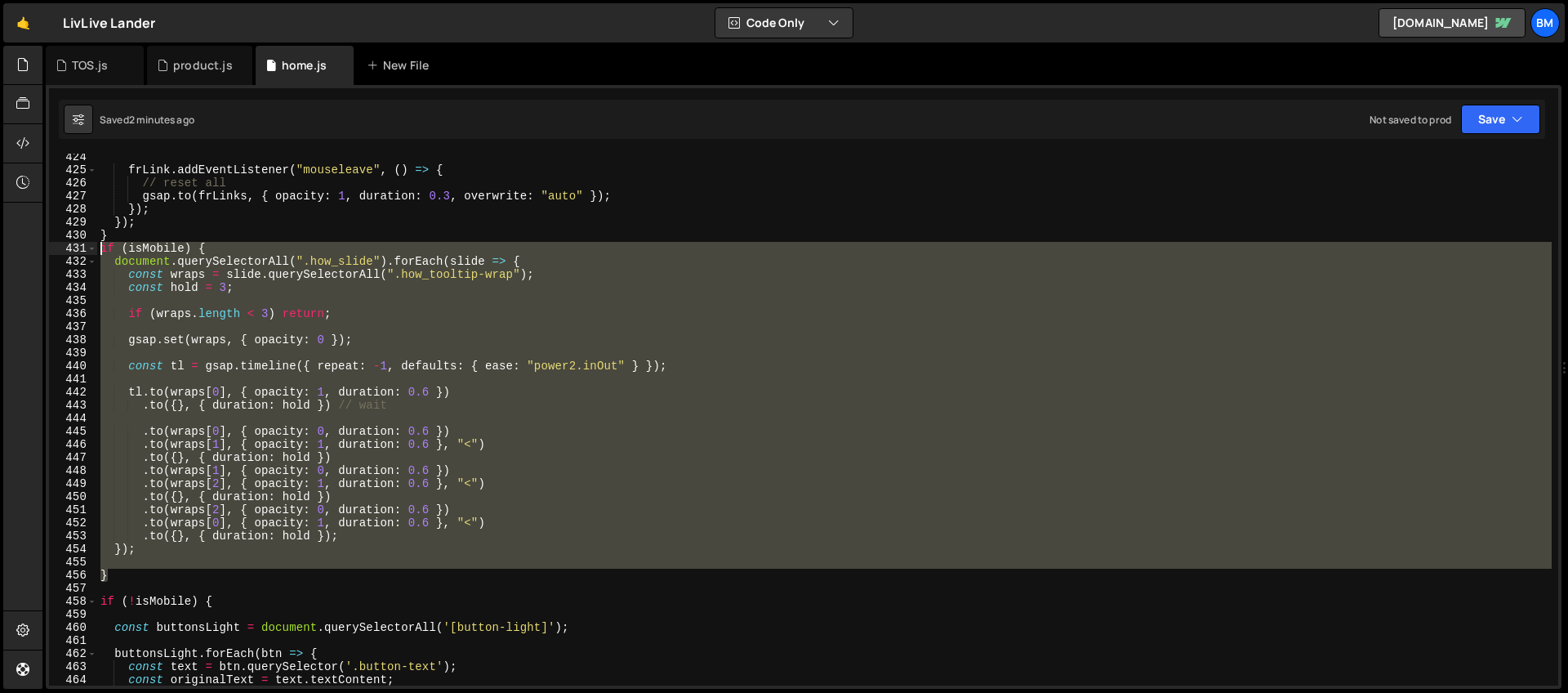
drag, startPoint x: 131, startPoint y: 575, endPoint x: 80, endPoint y: 252, distance: 327.0
click at [80, 252] on div "if (isMobile) { 424 425 426 427 428 429 430 431 432 433 434 435 436 437 438 439…" at bounding box center [803, 420] width 1509 height 532
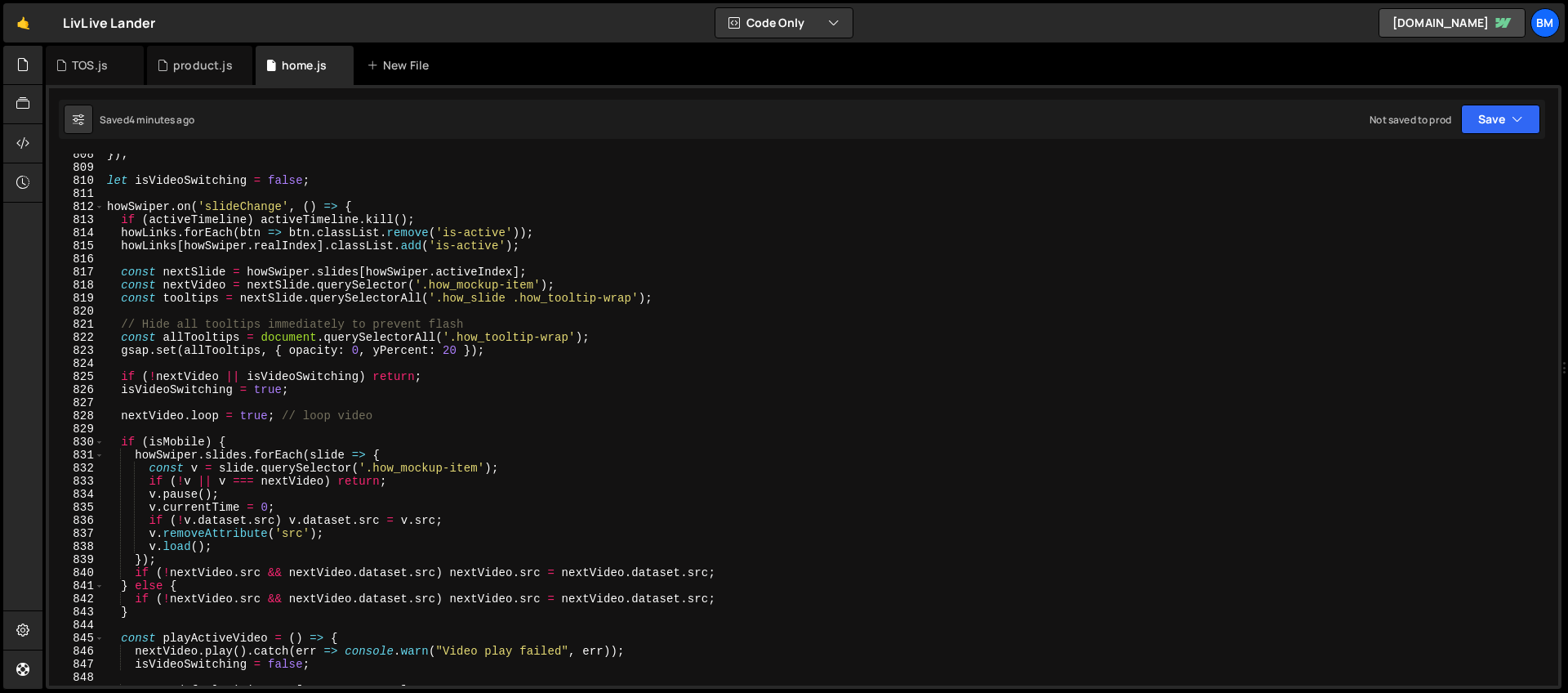
scroll to position [10556, 0]
click at [451, 344] on div "}) ; let isVideoSwitching = false ; howSwiper . on ( 'slideChange' , ( ) => { i…" at bounding box center [827, 427] width 1448 height 558
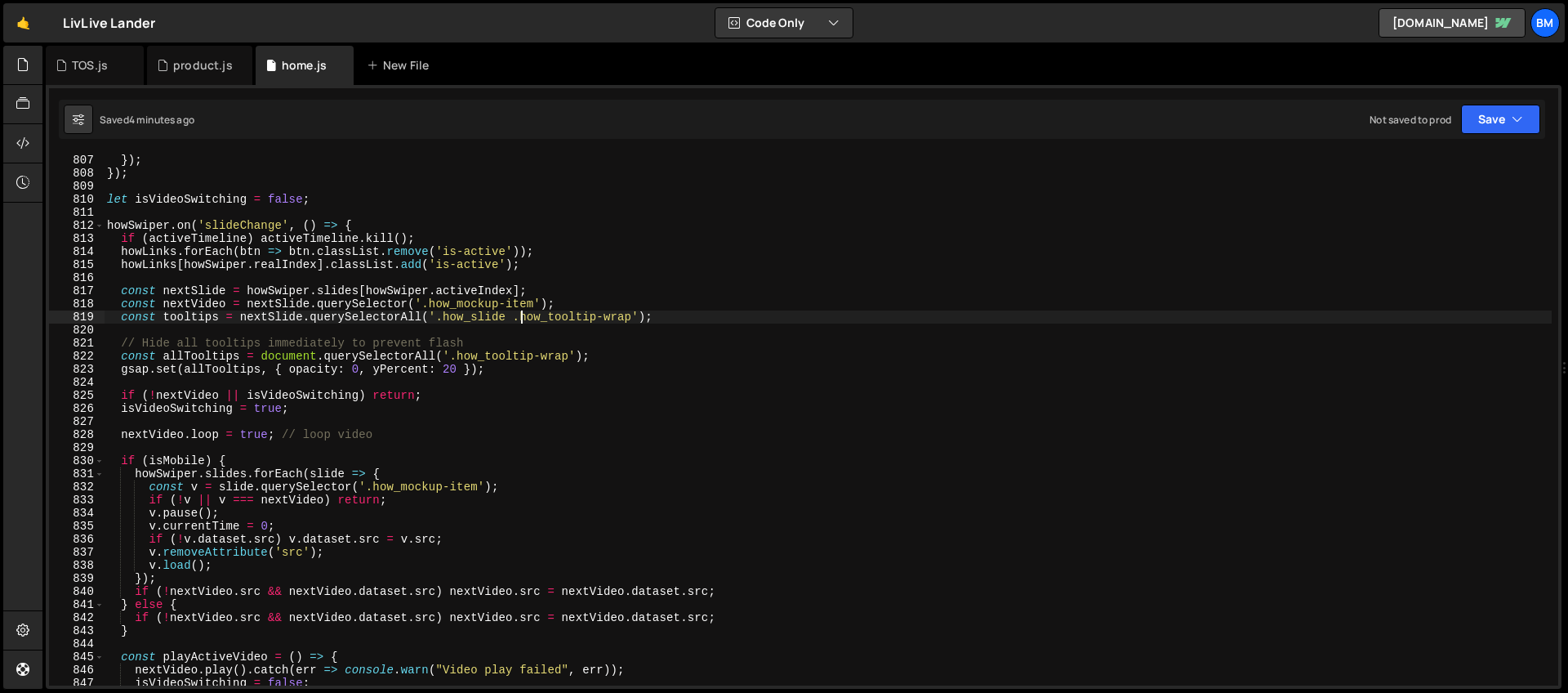
click at [519, 321] on div "}) ; }) ; let isVideoSwitching = false ; howSwiper . on ( 'slideChange' , ( ) =…" at bounding box center [827, 432] width 1448 height 558
type textarea "const tooltips = nextSlide.querySelectorAll('.how_slide .how_tooltip-wrap');"
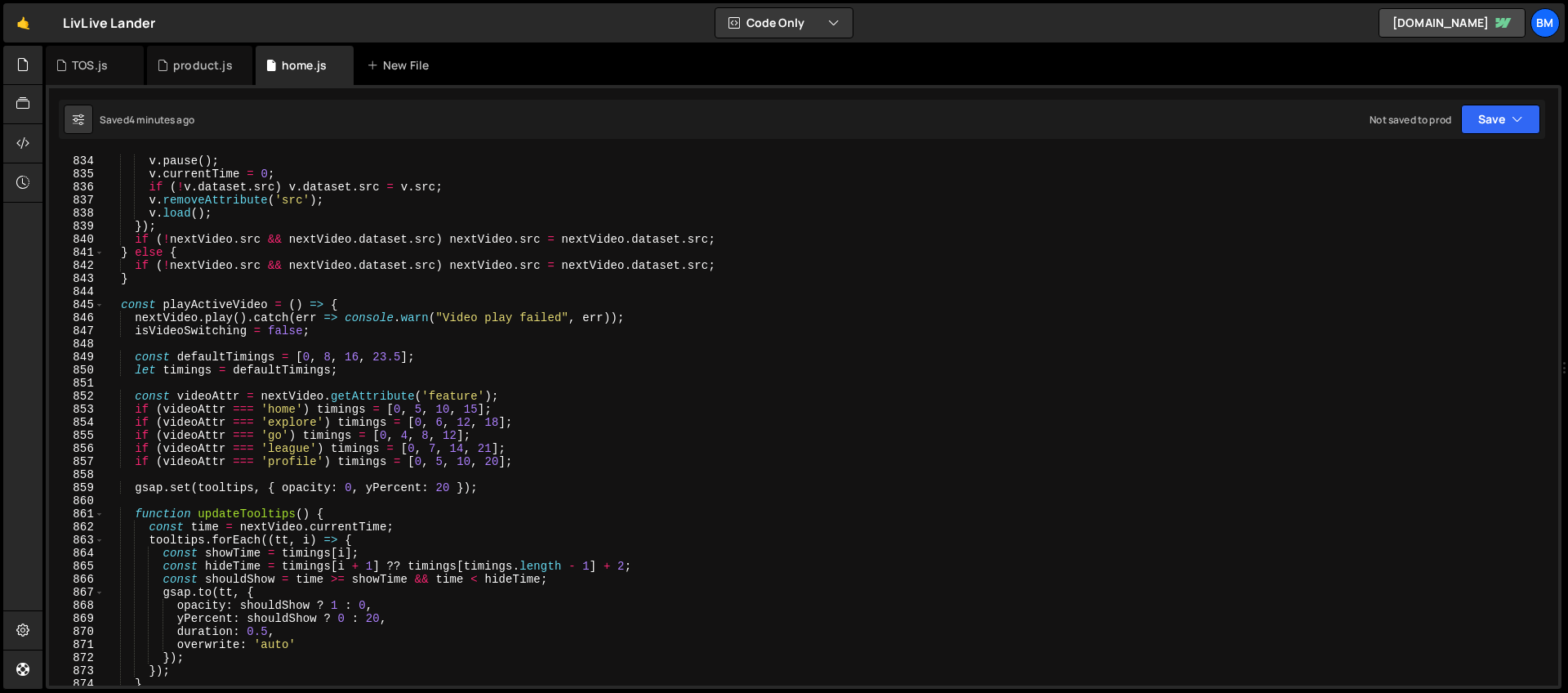
scroll to position [10965, 0]
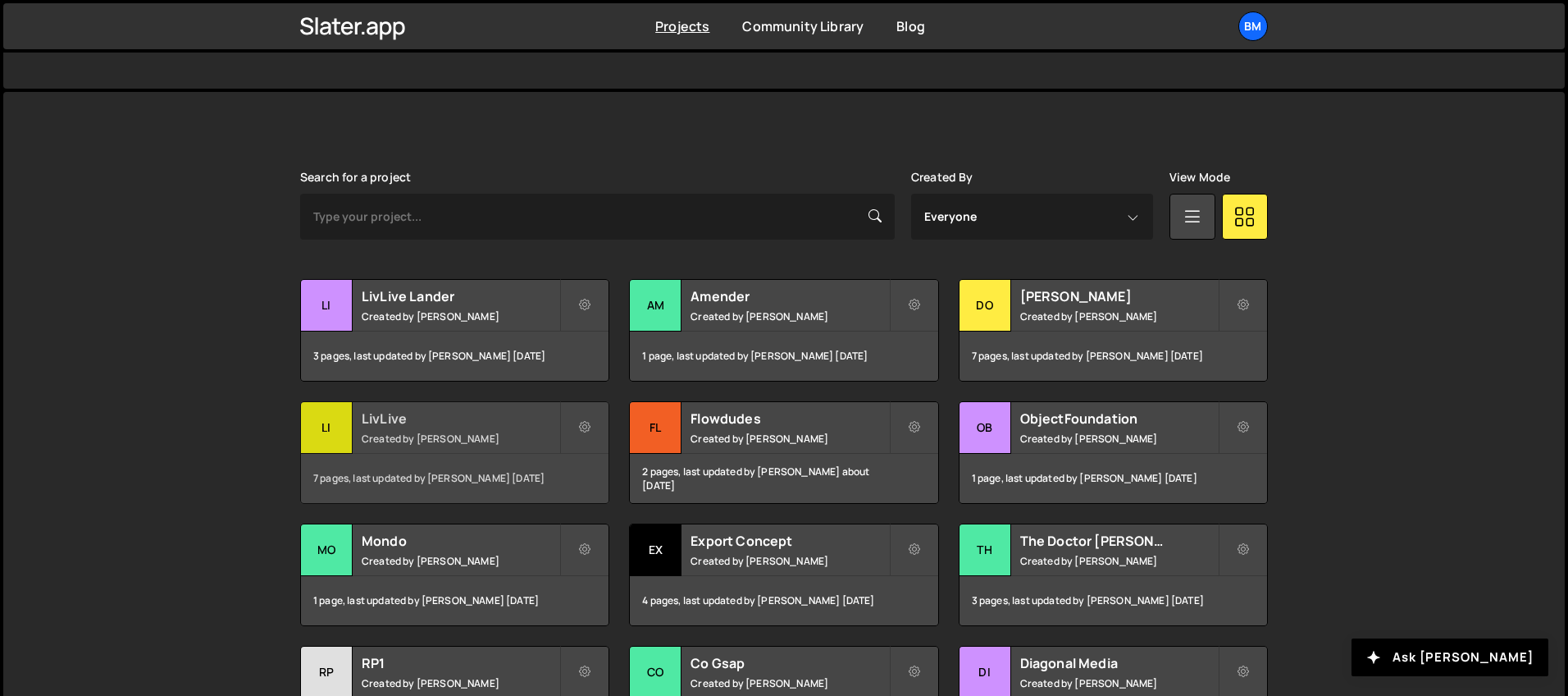
scroll to position [421, 0]
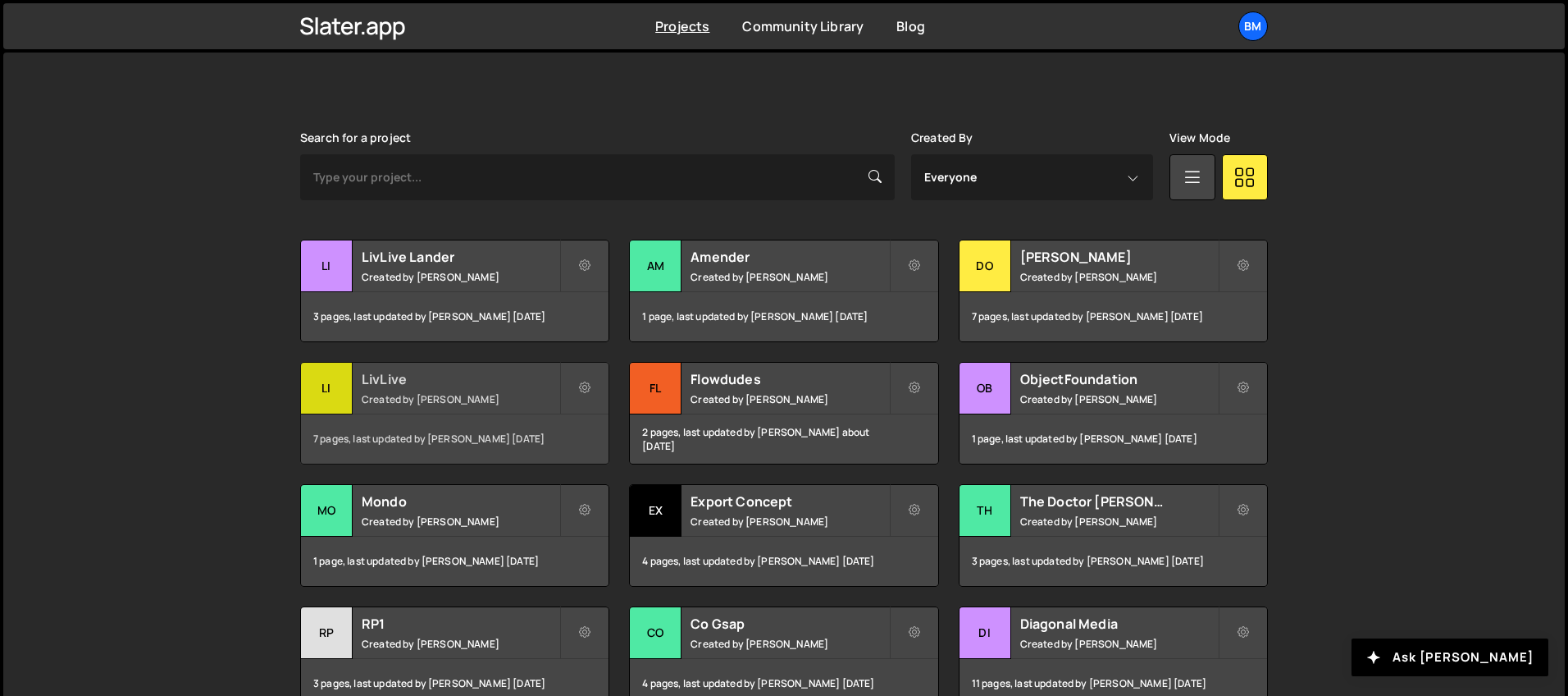
click at [381, 378] on h2 "LivLive" at bounding box center [460, 379] width 198 height 18
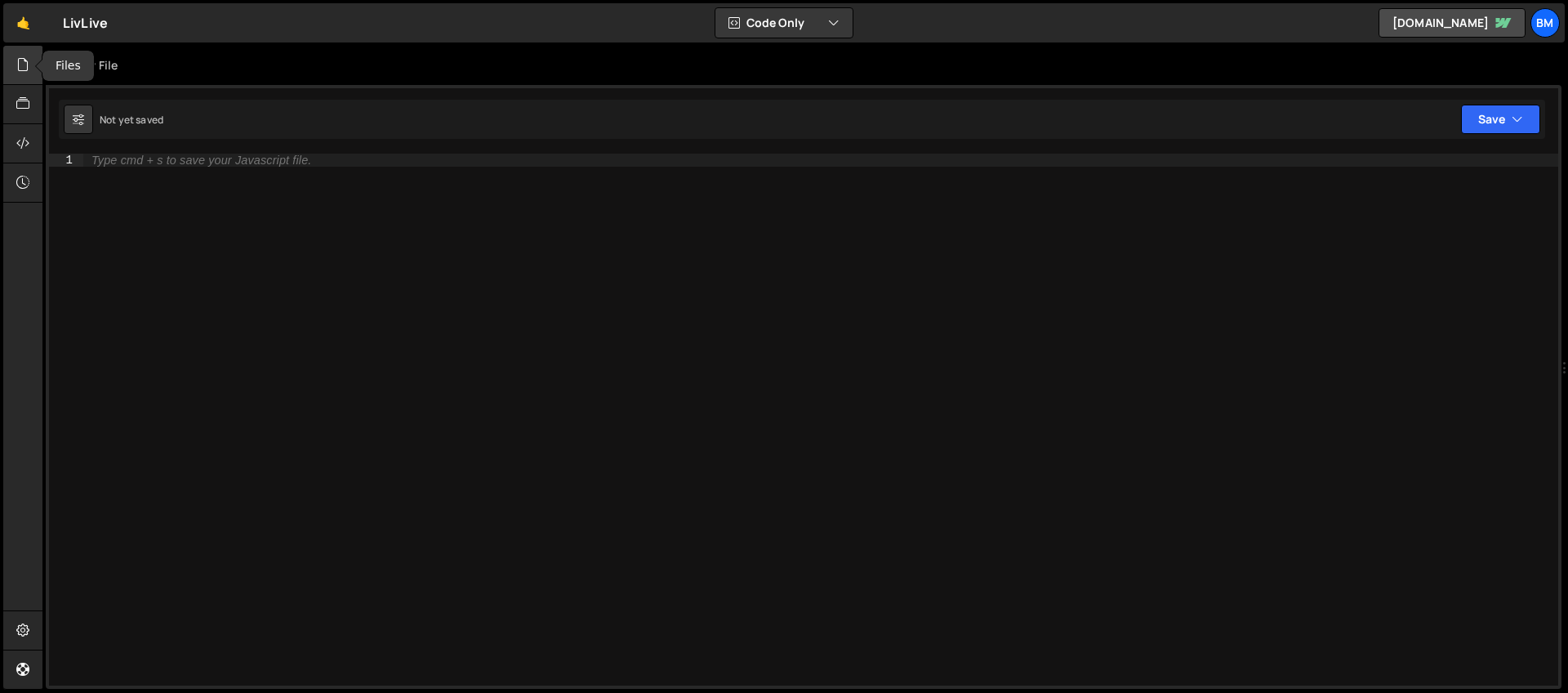
click at [21, 80] on div at bounding box center [23, 65] width 40 height 39
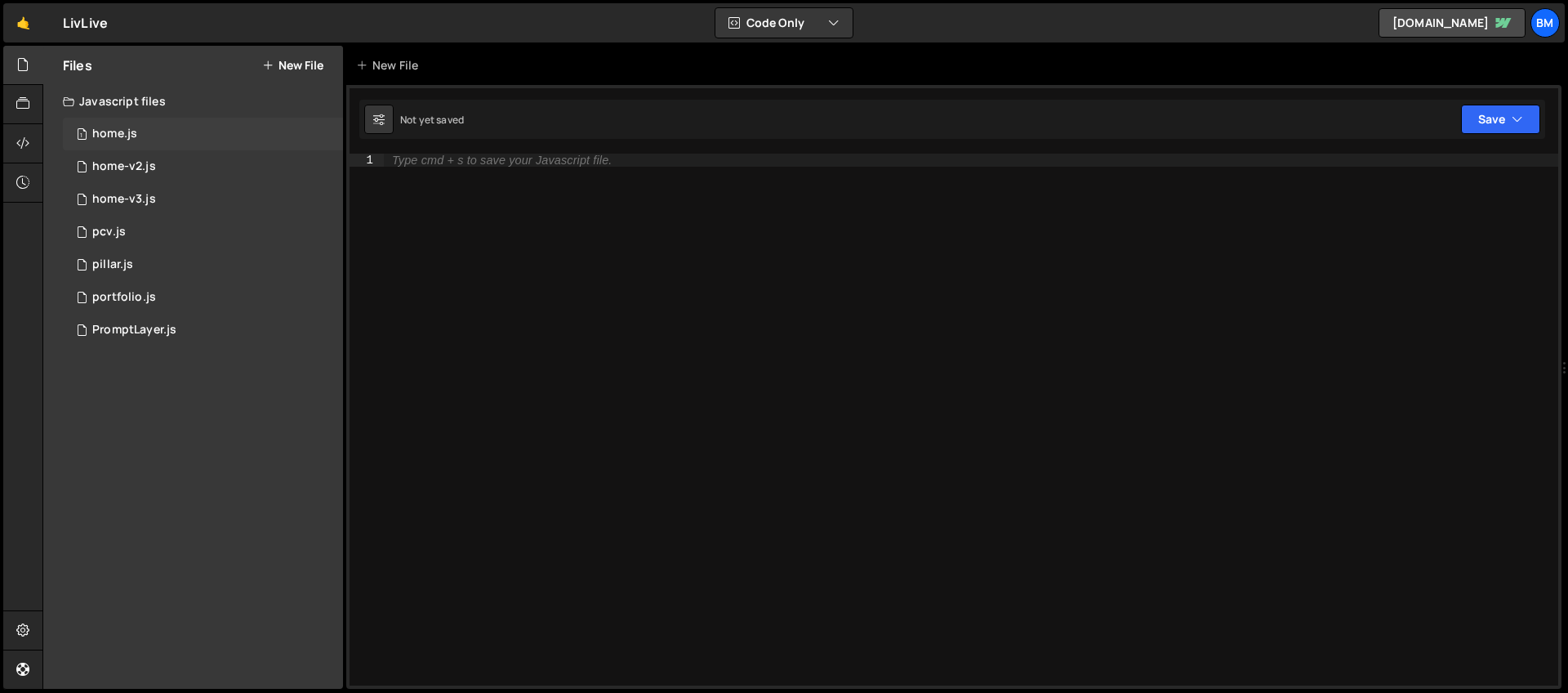
click at [130, 138] on div "home.js" at bounding box center [114, 134] width 45 height 14
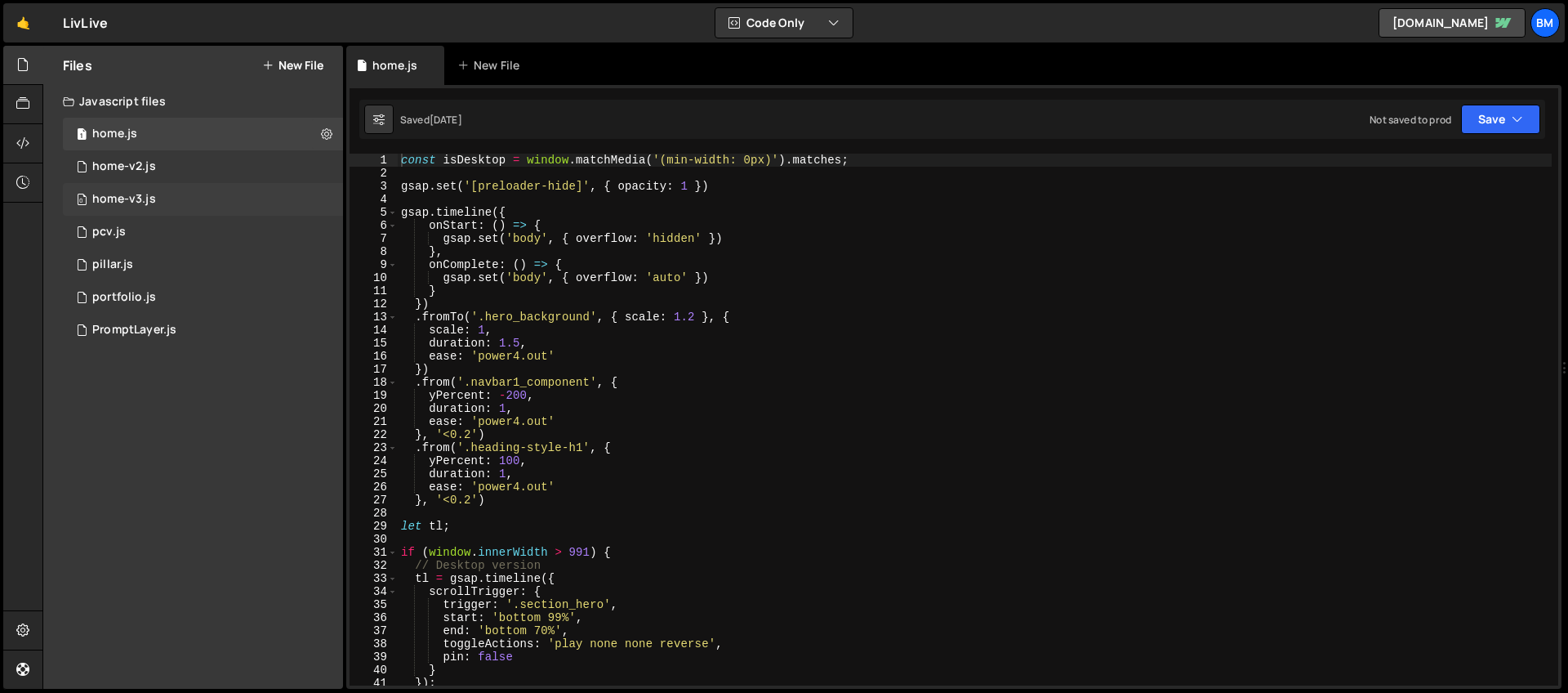
click at [135, 204] on div "home-v3.js" at bounding box center [123, 199] width 63 height 14
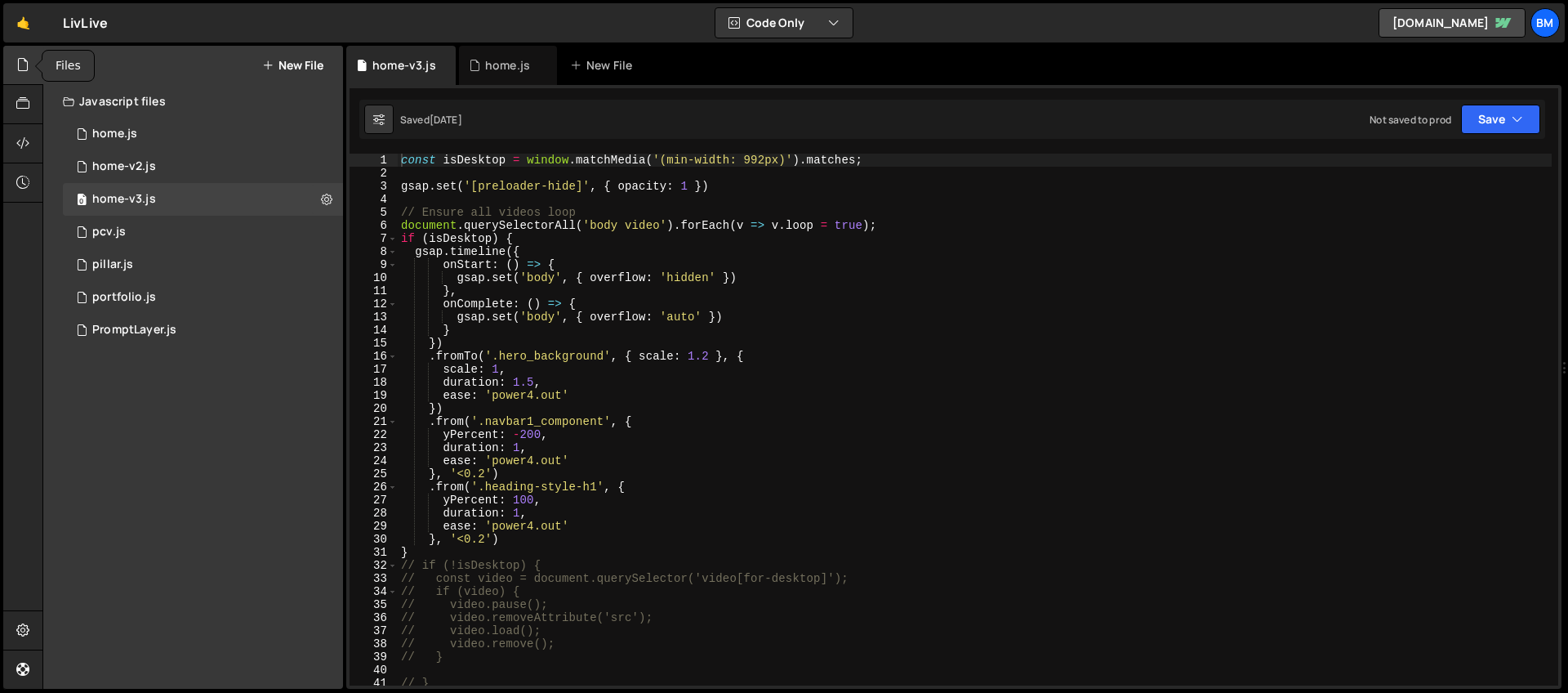
click at [22, 67] on icon at bounding box center [22, 64] width 13 height 18
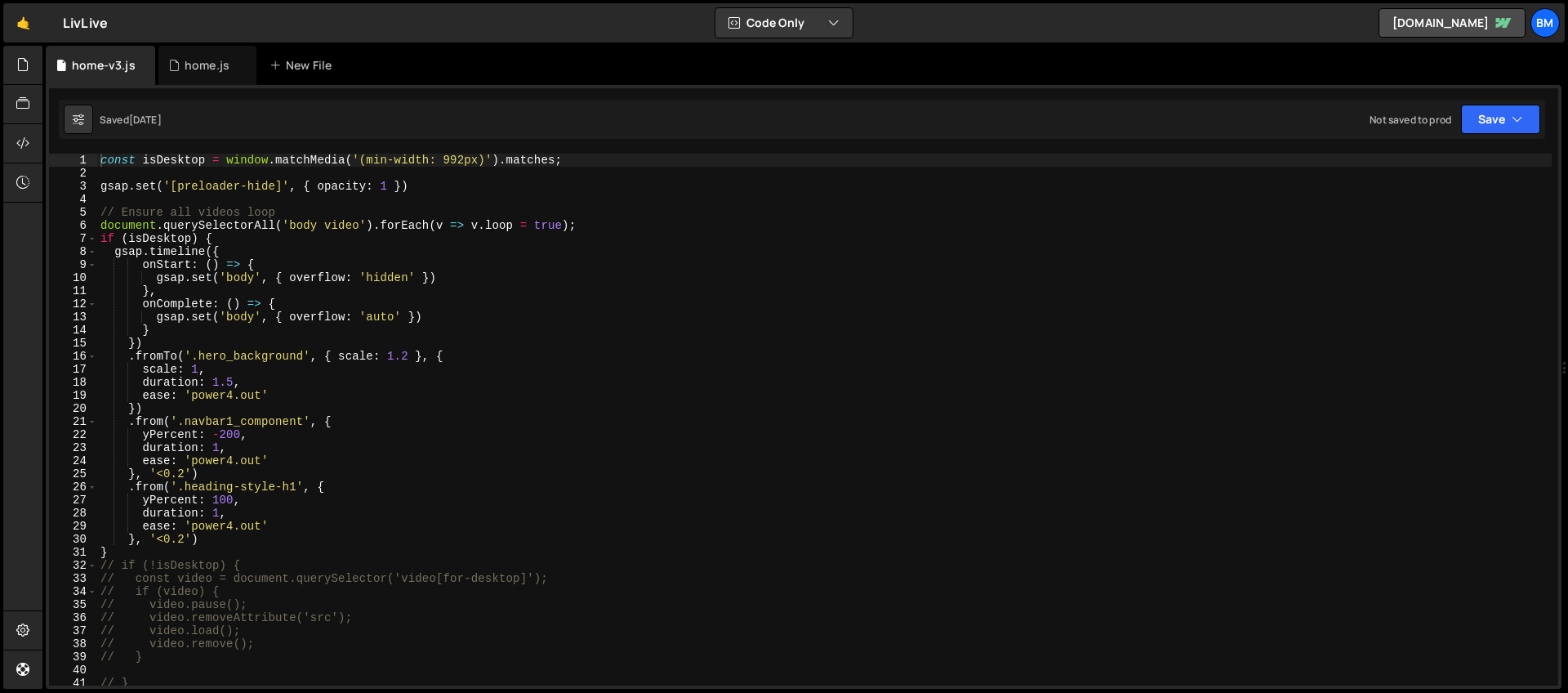
type textarea "onStart: () => {"
click at [295, 268] on div "const isDesktop = window . matchMedia ( '(min-width: 992px)' ) . matches ; gsap…" at bounding box center [825, 432] width 1455 height 558
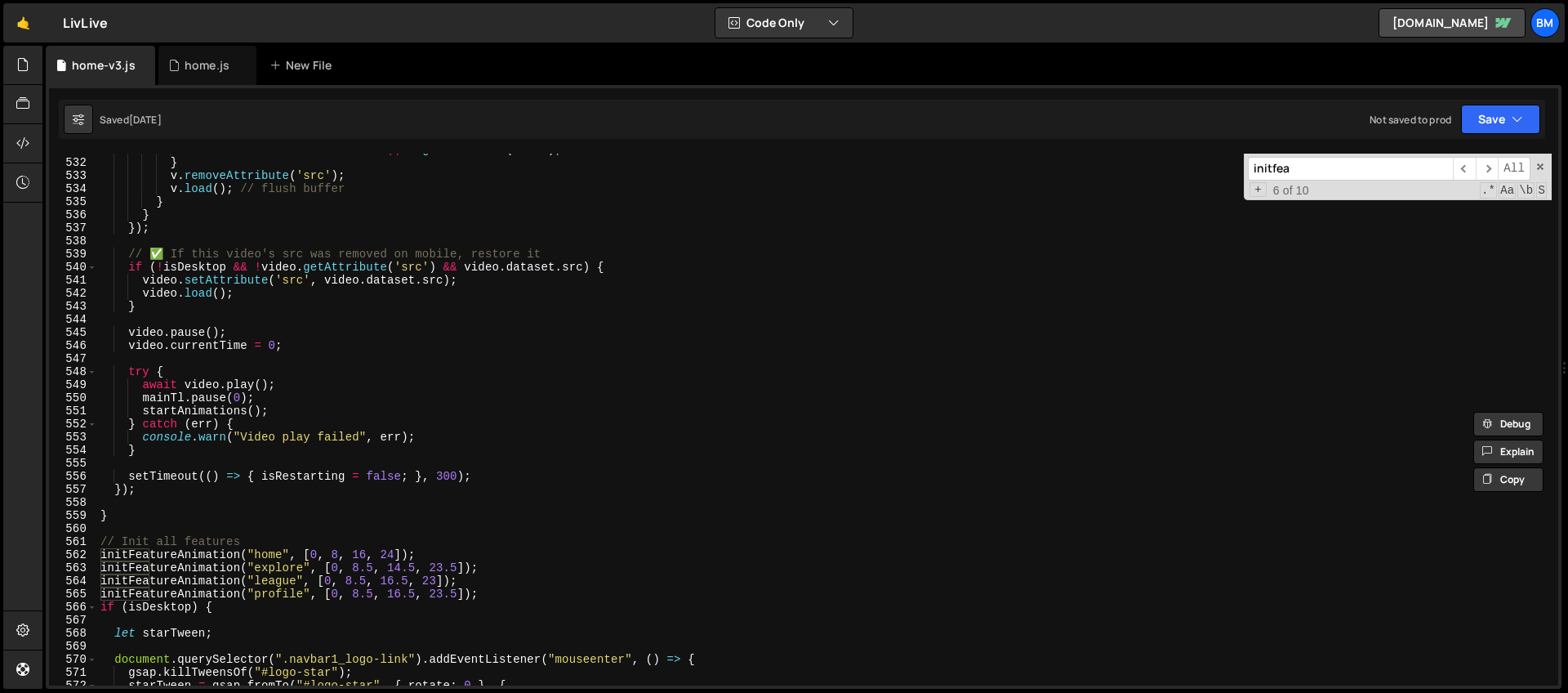
scroll to position [6958, 0]
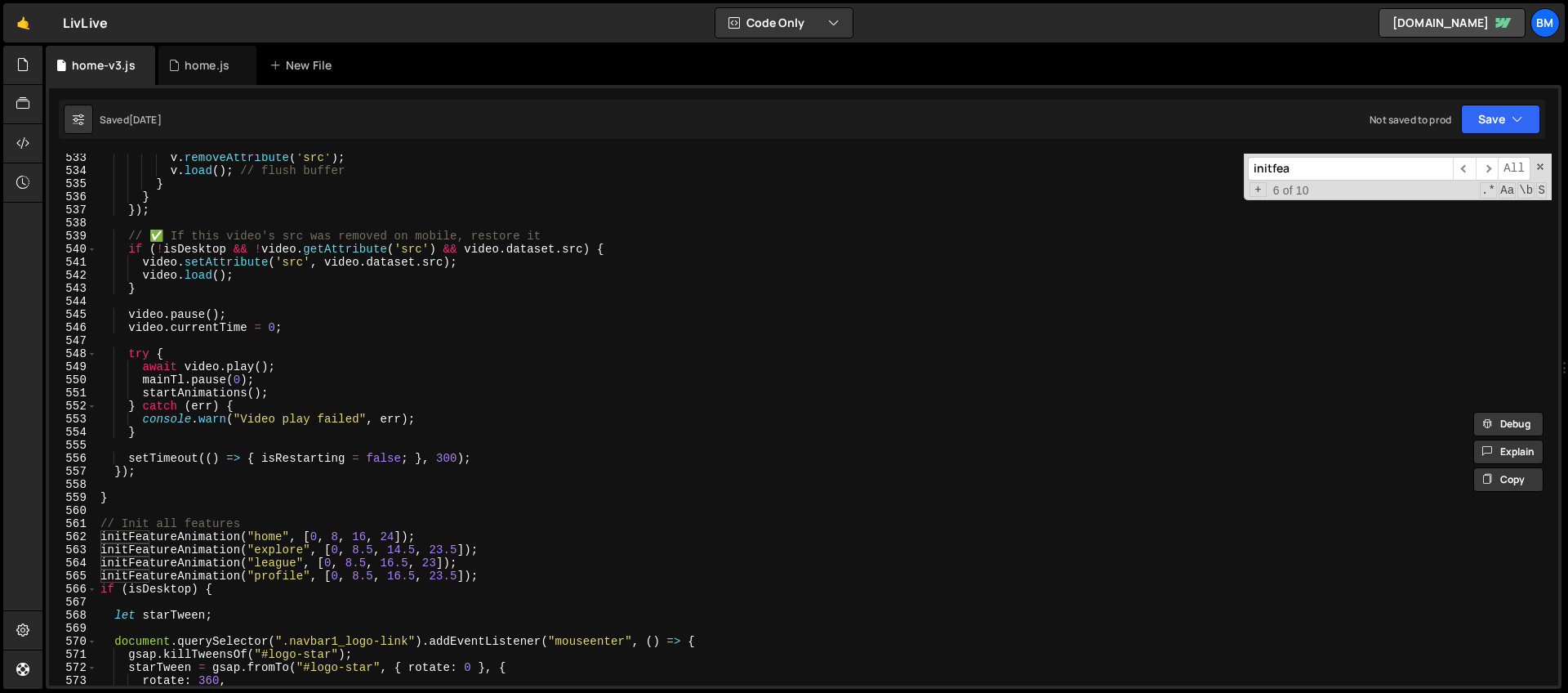
type input "initfea"
click at [495, 577] on div "v . removeAttribute ( 'src' ) ; v . load ( ) ; // flush buffer } } }) ; // ✅ If…" at bounding box center [825, 430] width 1455 height 558
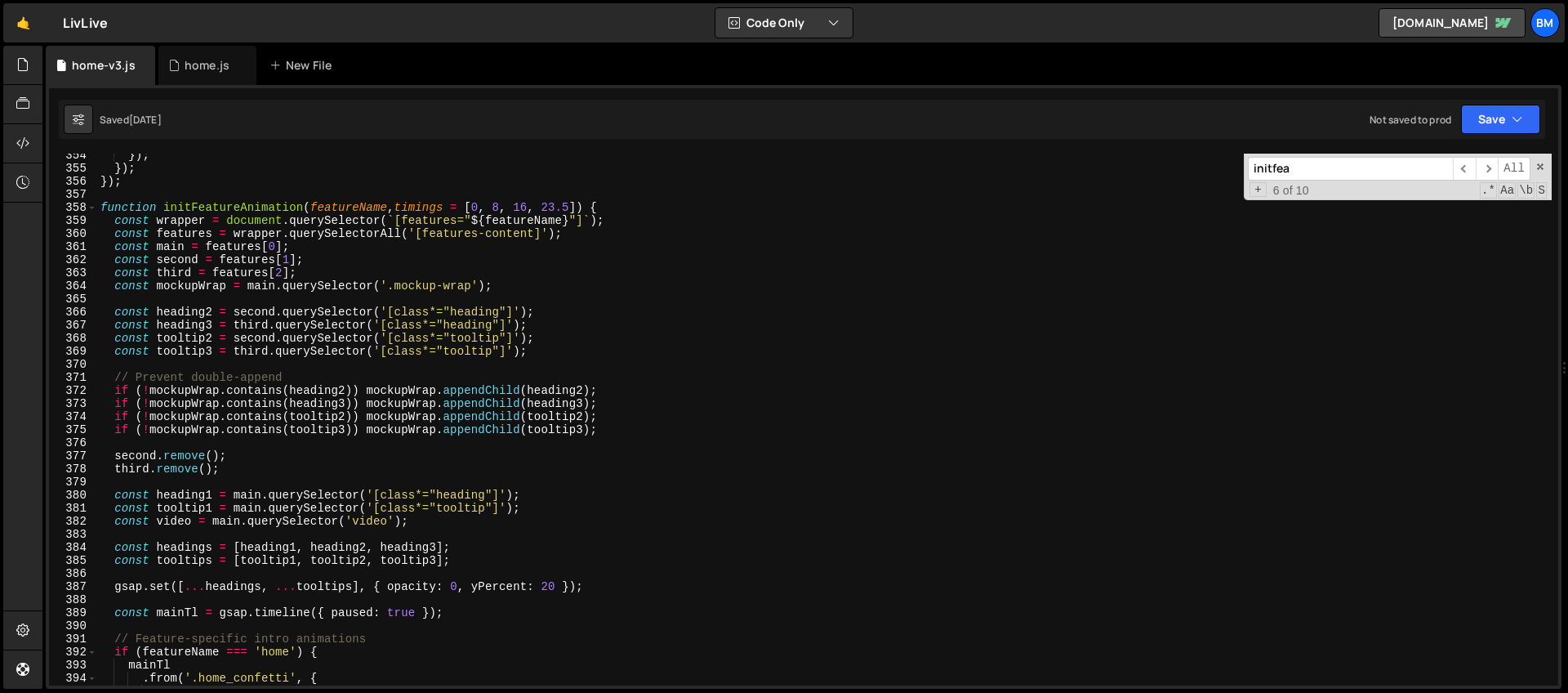
scroll to position [4542, 0]
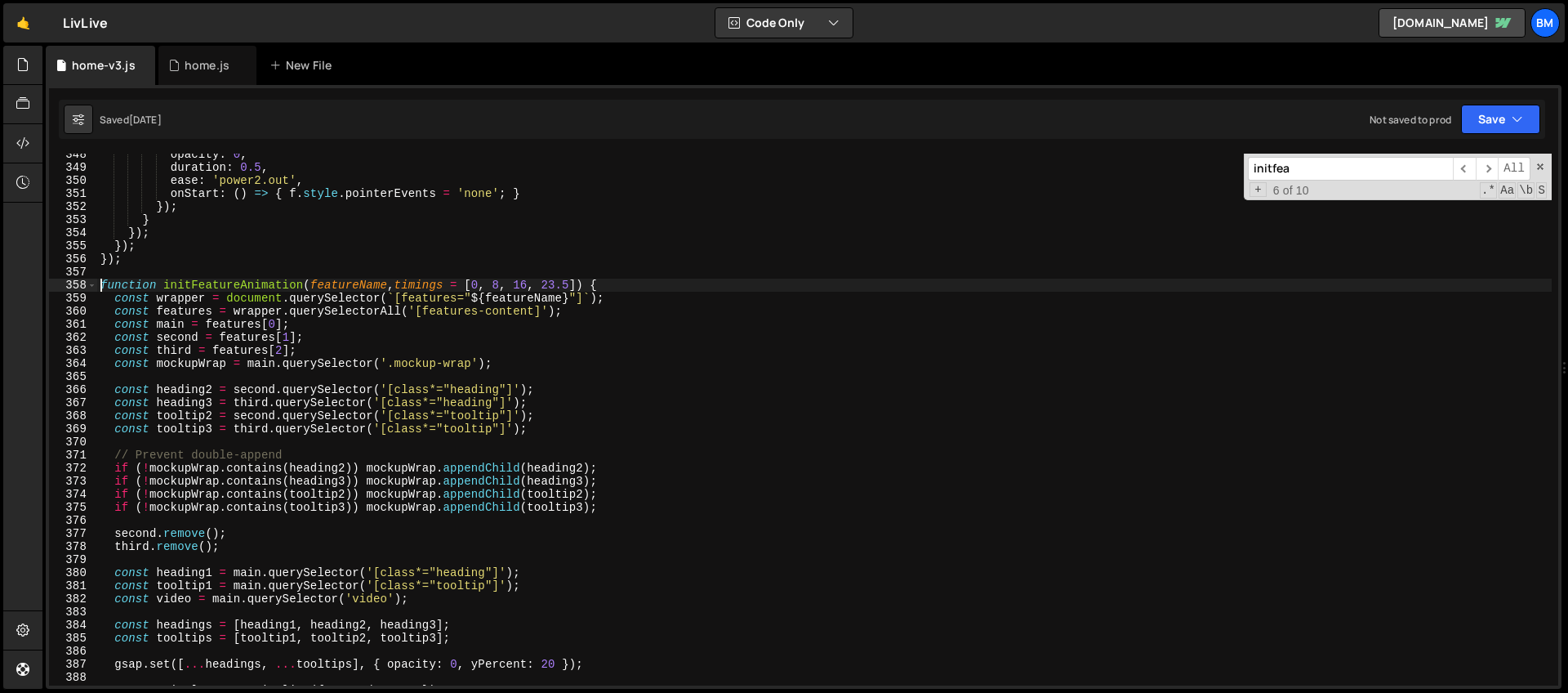
click at [101, 283] on div "opacity : 0 , duration : 0.5 , ease : 'power2.out' , onStart : ( ) => { f . sty…" at bounding box center [825, 427] width 1455 height 558
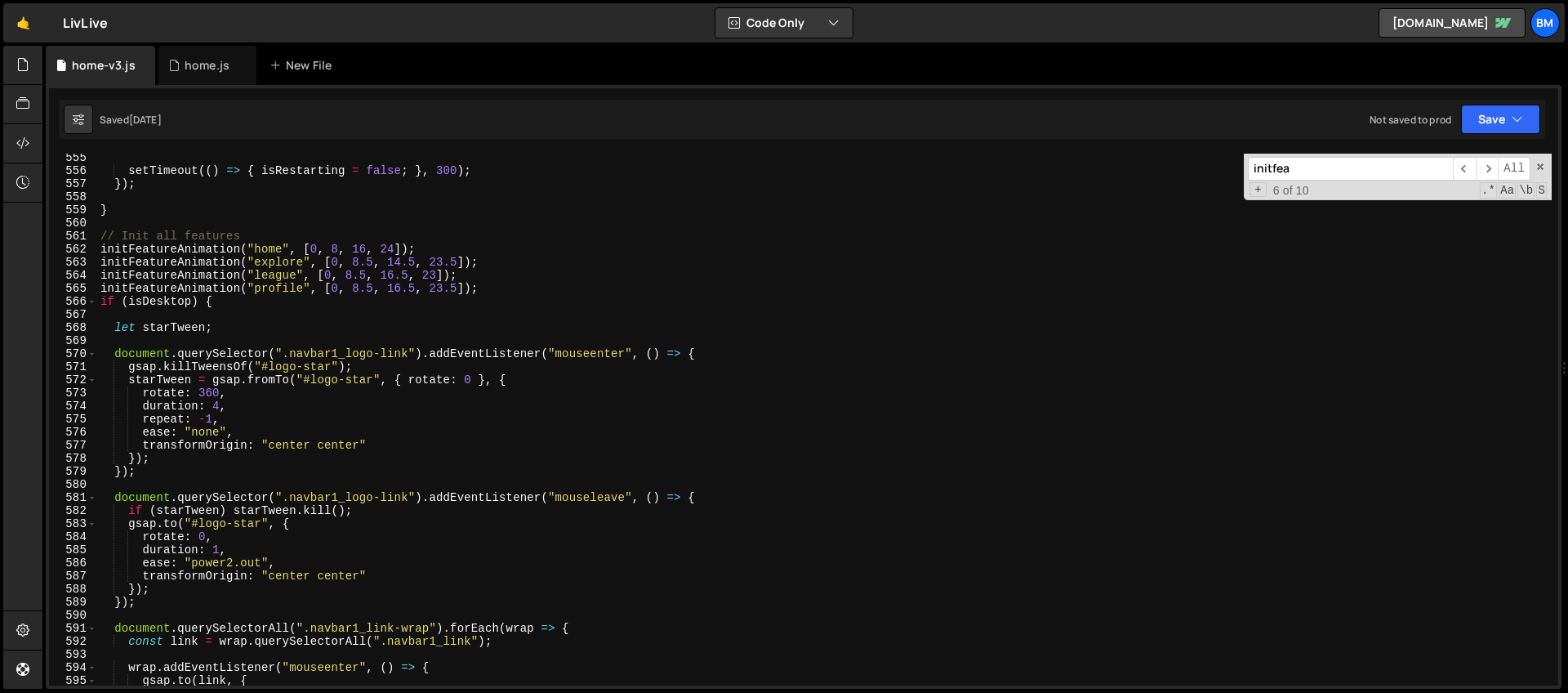
scroll to position [7160, 0]
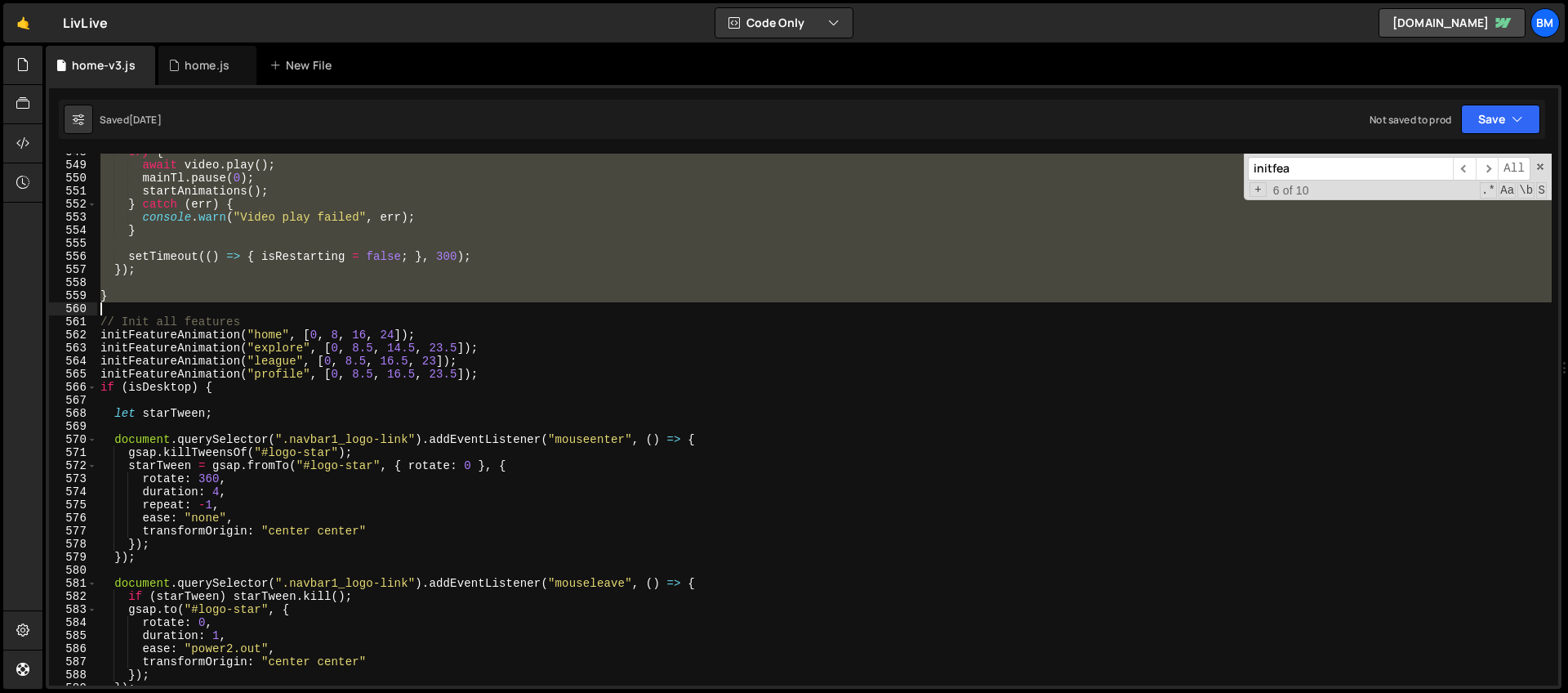
click at [129, 305] on div "try { await video . play ( ) ; mainTl . pause ( 0 ) ; startAnimations ( ) ; } c…" at bounding box center [825, 424] width 1455 height 558
type textarea "}"
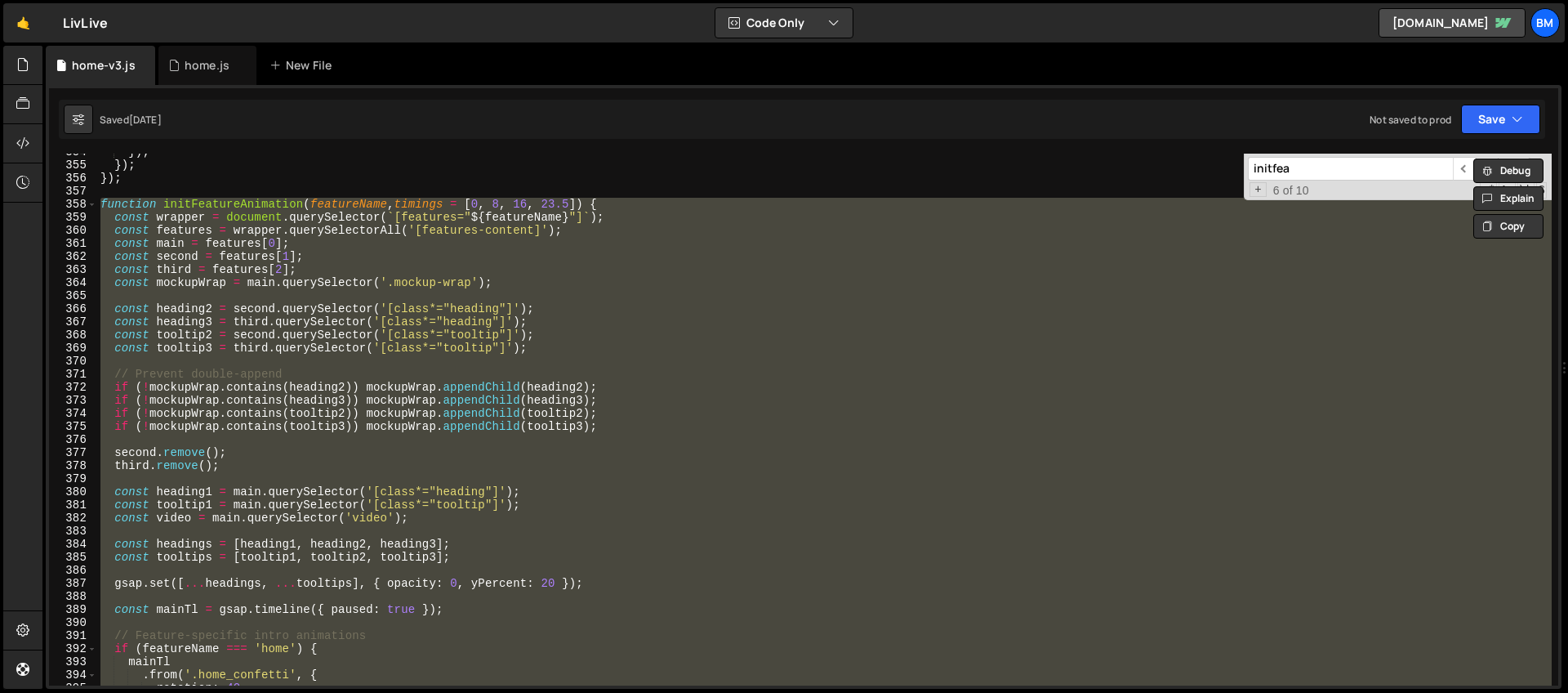
scroll to position [4529, 0]
